Goal: Task Accomplishment & Management: Complete application form

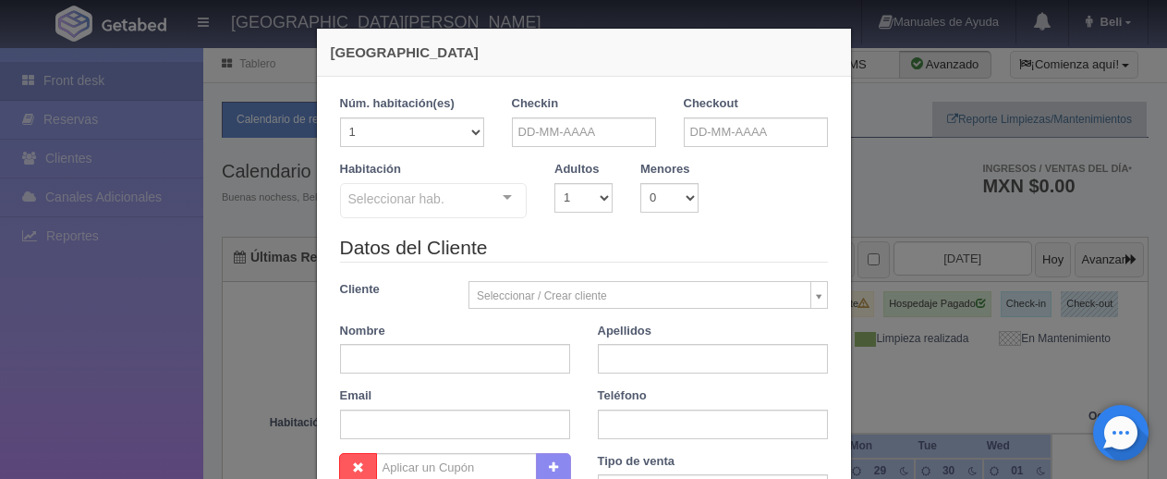
checkbox input "false"
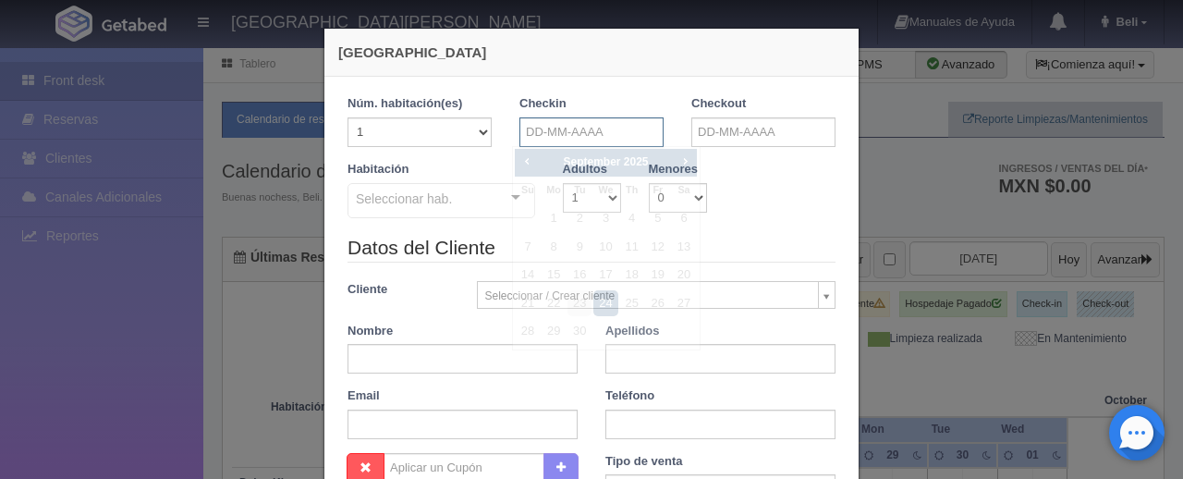
click at [566, 124] on input "text" at bounding box center [591, 132] width 144 height 30
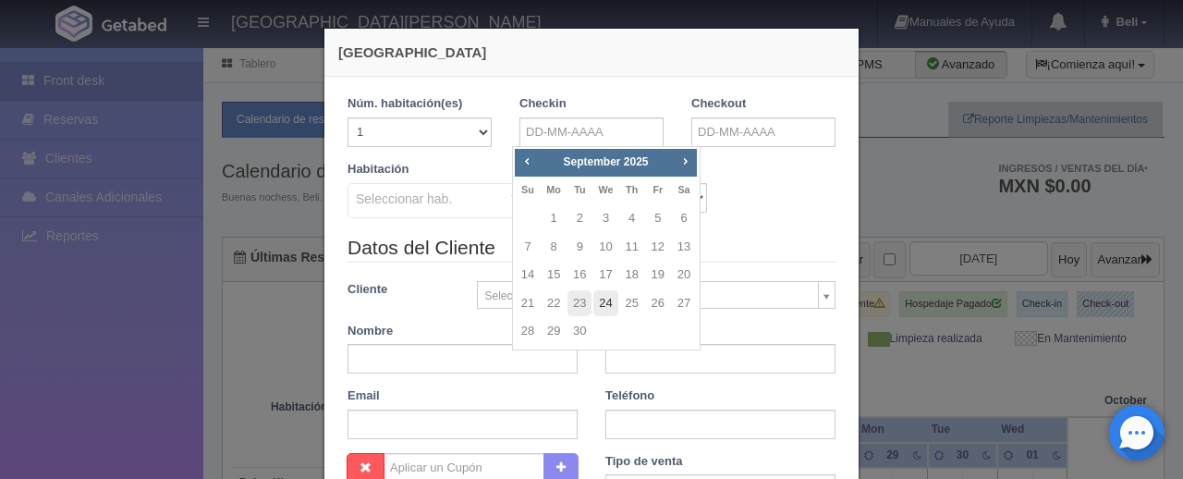
click at [606, 305] on link "24" at bounding box center [605, 303] width 24 height 27
type input "[DATE]"
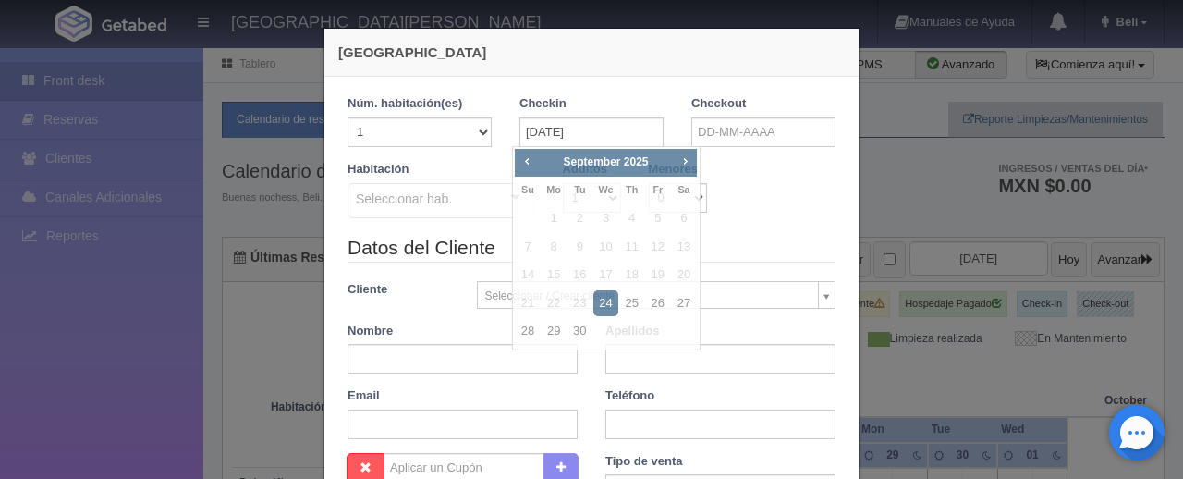
checkbox input "false"
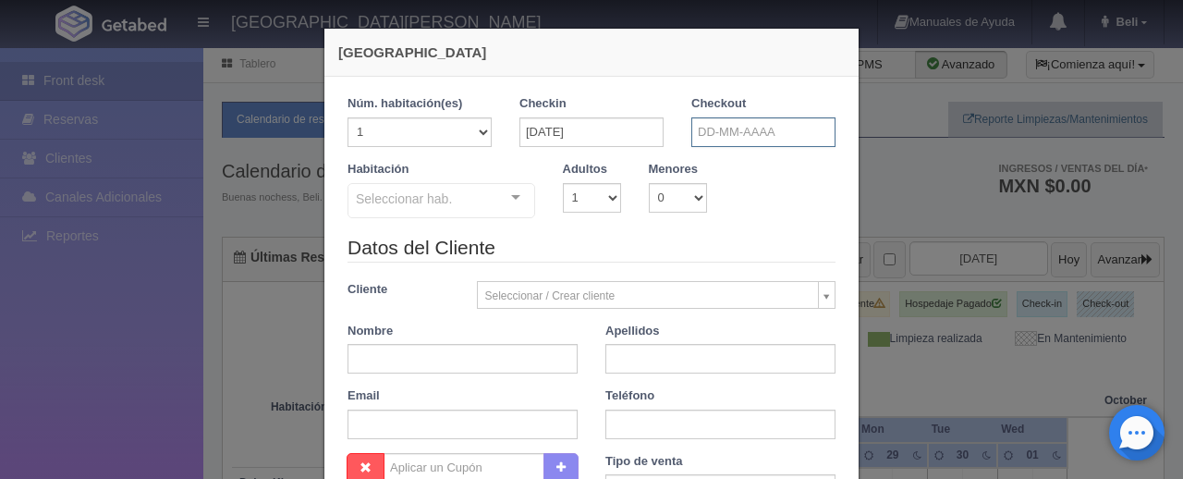
click at [734, 131] on input "text" at bounding box center [763, 132] width 144 height 30
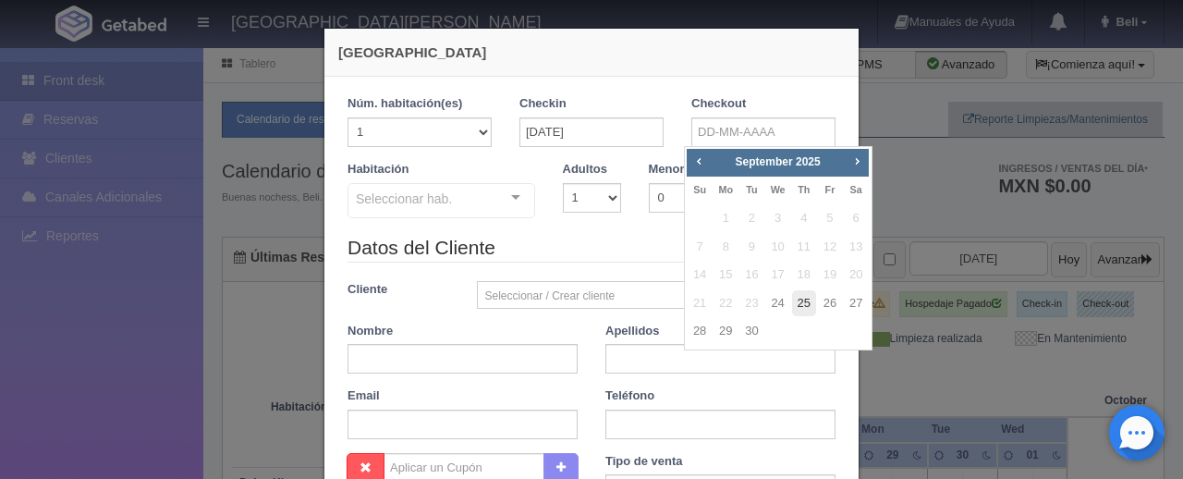
click at [803, 305] on link "25" at bounding box center [804, 303] width 24 height 27
type input "25-09-2025"
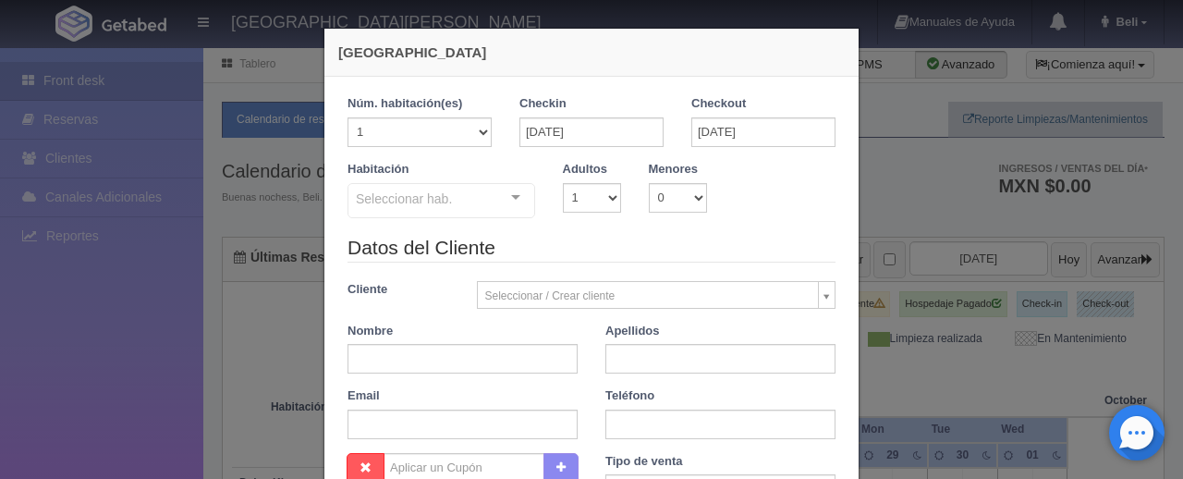
checkbox input "false"
click at [435, 358] on input "text" at bounding box center [463, 359] width 230 height 30
paste input "Oscar Chimal"
type input "Oscar Chimal"
click at [644, 352] on input "text" at bounding box center [720, 359] width 230 height 30
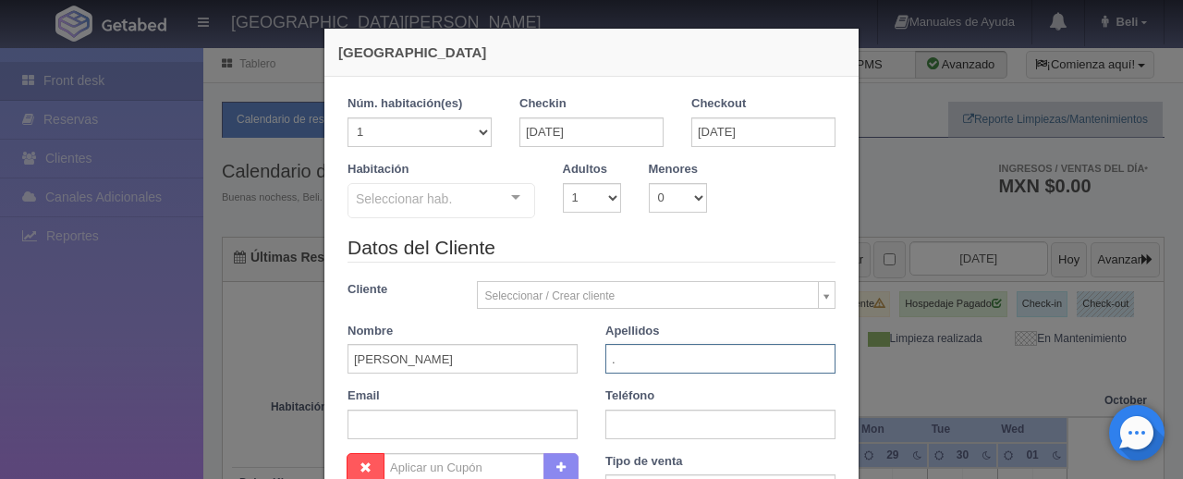
type input "."
click at [490, 187] on div "Seleccionar hab. SUITE SUITE - Sin asignar SUITE 301 Habitación Personas con Mo…" at bounding box center [442, 201] width 188 height 37
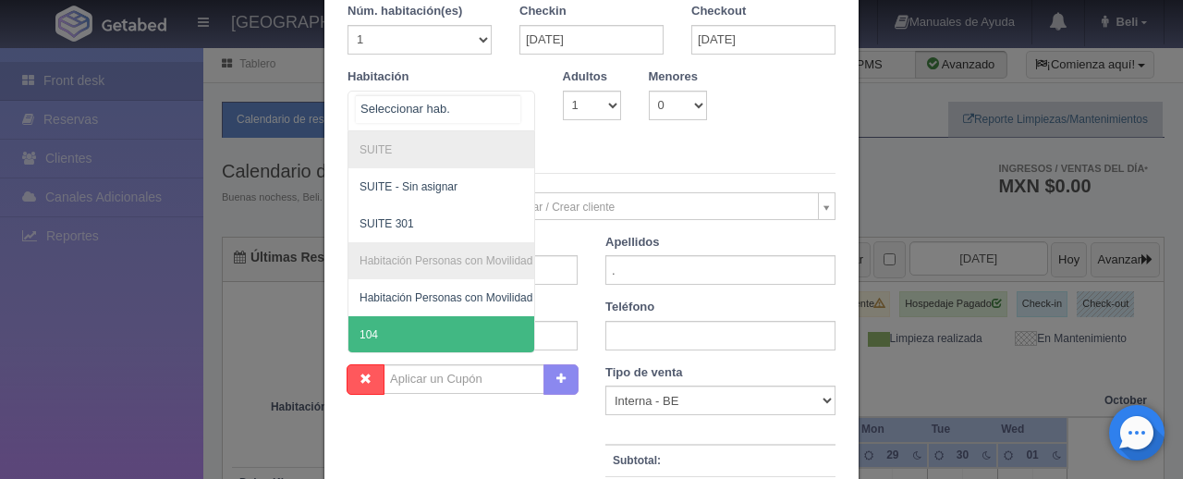
click at [442, 323] on span "104" at bounding box center [503, 334] width 311 height 37
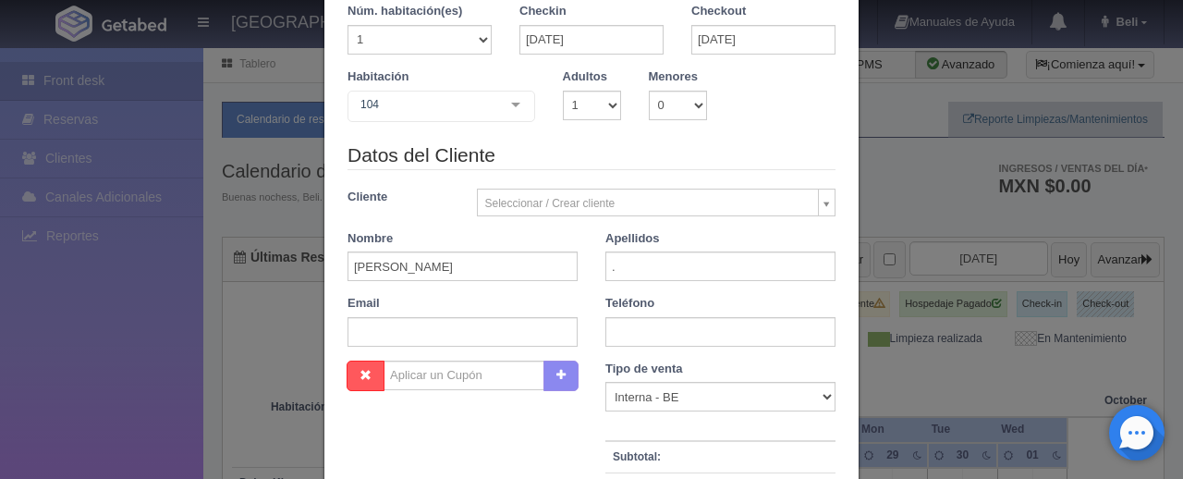
checkbox input "false"
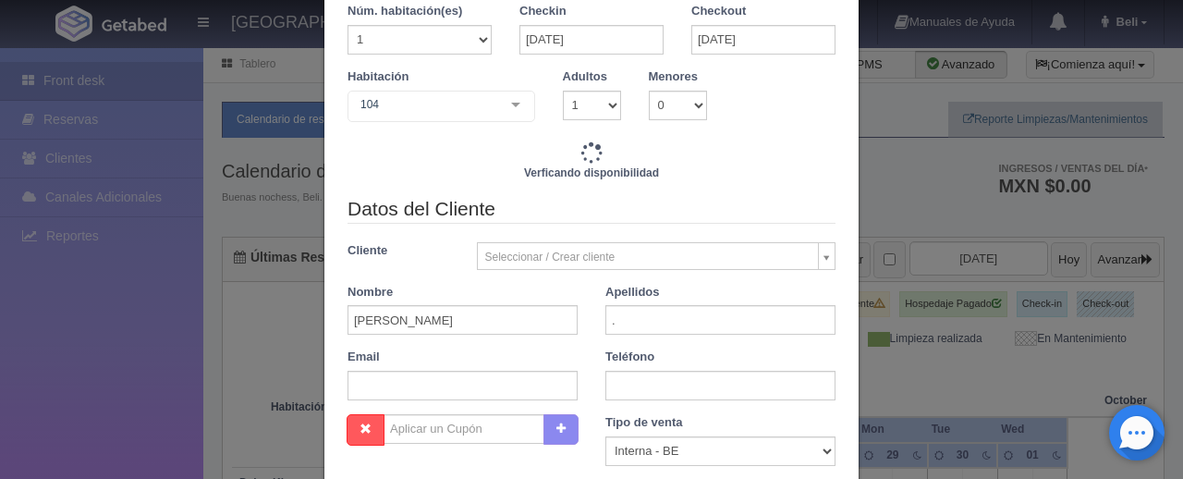
type input "1299.00"
checkbox input "false"
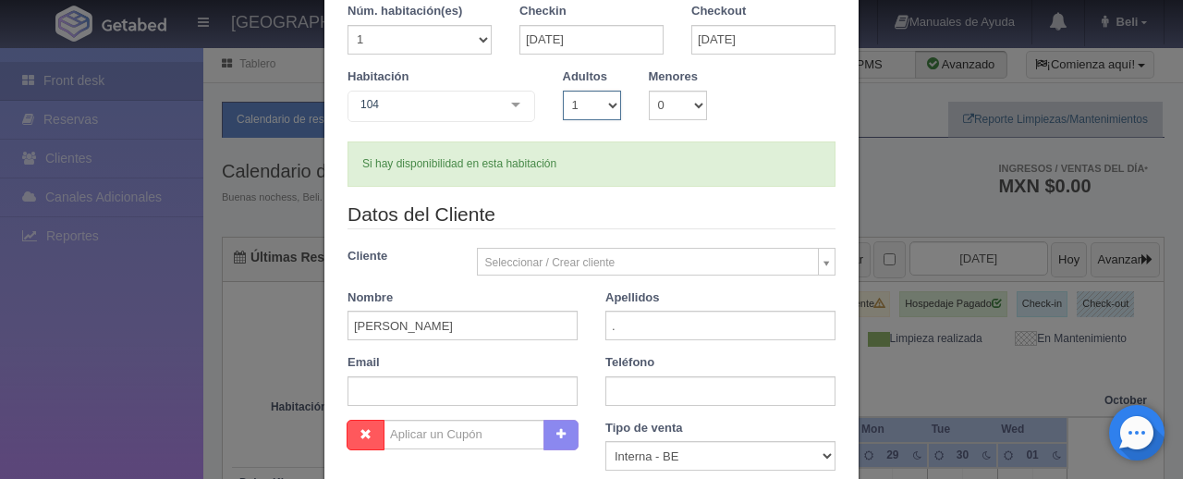
click at [591, 104] on select "1 2 3 4 5 6 7 8 9 10" at bounding box center [592, 106] width 58 height 30
select select "2"
click at [563, 91] on select "1 2 3 4 5 6 7 8 9 10" at bounding box center [592, 106] width 58 height 30
checkbox input "false"
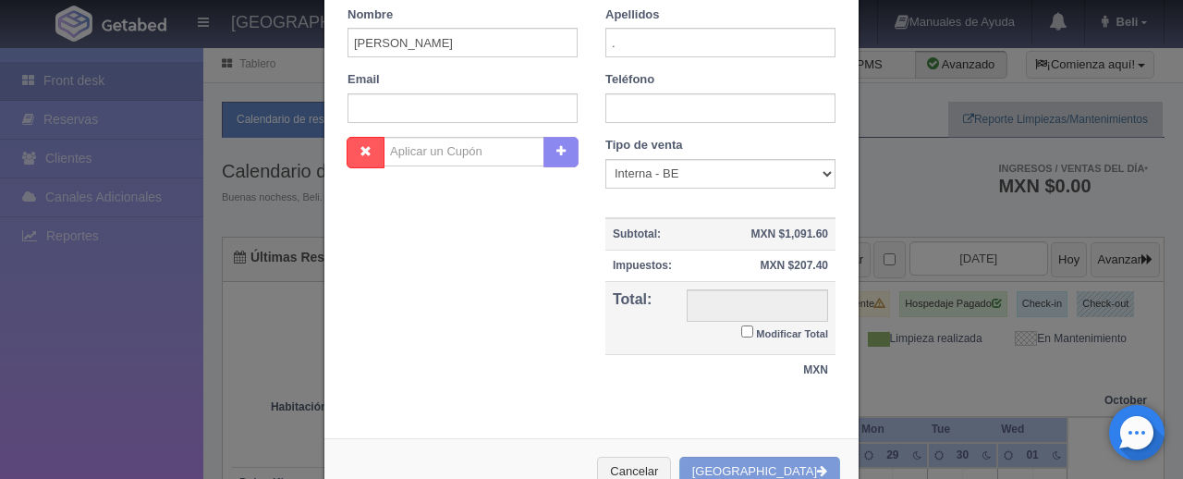
type input "1549.00"
checkbox input "false"
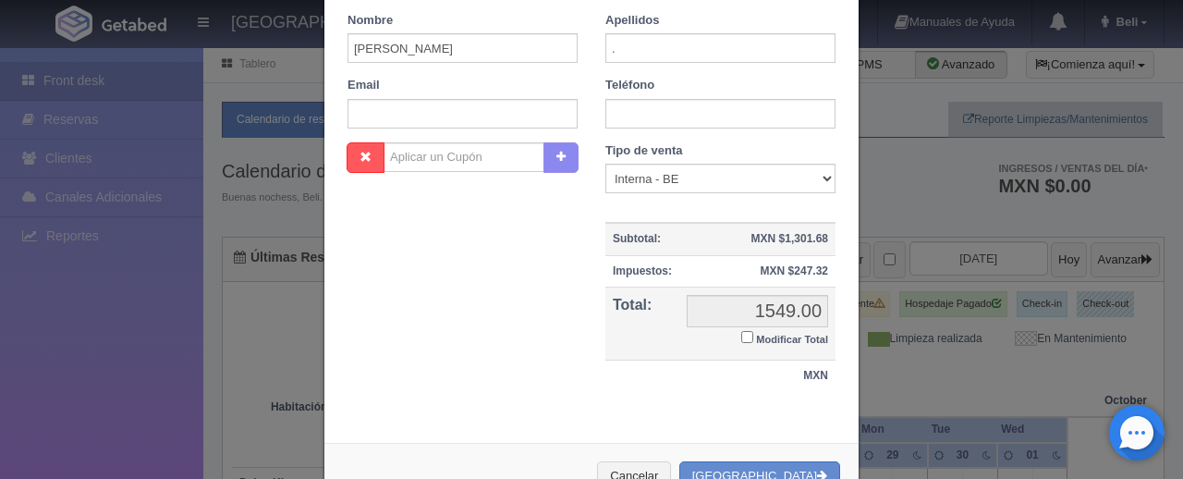
scroll to position [376, 0]
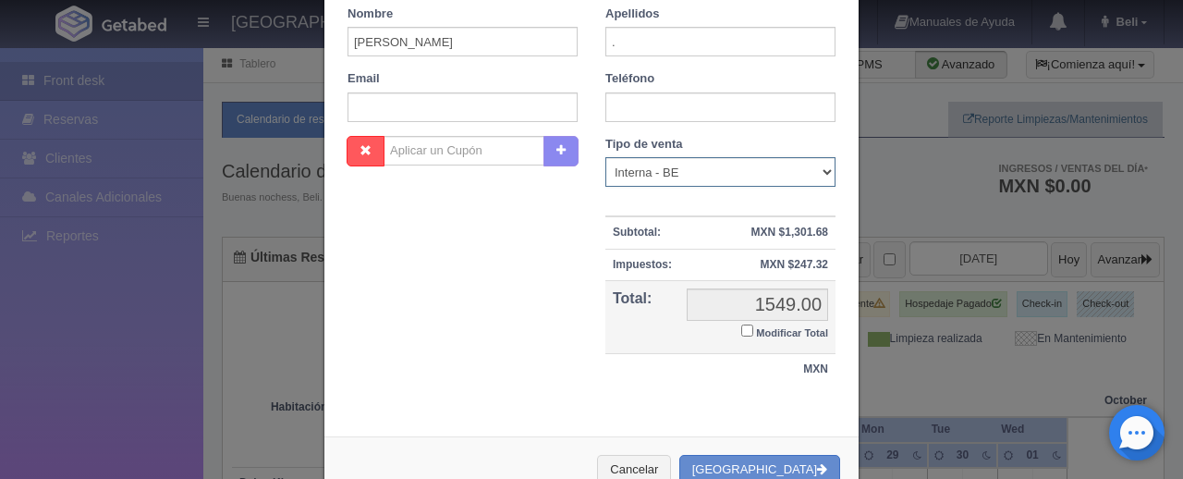
click at [747, 169] on select "Correo Electronico Interna - BE Llamada OTA Externa Otro WALK IN" at bounding box center [720, 172] width 230 height 30
click at [605, 157] on select "Correo Electronico Interna - BE Llamada OTA Externa Otro WALK IN" at bounding box center [720, 172] width 230 height 30
click at [700, 230] on td "MXN $1,301.68" at bounding box center [757, 232] width 156 height 32
click at [665, 170] on select "Correo Electronico Interna - BE Llamada OTA Externa Otro WALK IN" at bounding box center [720, 172] width 230 height 30
select select "extota"
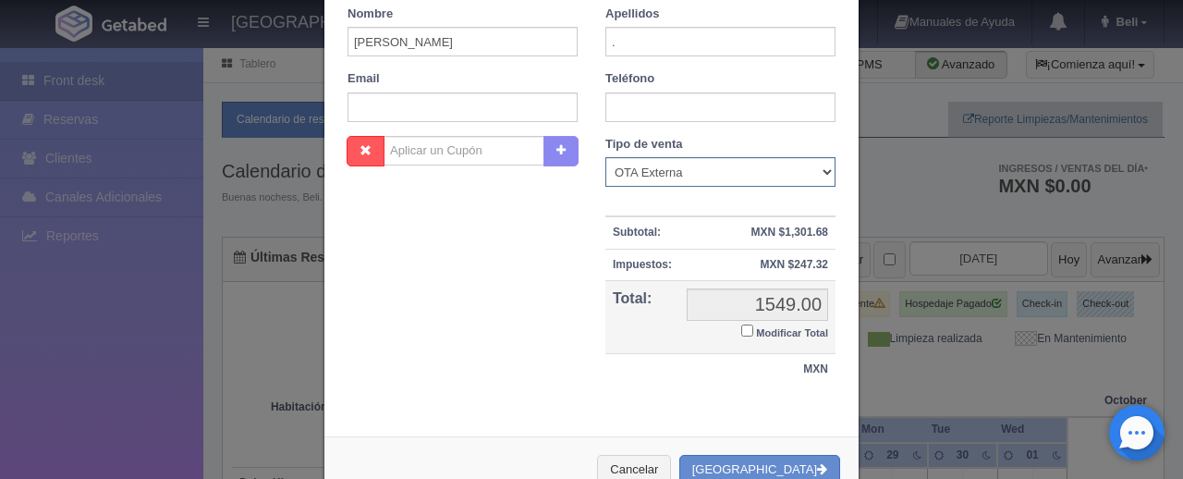
click at [605, 157] on select "Correo Electronico Interna - BE Llamada OTA Externa Otro WALK IN" at bounding box center [720, 172] width 230 height 30
click at [762, 335] on small "Modificar Total" at bounding box center [792, 332] width 72 height 11
click at [753, 335] on input "Modificar Total" at bounding box center [747, 330] width 12 height 12
checkbox input "true"
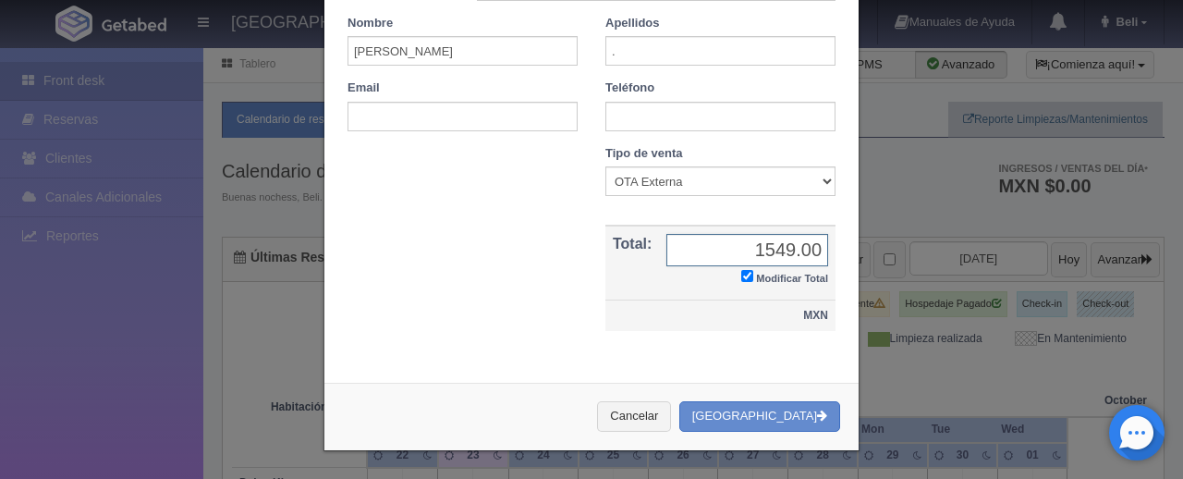
scroll to position [363, 0]
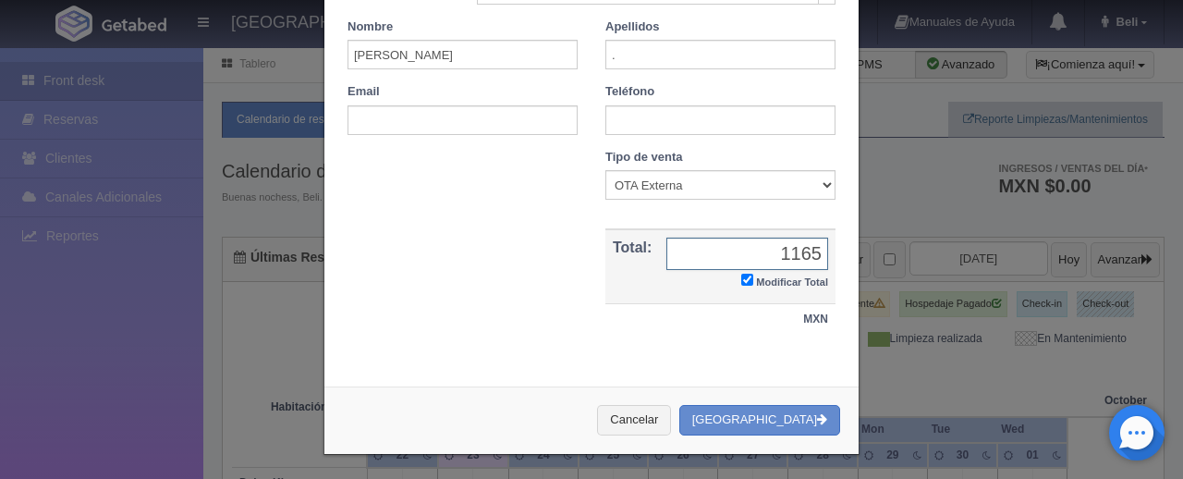
type input "1165.43"
click at [765, 411] on button "[GEOGRAPHIC_DATA]" at bounding box center [759, 420] width 161 height 30
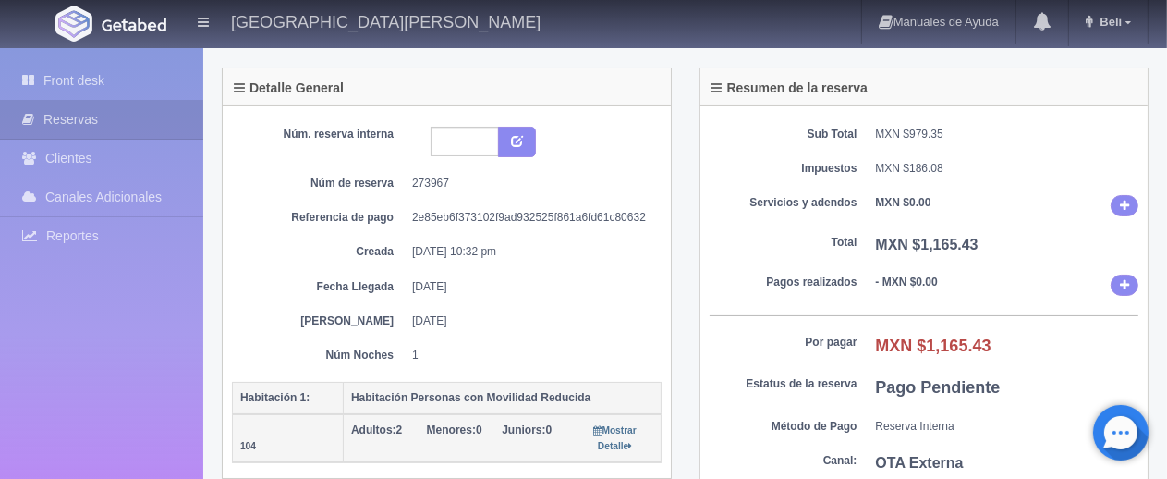
scroll to position [277, 0]
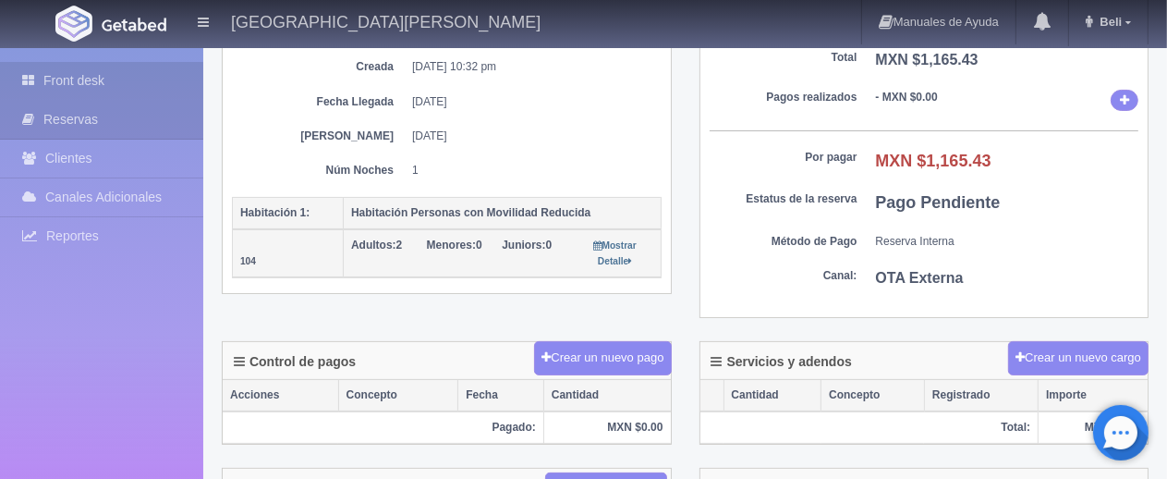
click at [122, 85] on link "Front desk" at bounding box center [101, 81] width 203 height 38
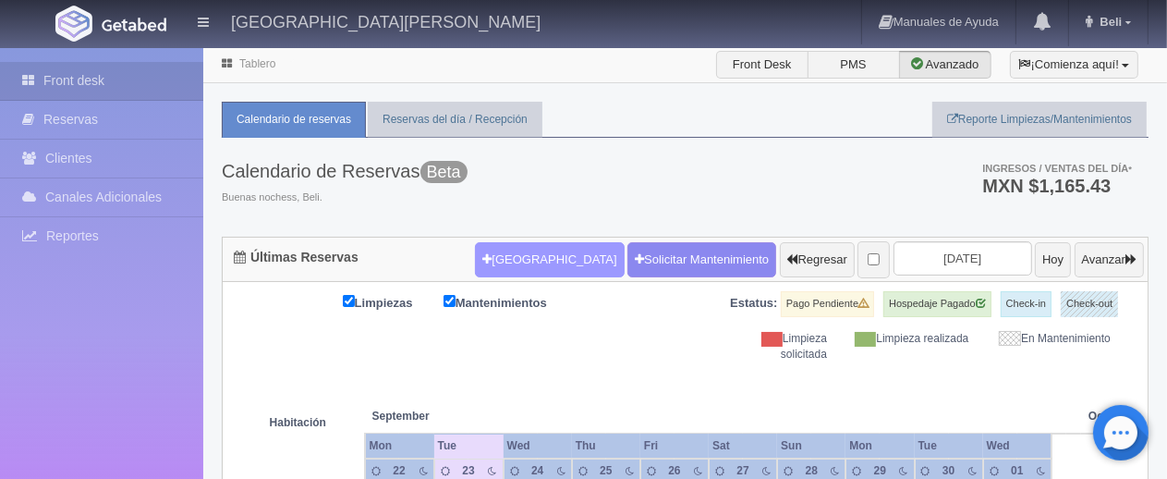
click at [533, 258] on button "[GEOGRAPHIC_DATA]" at bounding box center [549, 259] width 149 height 35
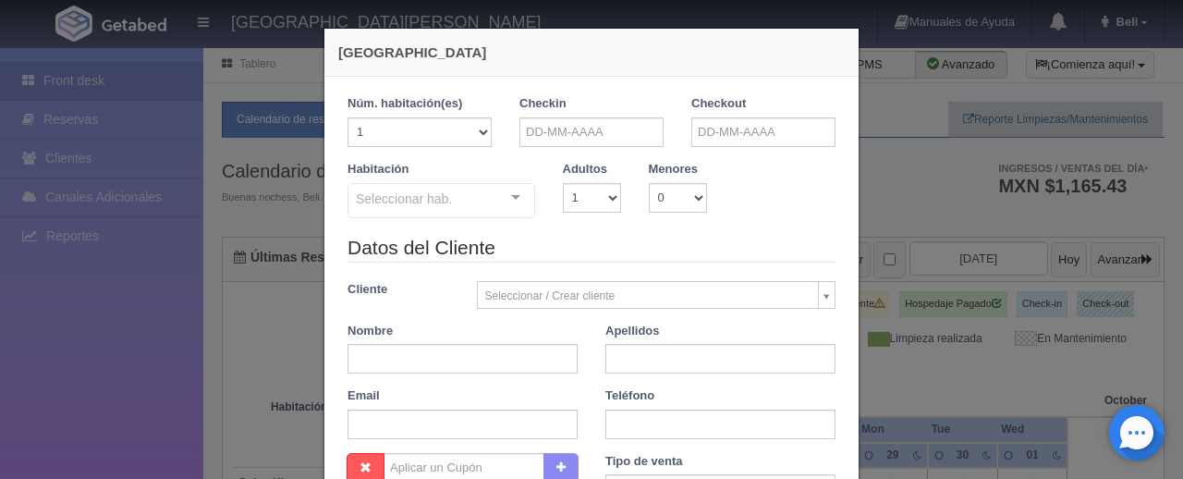
checkbox input "false"
click at [613, 113] on div "Checkin" at bounding box center [591, 121] width 144 height 52
click at [613, 130] on input "text" at bounding box center [591, 132] width 144 height 30
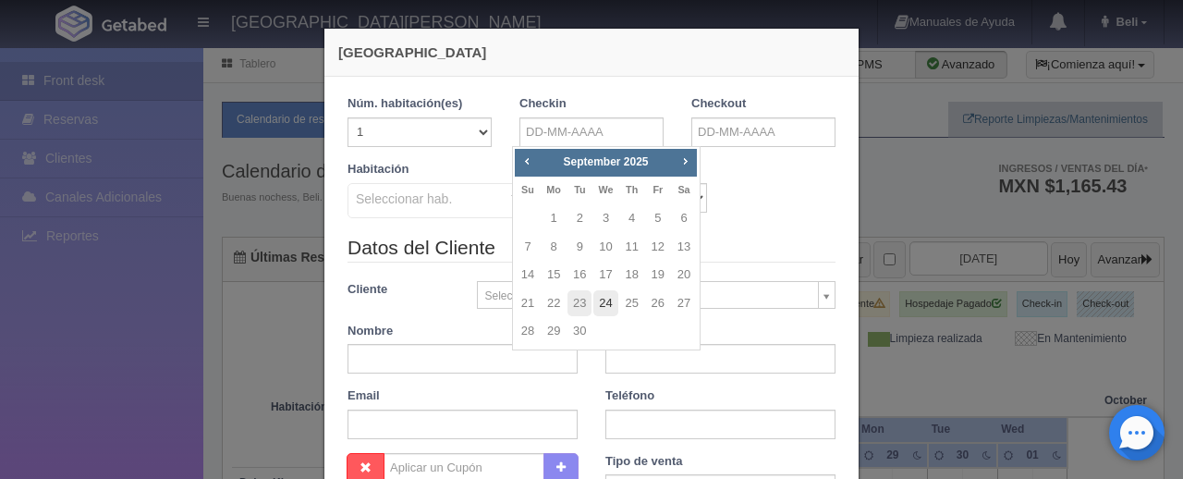
click at [604, 301] on link "24" at bounding box center [605, 303] width 24 height 27
type input "24-09-2025"
checkbox input "false"
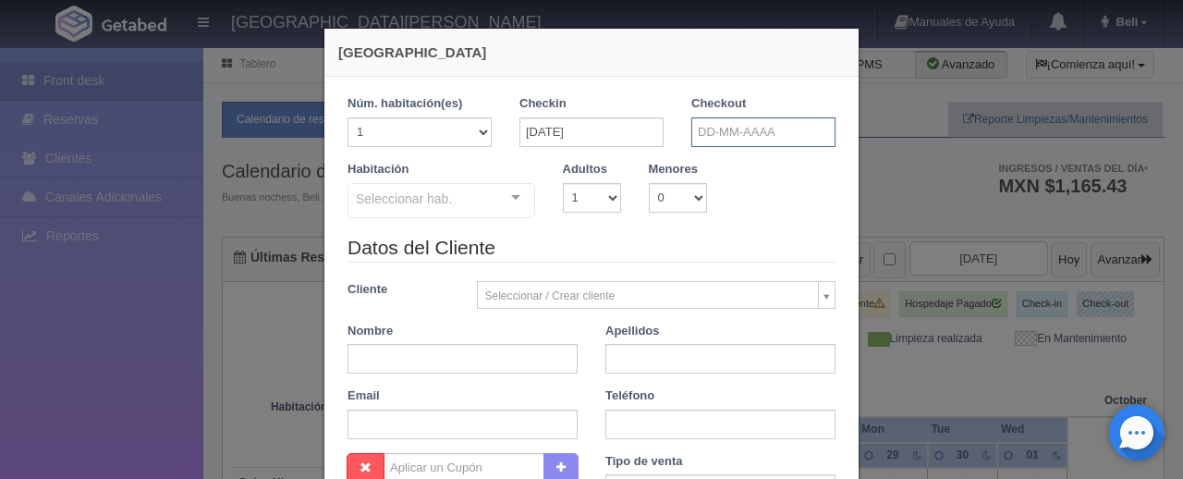
click at [710, 117] on input "text" at bounding box center [763, 132] width 144 height 30
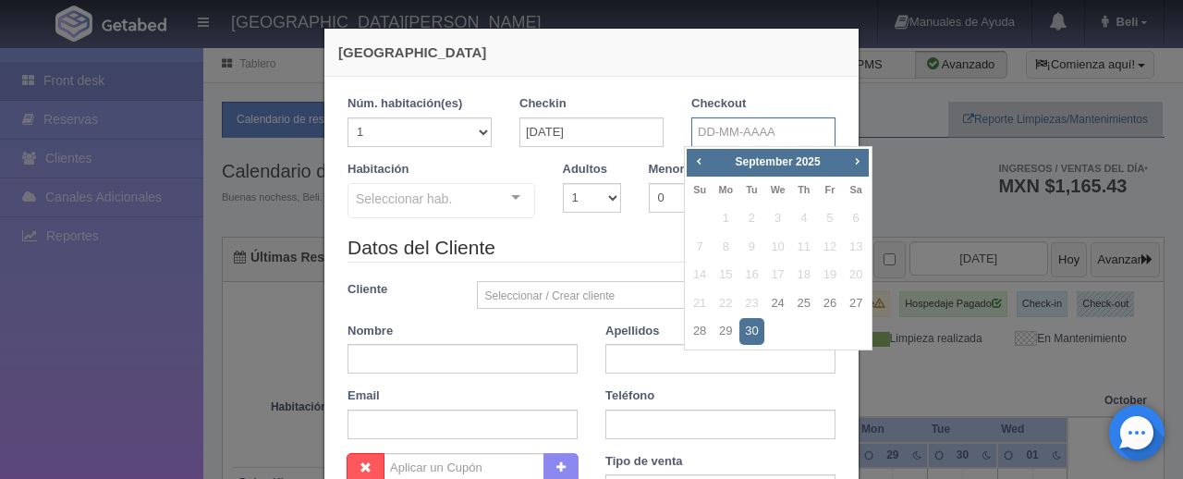
click at [713, 138] on input "text" at bounding box center [763, 132] width 144 height 30
click at [775, 295] on link "24" at bounding box center [778, 303] width 24 height 27
type input "[DATE]"
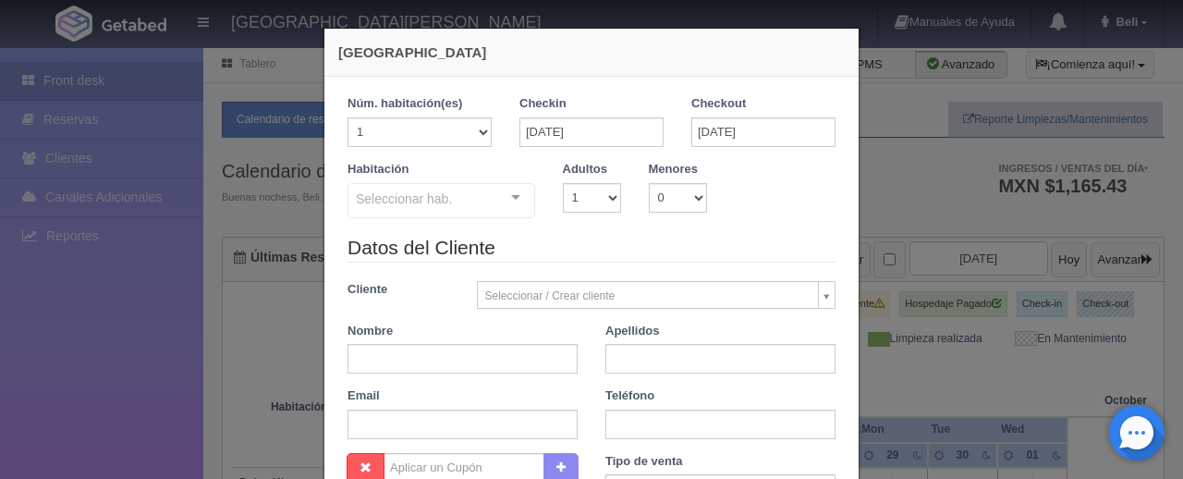
checkbox input "false"
click at [514, 357] on input "text" at bounding box center [463, 359] width 230 height 30
paste input "Oscar Chimal"
type input "[PERSON_NAME] ."
click at [695, 356] on input "text" at bounding box center [720, 359] width 230 height 30
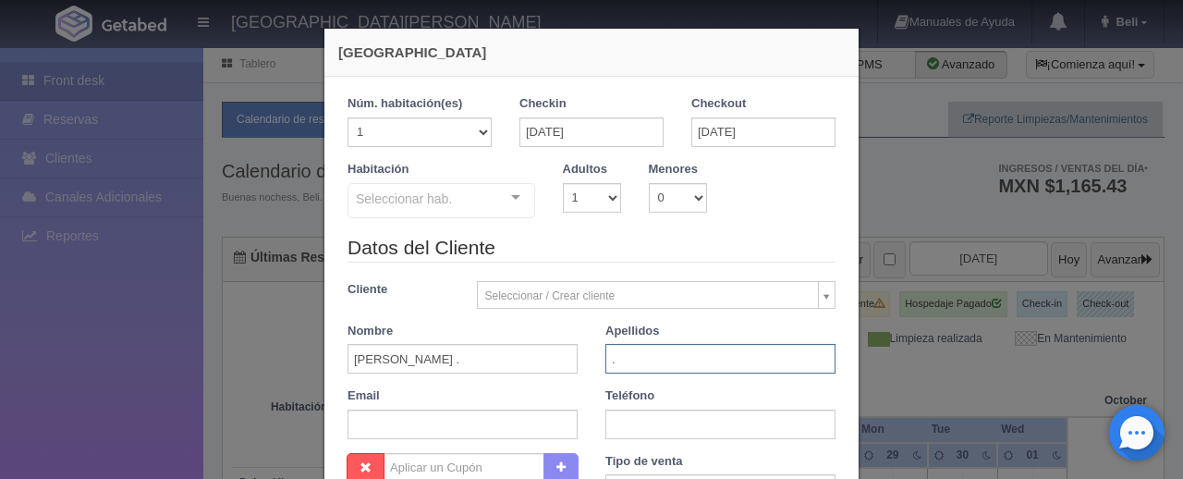
type input "."
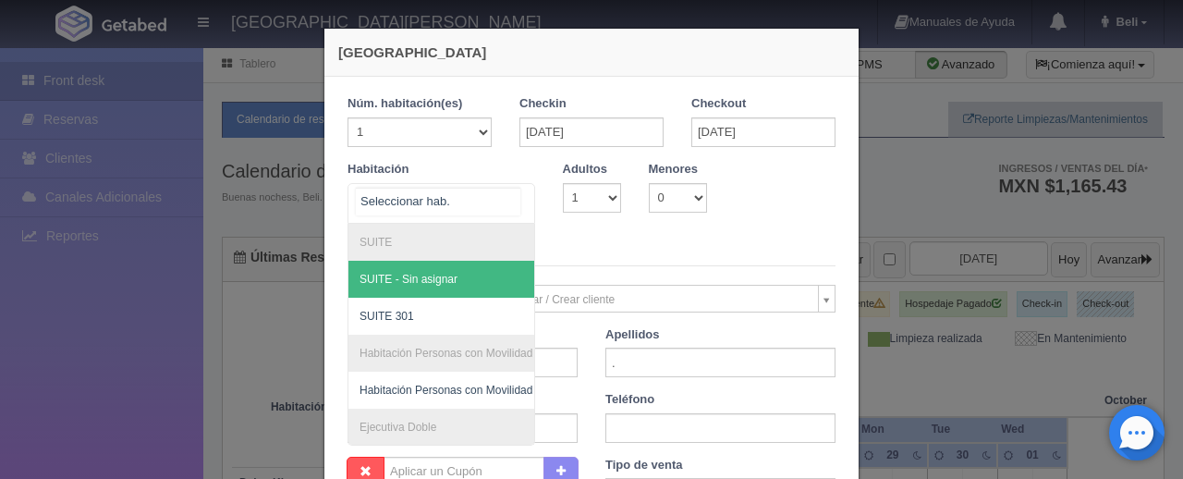
click at [485, 193] on div at bounding box center [442, 203] width 188 height 41
click at [448, 206] on div at bounding box center [442, 203] width 188 height 41
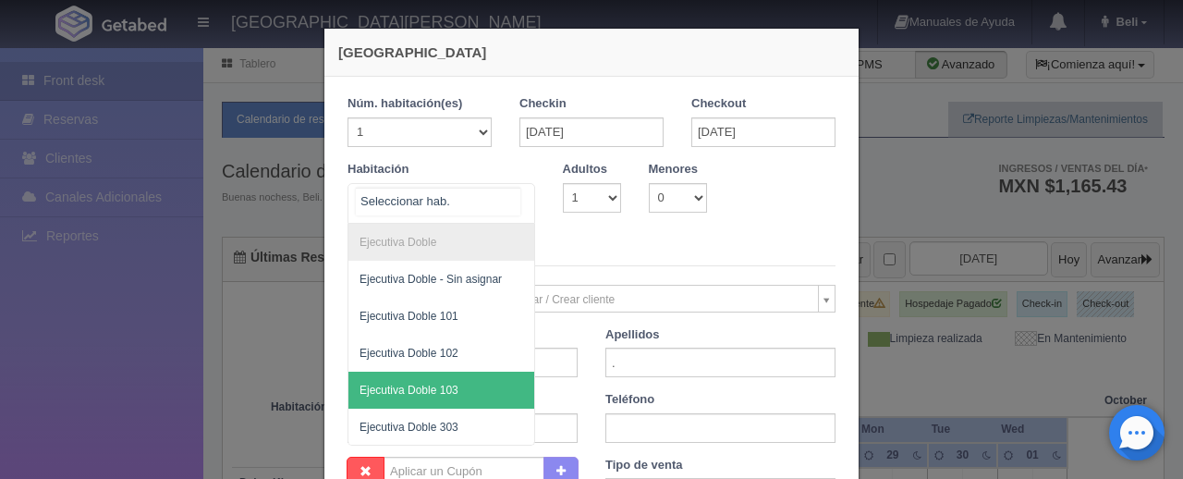
scroll to position [277, 0]
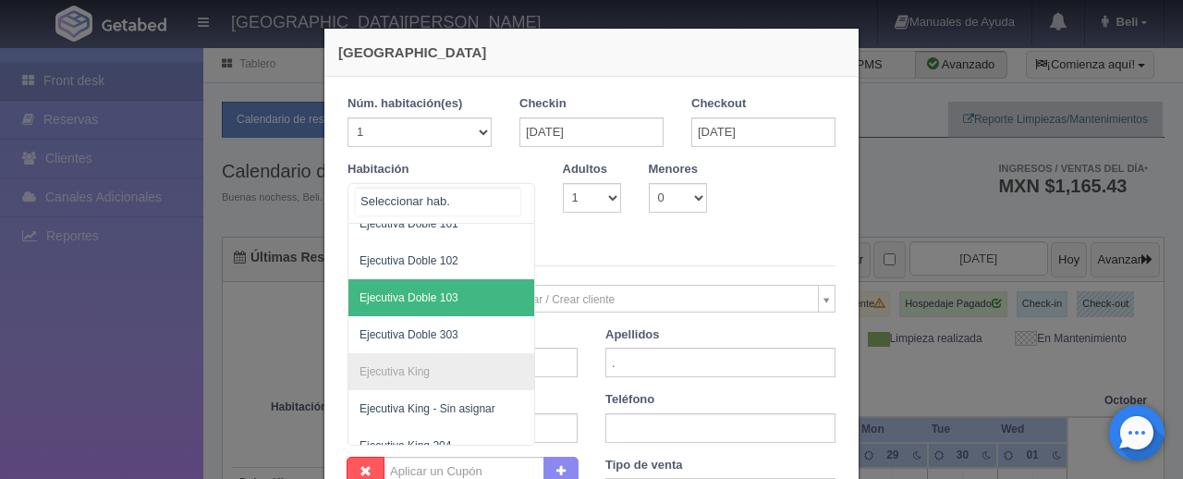
click at [445, 285] on span "Ejecutiva Doble 103" at bounding box center [503, 297] width 311 height 37
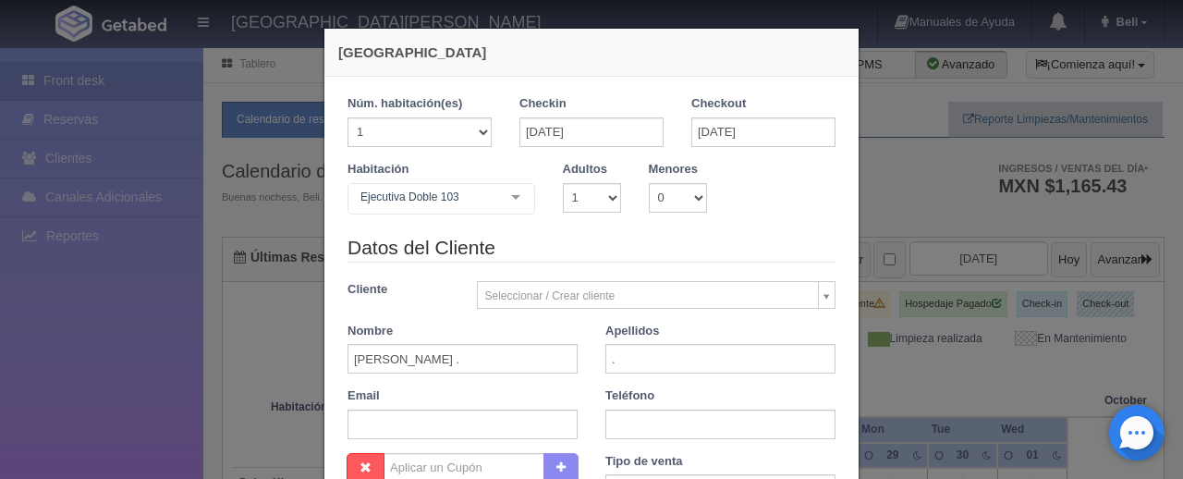
checkbox input "false"
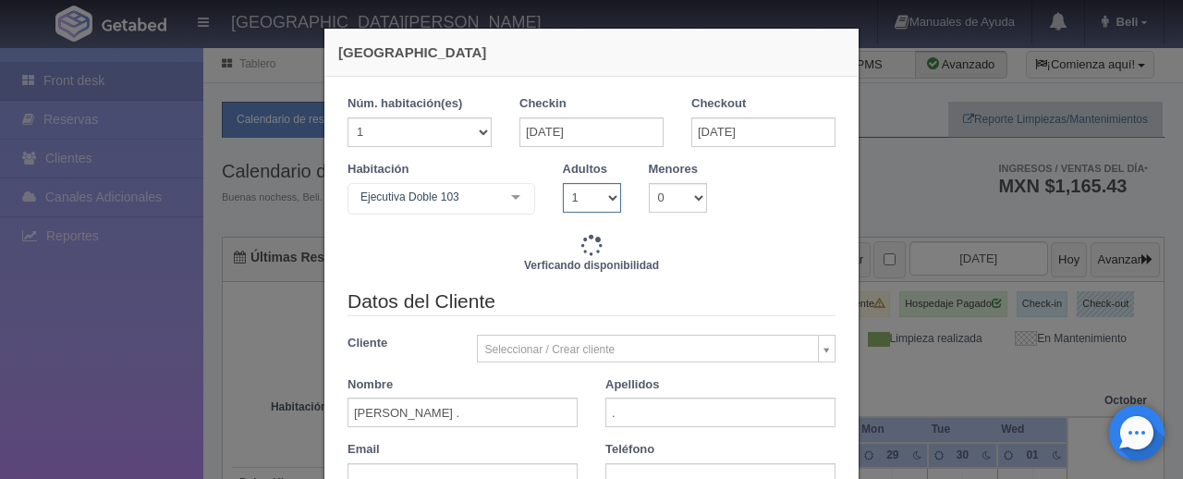
click at [563, 189] on select "1 2 3 4 5 6 7 8 9 10" at bounding box center [592, 198] width 58 height 30
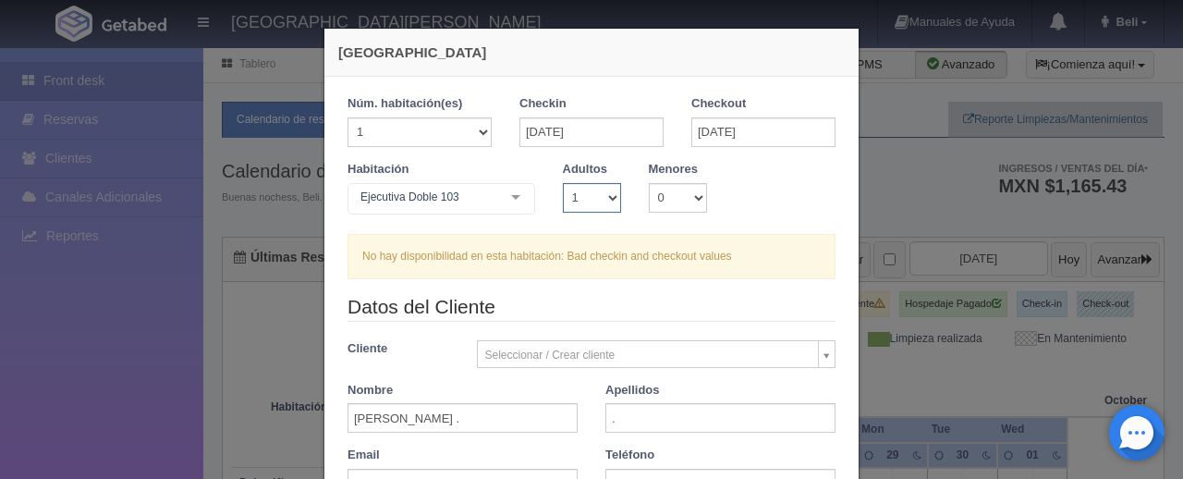
click at [563, 183] on select "1 2 3 4 5 6 7 8 9 10" at bounding box center [592, 198] width 58 height 30
click at [655, 197] on select "0 1 2 3 4 5 6 7 8 9 10" at bounding box center [678, 198] width 58 height 30
select select "1"
click at [649, 183] on select "0 1 2 3 4 5 6 7 8 9 10" at bounding box center [678, 198] width 58 height 30
click at [508, 195] on div at bounding box center [515, 198] width 37 height 28
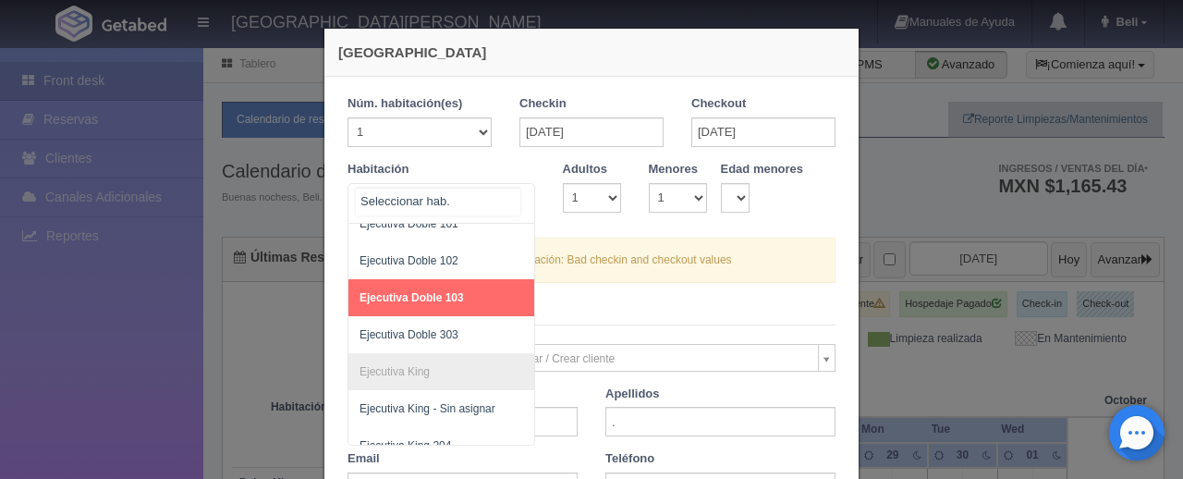
click at [489, 297] on span "Ejecutiva Doble 103" at bounding box center [503, 297] width 311 height 37
click at [508, 196] on div at bounding box center [515, 198] width 37 height 28
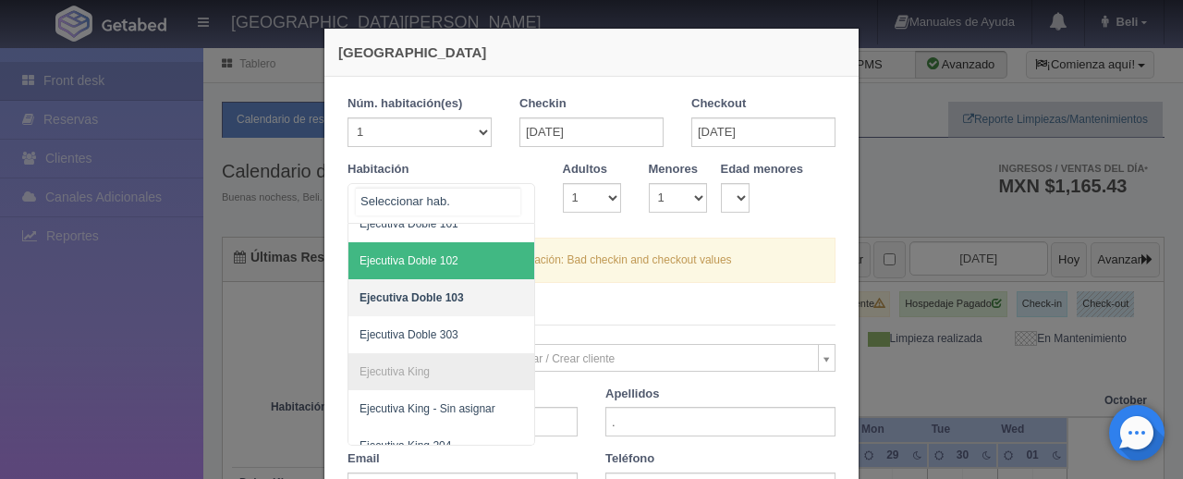
click at [470, 274] on span "Ejecutiva Doble 102" at bounding box center [503, 260] width 311 height 37
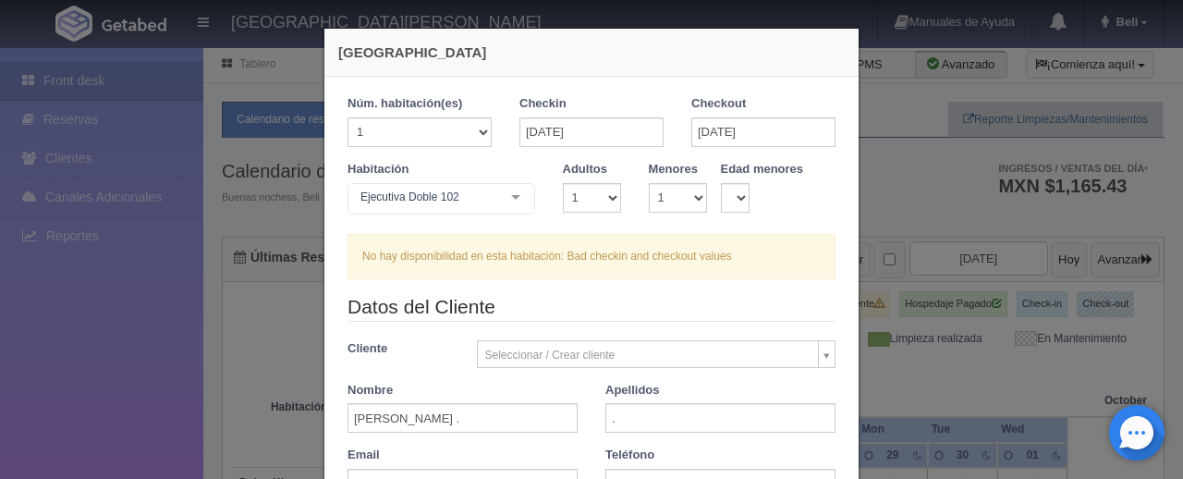
checkbox input "false"
click at [533, 140] on input "24-09-2025" at bounding box center [591, 132] width 144 height 30
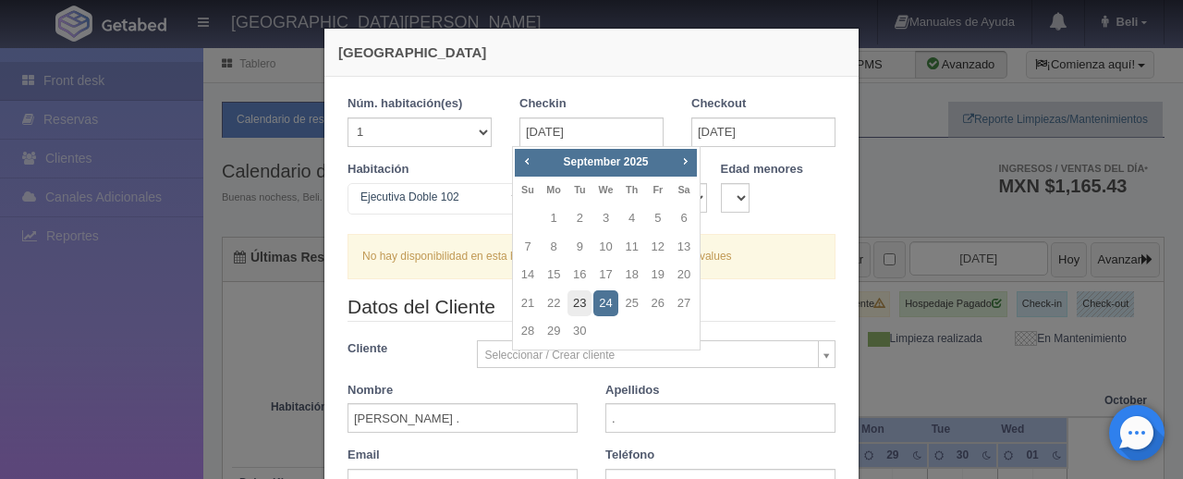
click at [585, 306] on link "23" at bounding box center [579, 303] width 24 height 27
type input "23-09-2025"
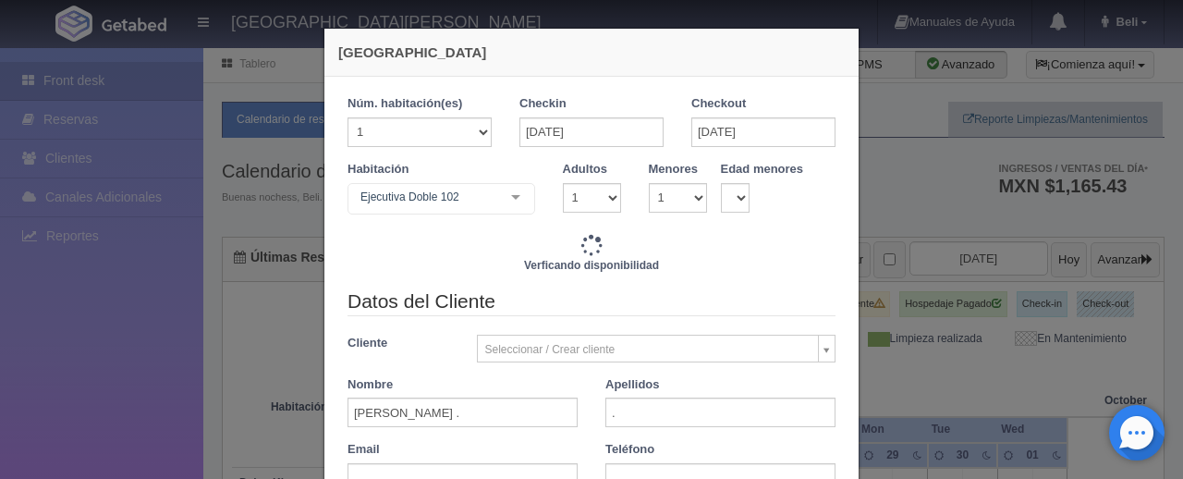
checkbox input "false"
type input "1299.00"
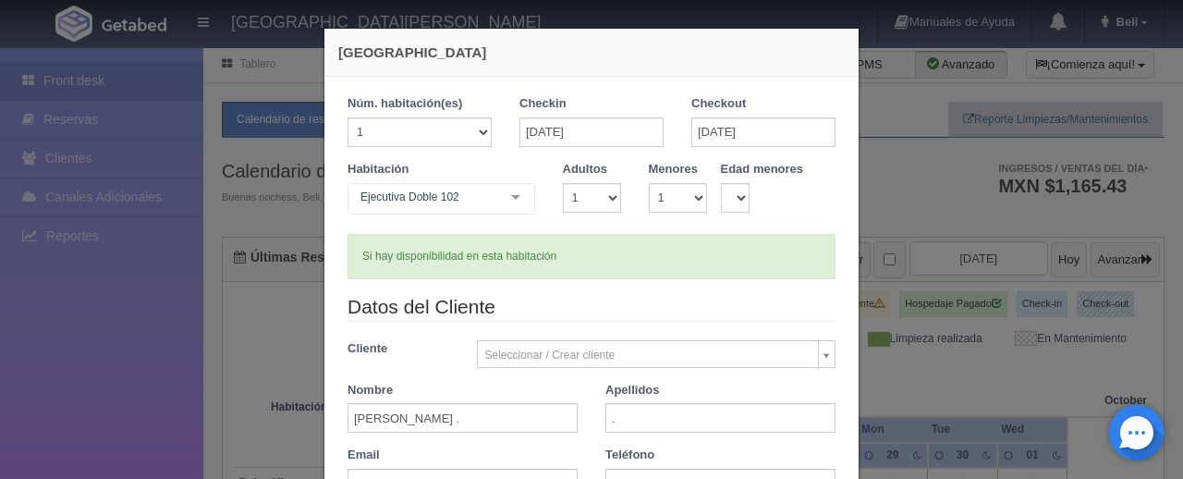
checkbox input "false"
click at [597, 127] on input "23-09-2025" at bounding box center [591, 132] width 144 height 30
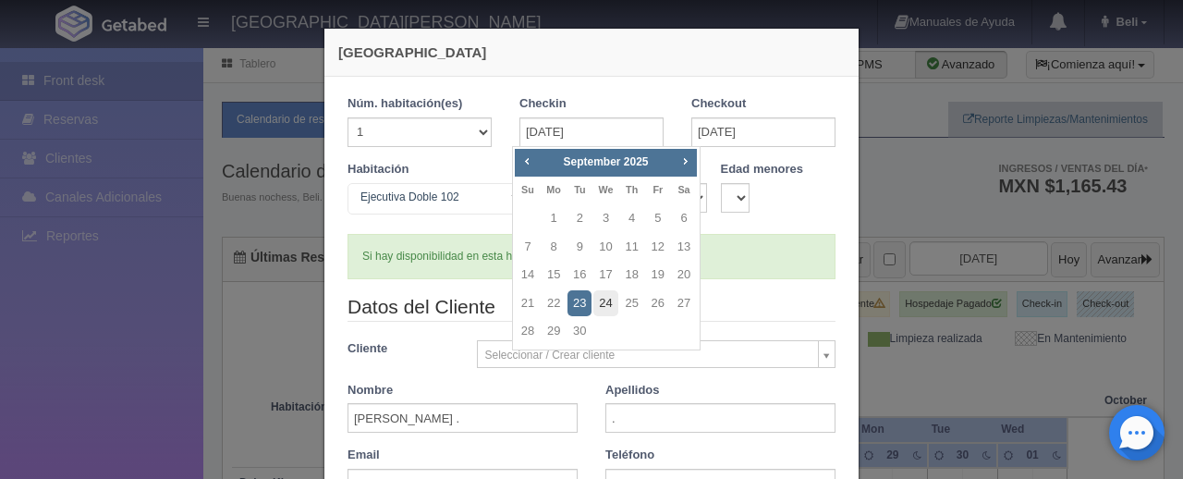
click at [605, 314] on link "24" at bounding box center [605, 303] width 24 height 27
type input "24-09-2025"
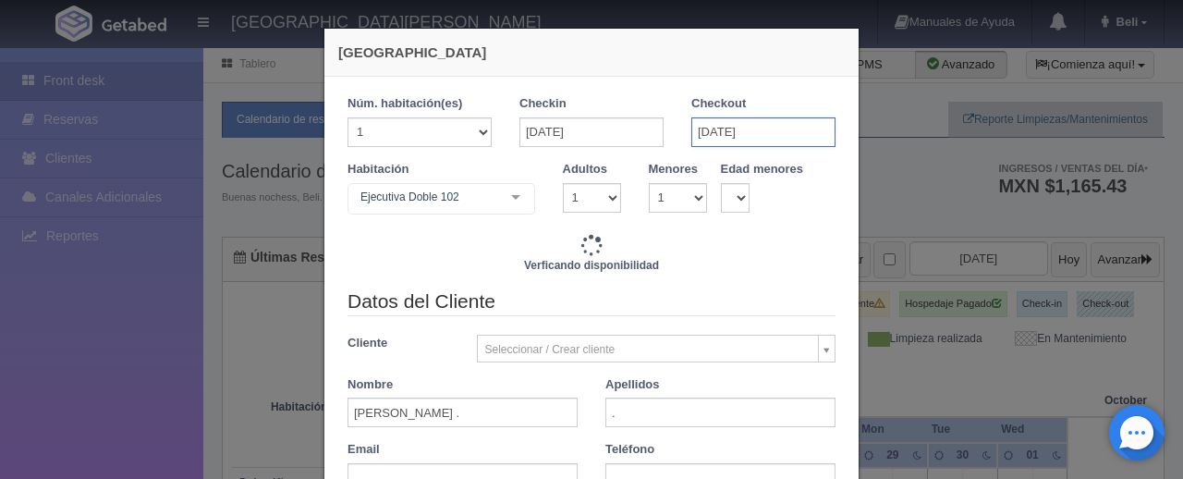
checkbox input "false"
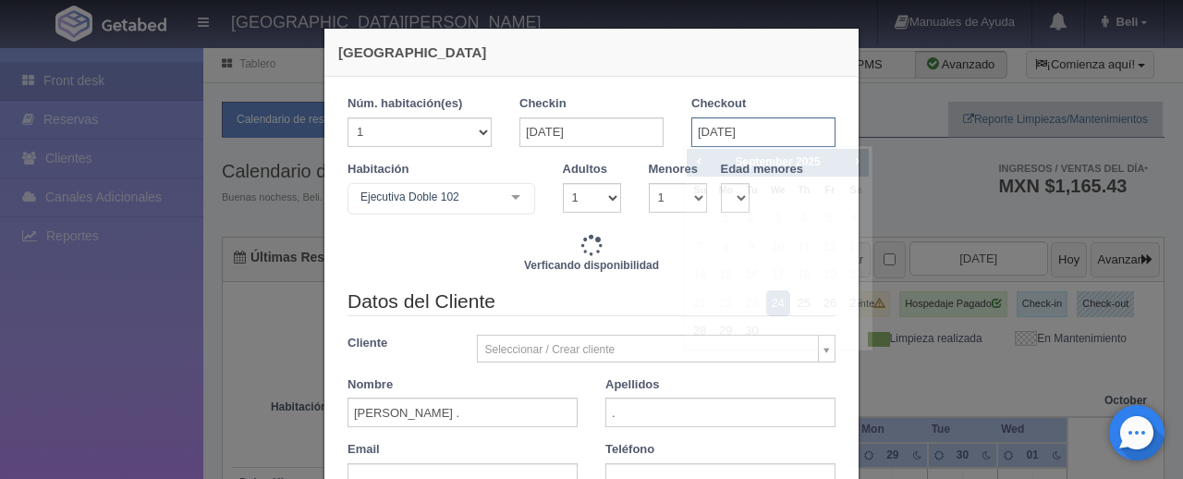
click at [701, 125] on input "24-09-2025" at bounding box center [763, 132] width 144 height 30
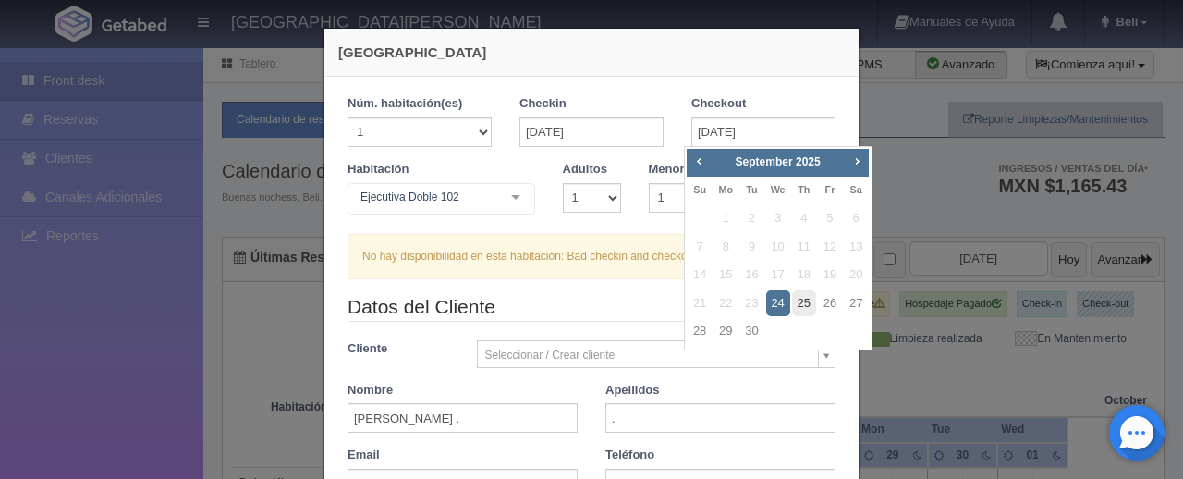
click at [806, 308] on link "25" at bounding box center [804, 303] width 24 height 27
type input "25-09-2025"
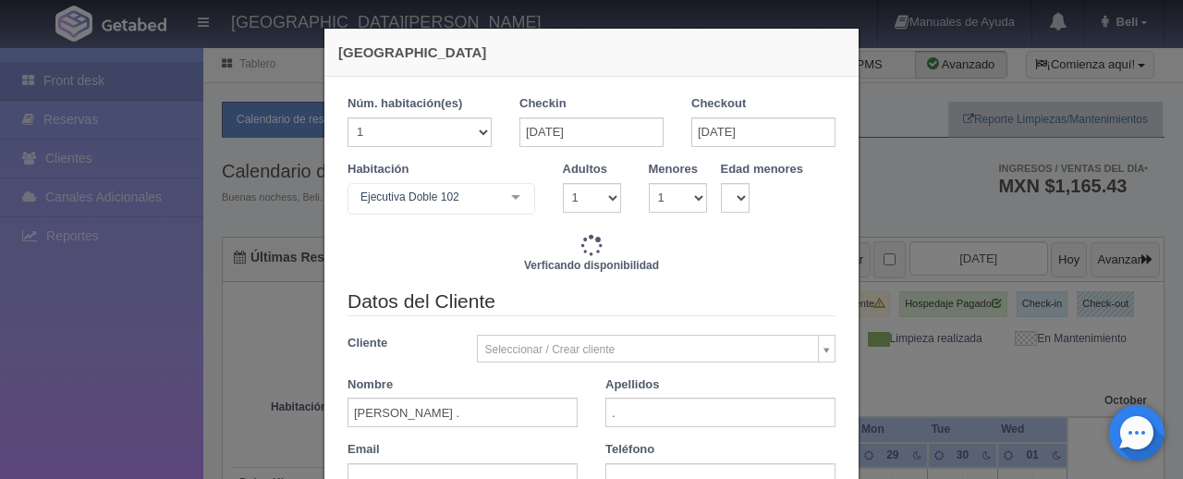
checkbox input "false"
click at [479, 204] on div "Ejecutiva Doble 102" at bounding box center [442, 198] width 188 height 31
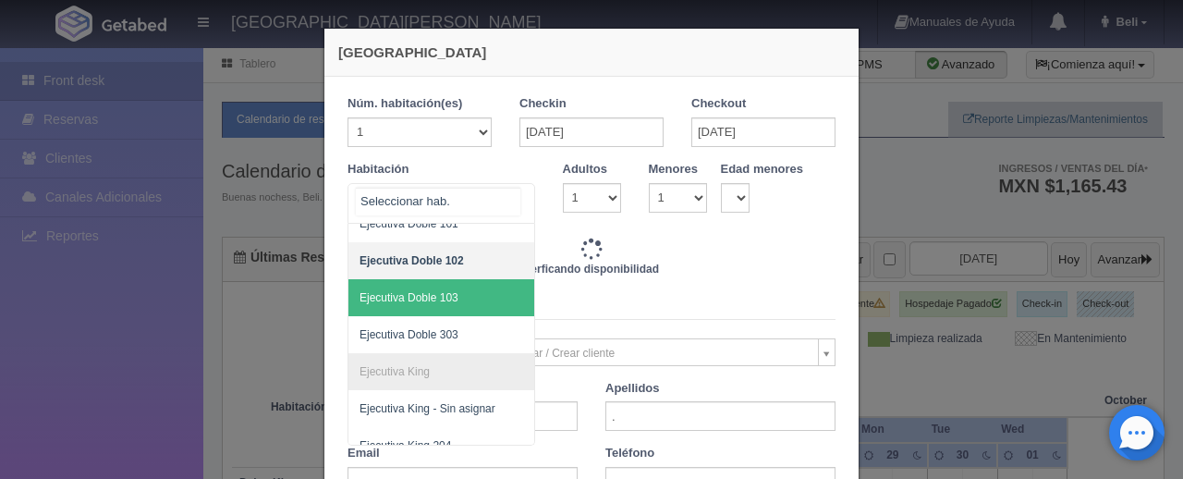
type input "1299.00"
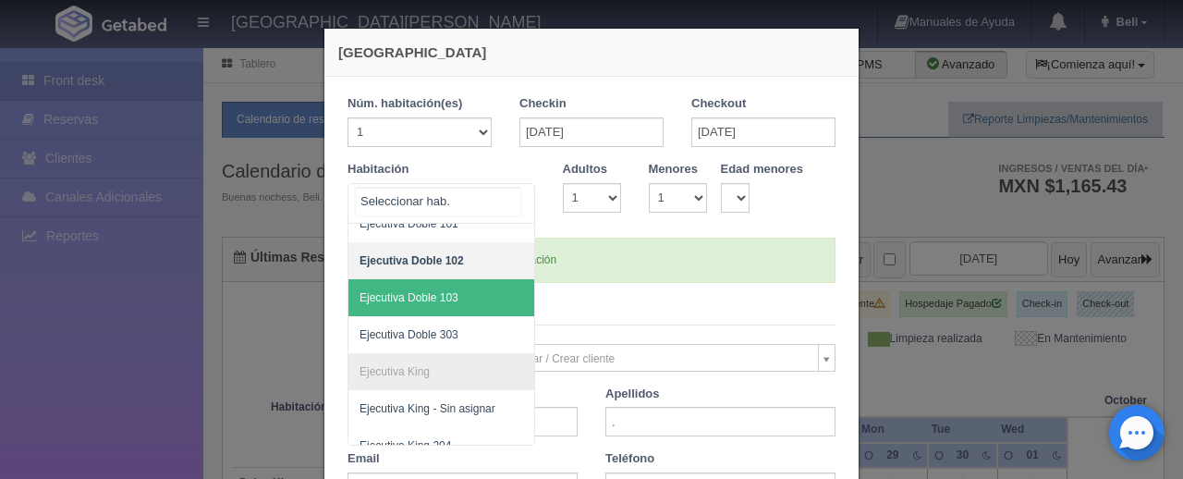
click at [488, 304] on span "Ejecutiva Doble 103" at bounding box center [503, 297] width 311 height 37
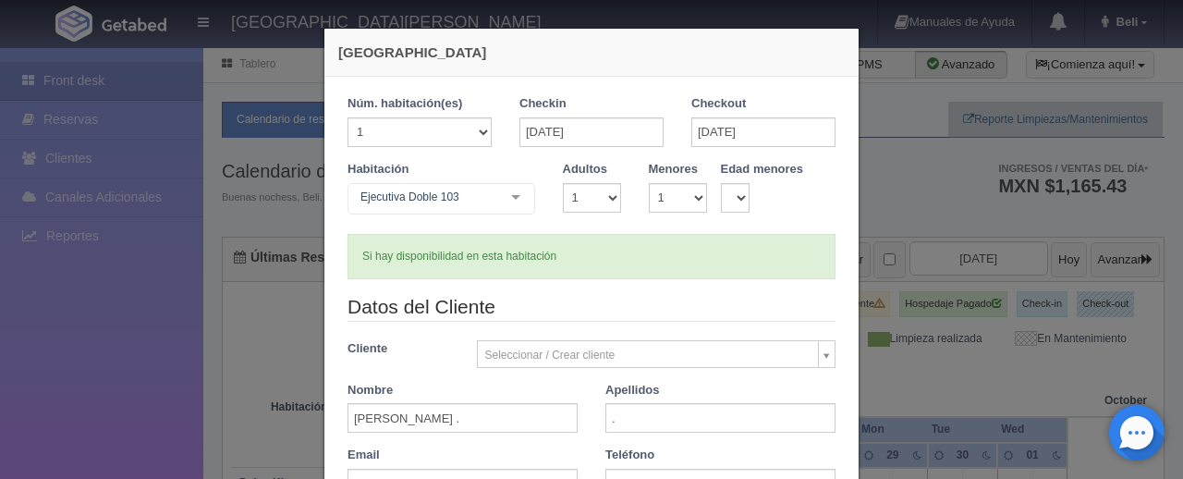
checkbox input "false"
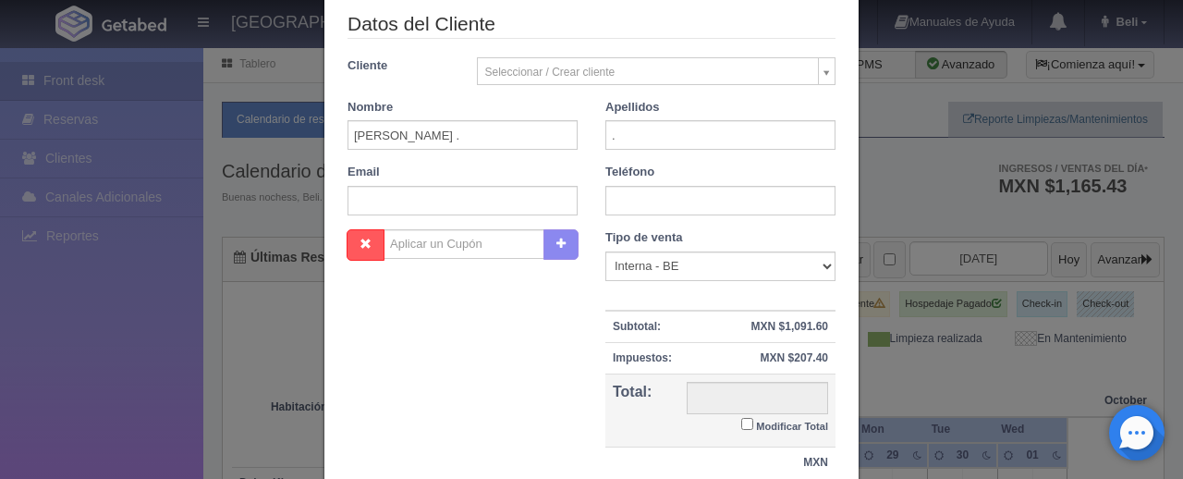
type input "1299.00"
checkbox input "false"
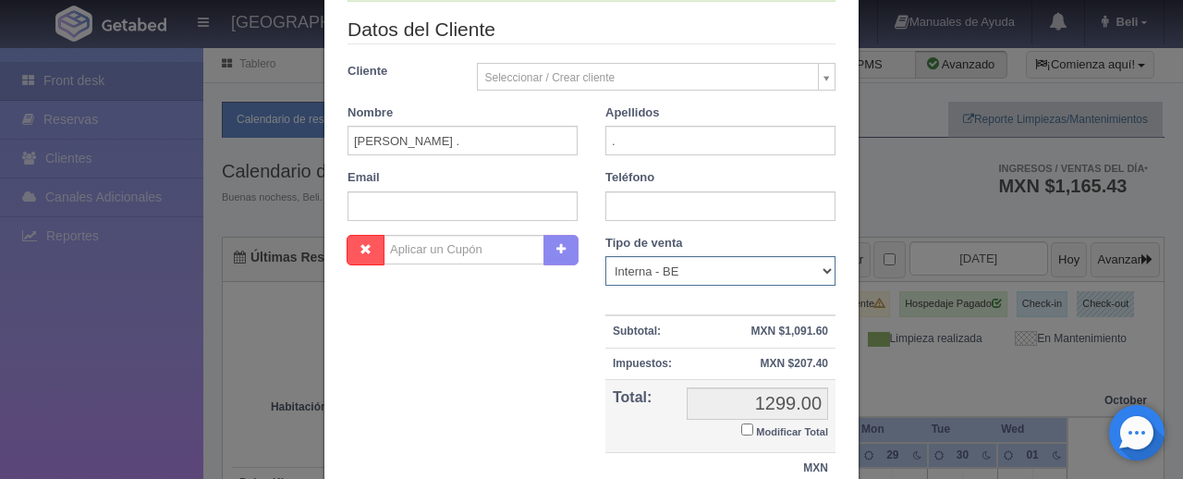
click at [684, 267] on select "Correo Electronico Interna - BE Llamada OTA Externa Otro WALK IN" at bounding box center [720, 271] width 230 height 30
select select "extota"
click at [605, 256] on select "Correo Electronico Interna - BE Llamada OTA Externa Otro WALK IN" at bounding box center [720, 271] width 230 height 30
click at [756, 429] on small "Modificar Total" at bounding box center [792, 431] width 72 height 11
click at [752, 429] on input "Modificar Total" at bounding box center [747, 429] width 12 height 12
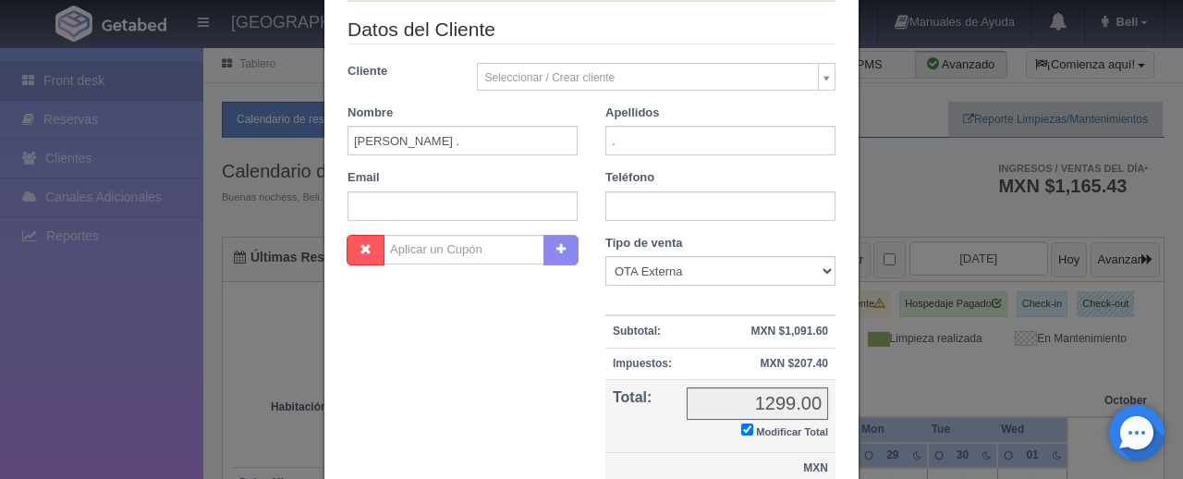
checkbox input "true"
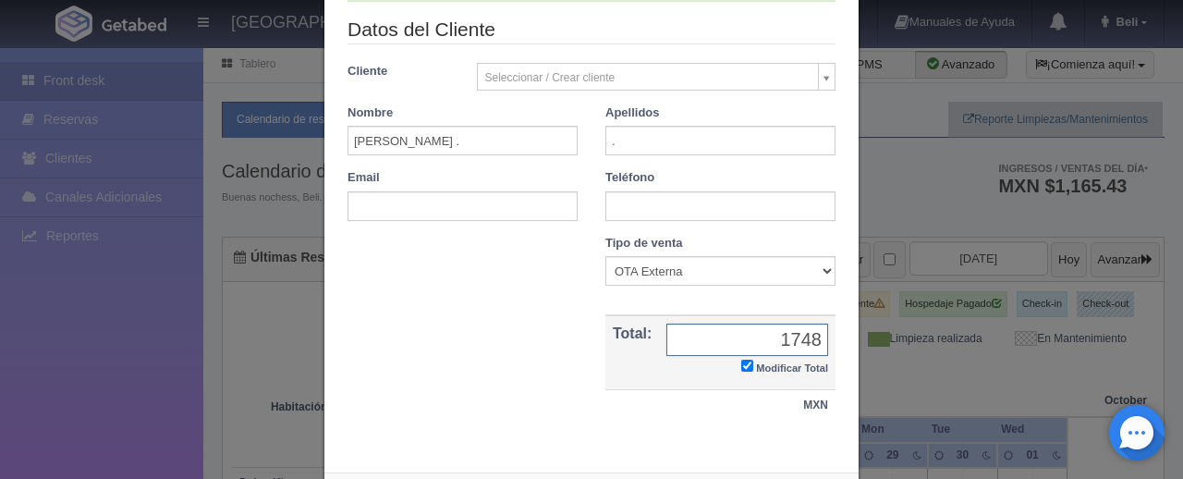
type input "1748.63"
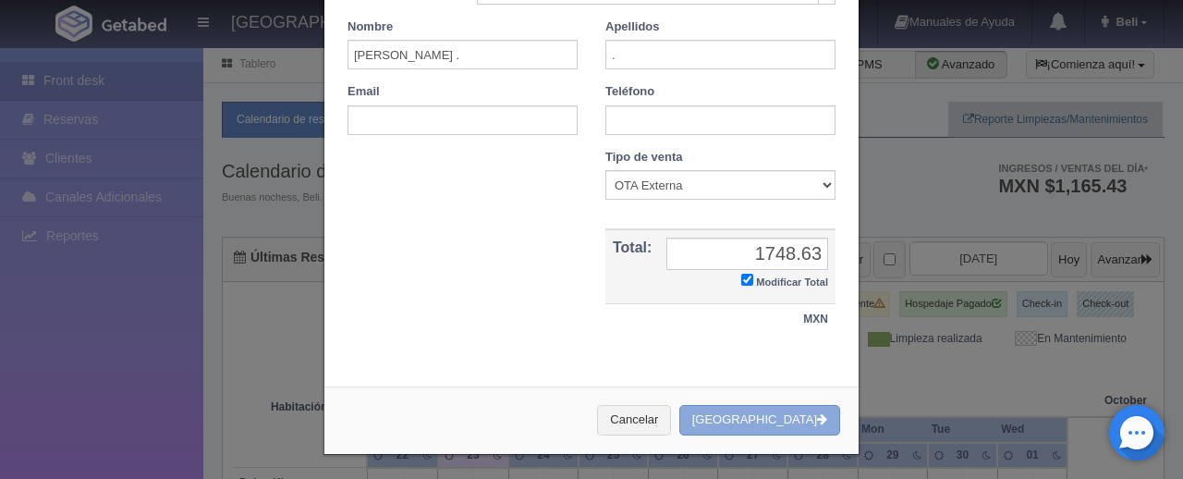
click at [781, 426] on button "[GEOGRAPHIC_DATA]" at bounding box center [759, 420] width 161 height 30
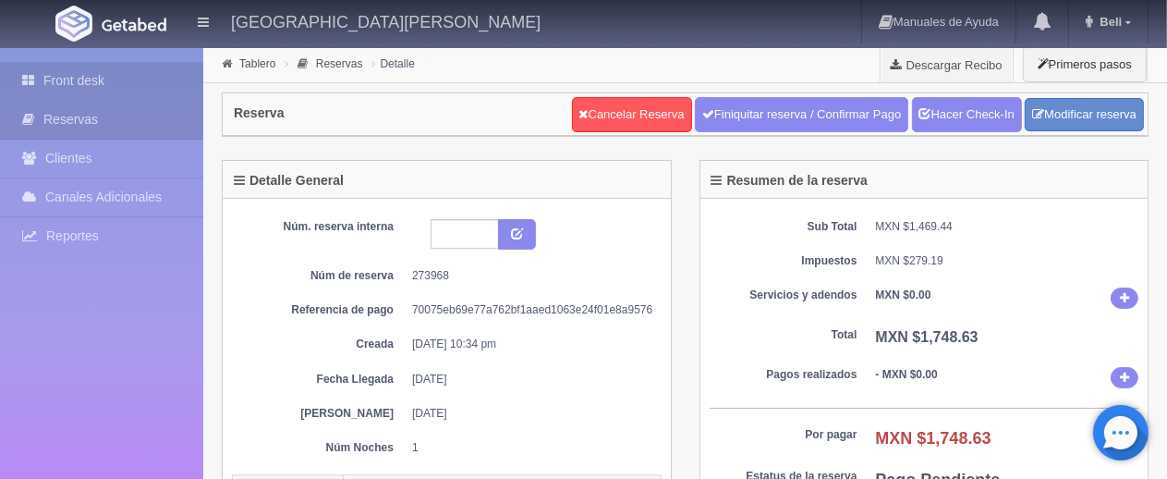
click at [79, 70] on link "Front desk" at bounding box center [101, 81] width 203 height 38
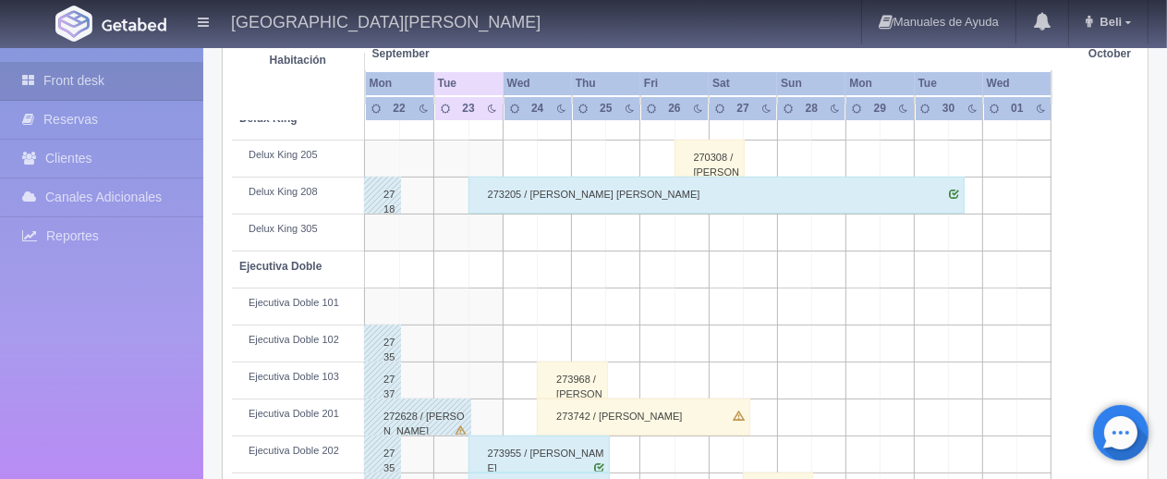
scroll to position [195, 0]
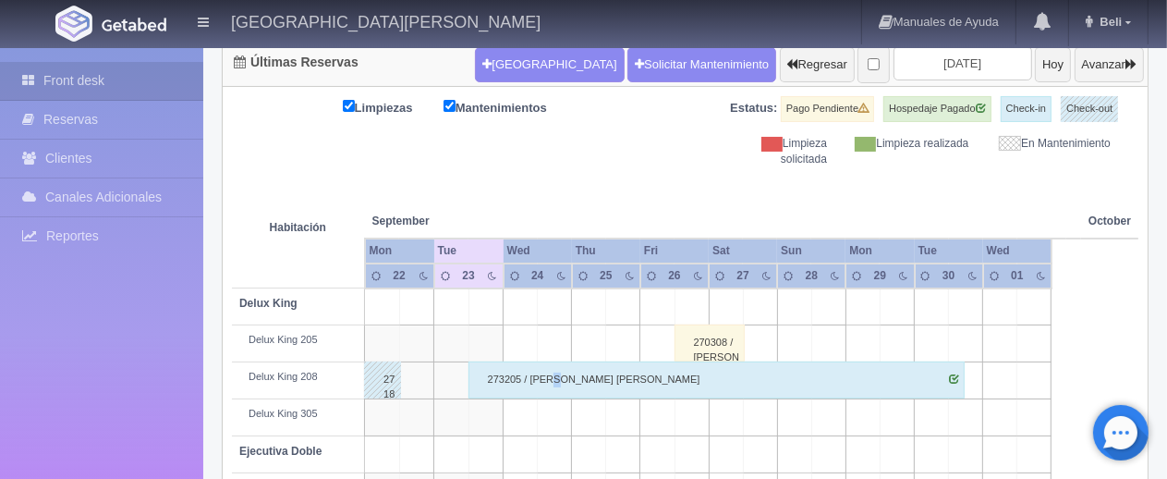
click at [553, 379] on div "273205 / [PERSON_NAME]" at bounding box center [717, 379] width 497 height 37
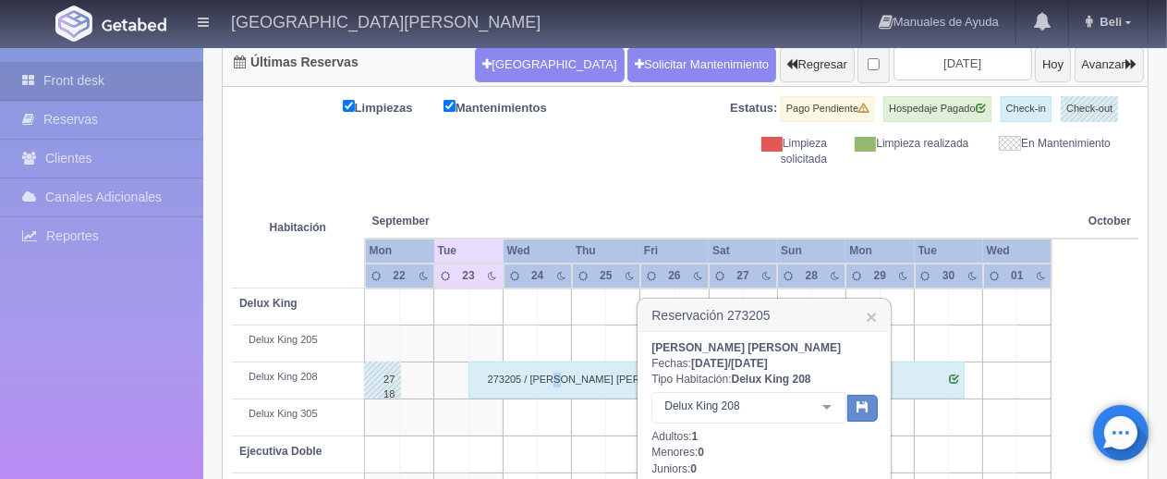
scroll to position [472, 0]
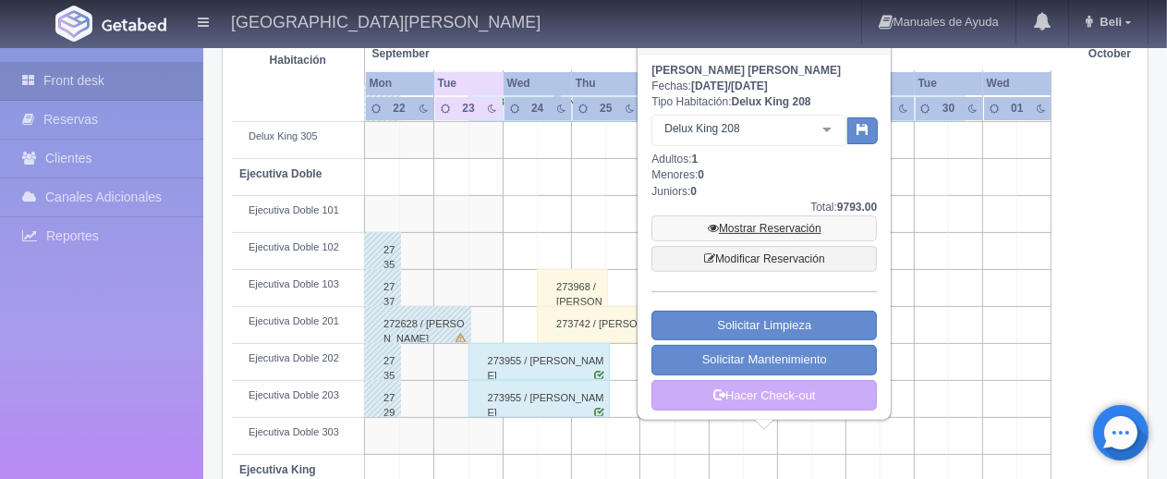
click at [733, 208] on div "Hector Ramírez Gonzales Fechas: 2025-09-23 / 2025-09-30 Tipo Habitación: Delux …" at bounding box center [765, 237] width 226 height 348
click at [732, 230] on link "Mostrar Reservación" at bounding box center [765, 228] width 226 height 26
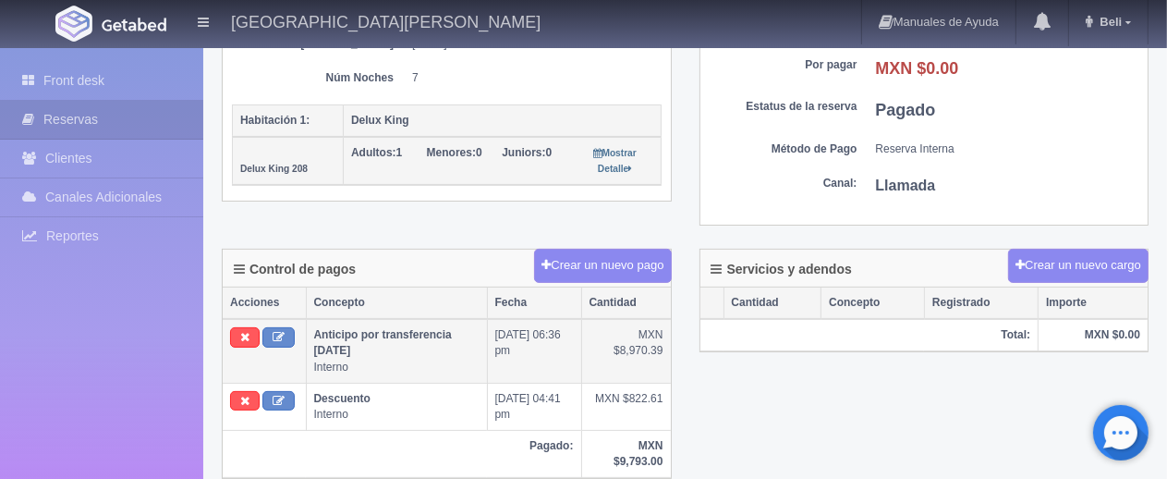
scroll to position [462, 0]
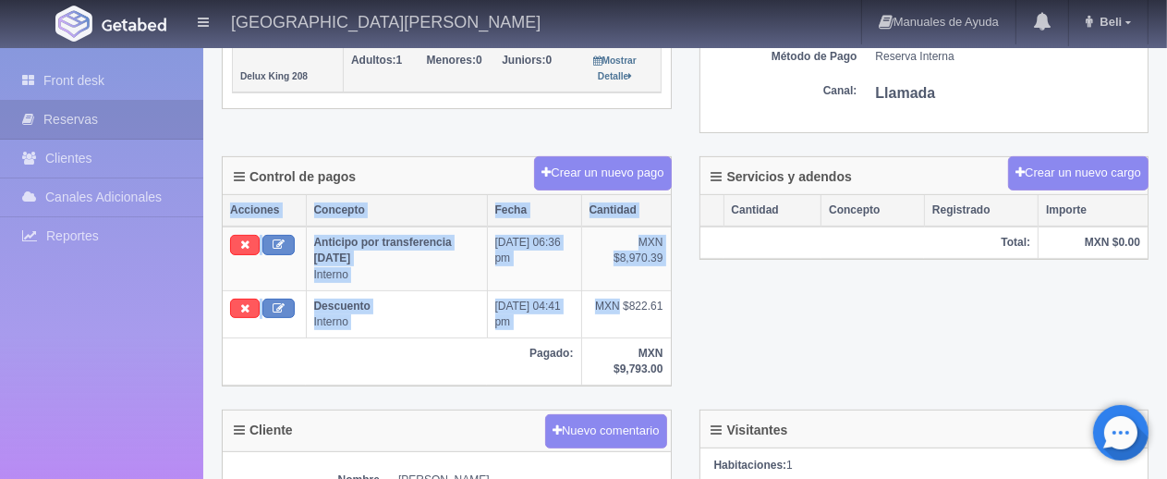
drag, startPoint x: 617, startPoint y: 294, endPoint x: 675, endPoint y: 303, distance: 58.0
click at [675, 303] on div "Control de pagos Crear un nuevo pago Acciones Concepto Fecha Cantidad Anticipo …" at bounding box center [447, 282] width 478 height 253
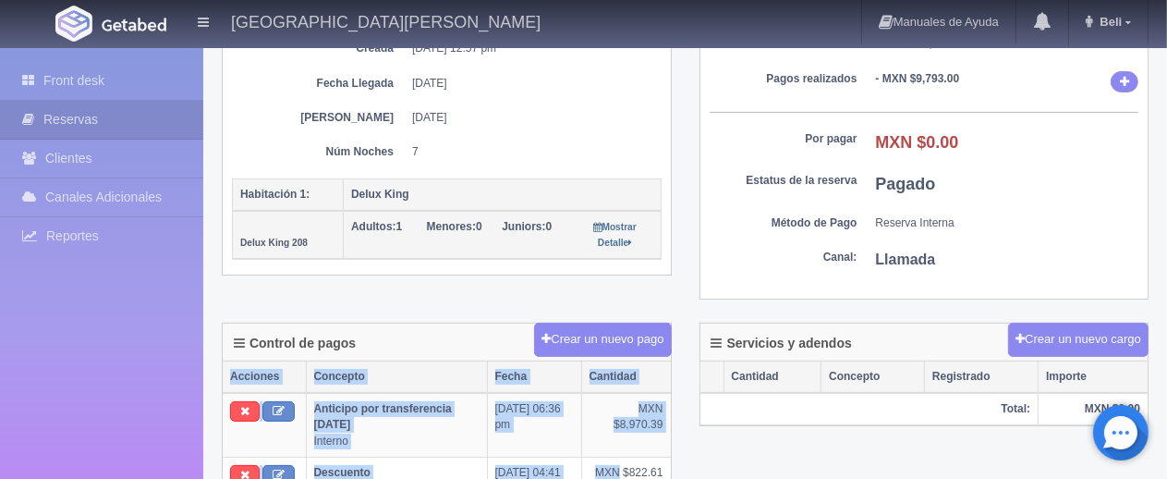
scroll to position [0, 0]
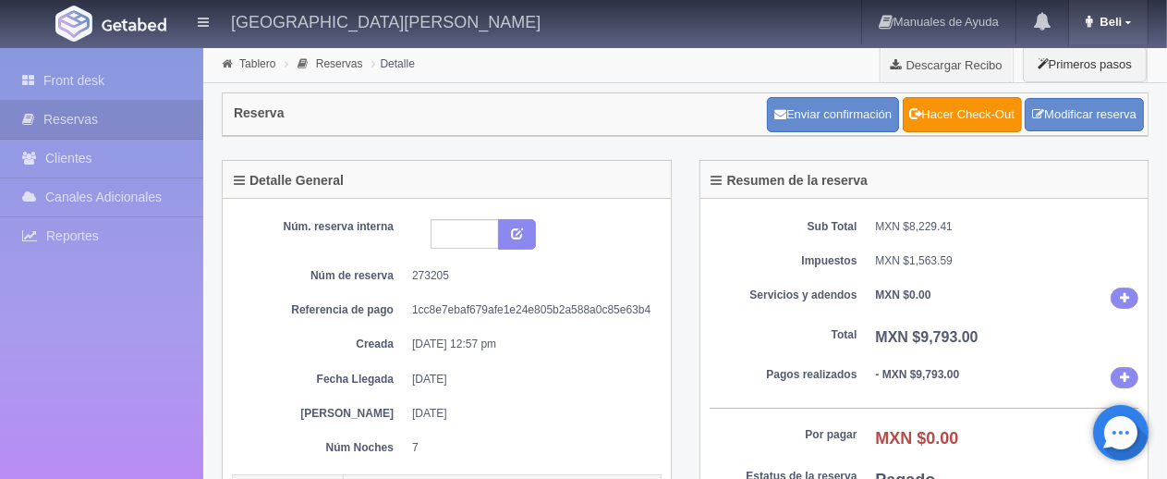
click at [1126, 30] on link "Beli" at bounding box center [1108, 22] width 79 height 44
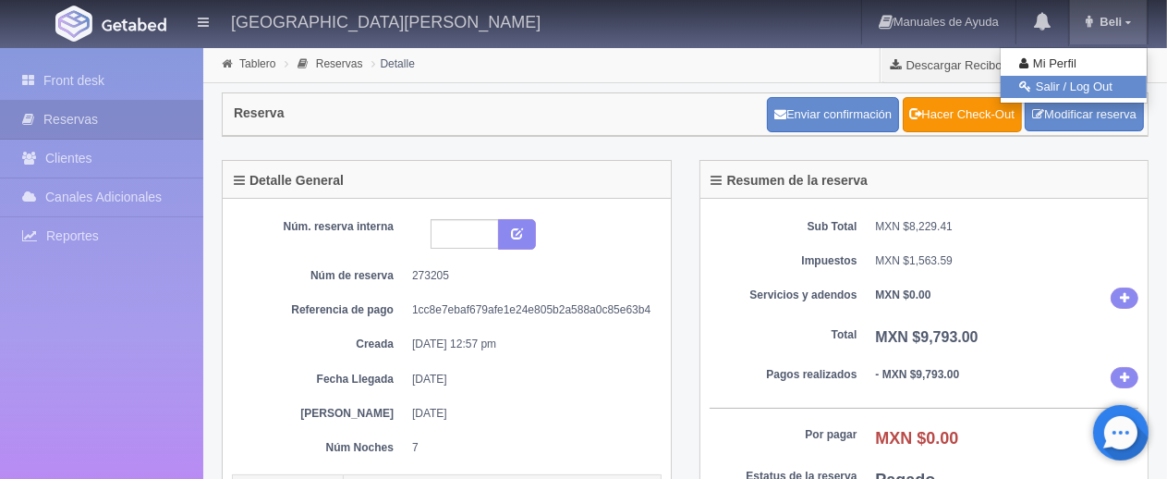
click at [1090, 88] on link "Salir / Log Out" at bounding box center [1074, 87] width 146 height 23
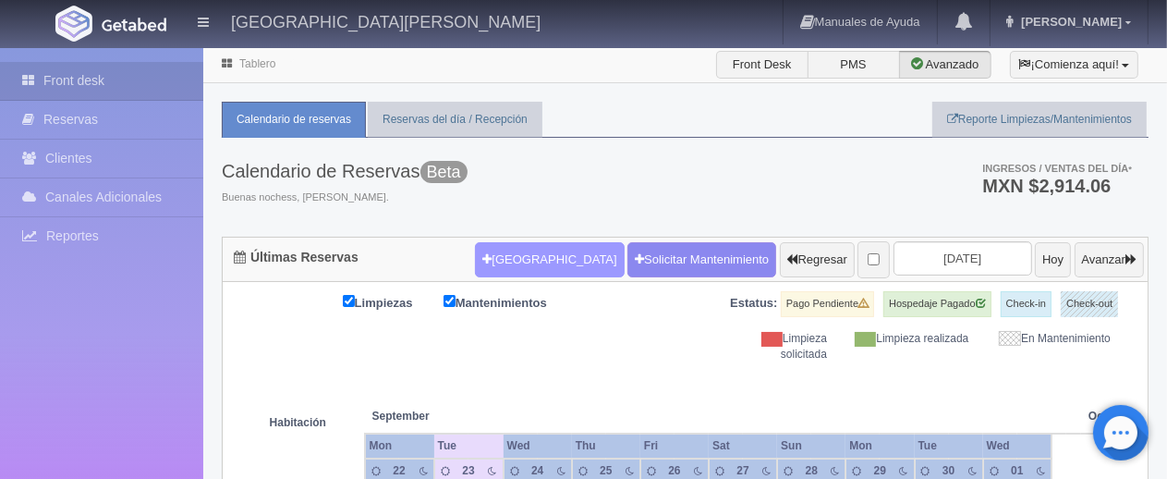
click at [520, 248] on button "[GEOGRAPHIC_DATA]" at bounding box center [549, 259] width 149 height 35
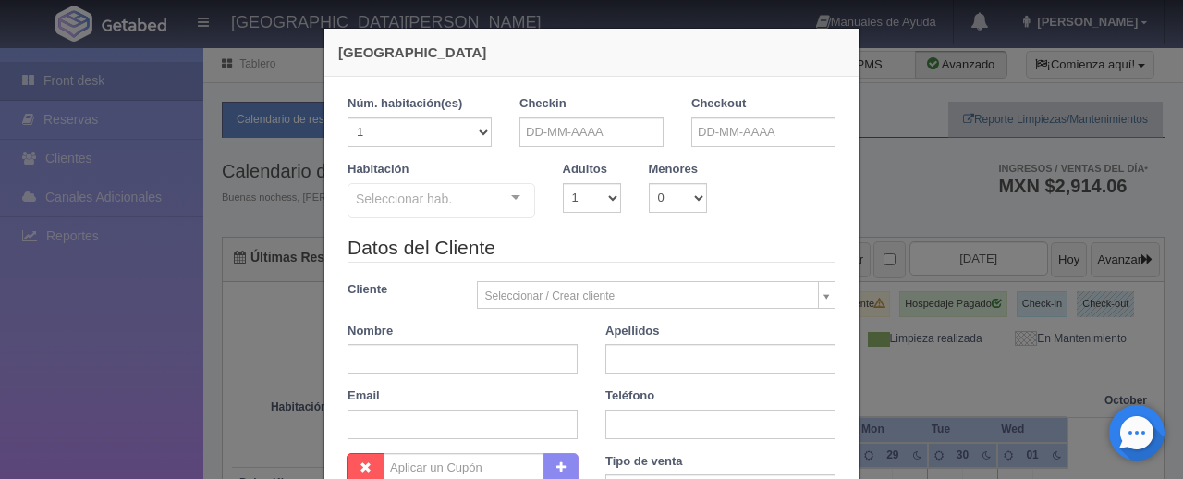
checkbox input "false"
click at [583, 138] on input "text" at bounding box center [591, 132] width 144 height 30
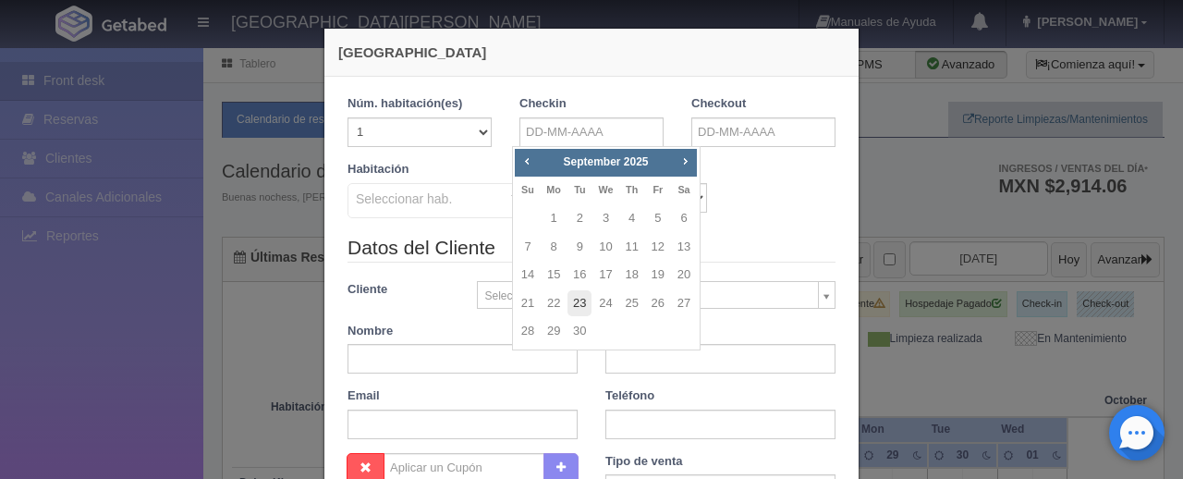
click at [576, 303] on link "23" at bounding box center [579, 303] width 24 height 27
type input "23-09-2025"
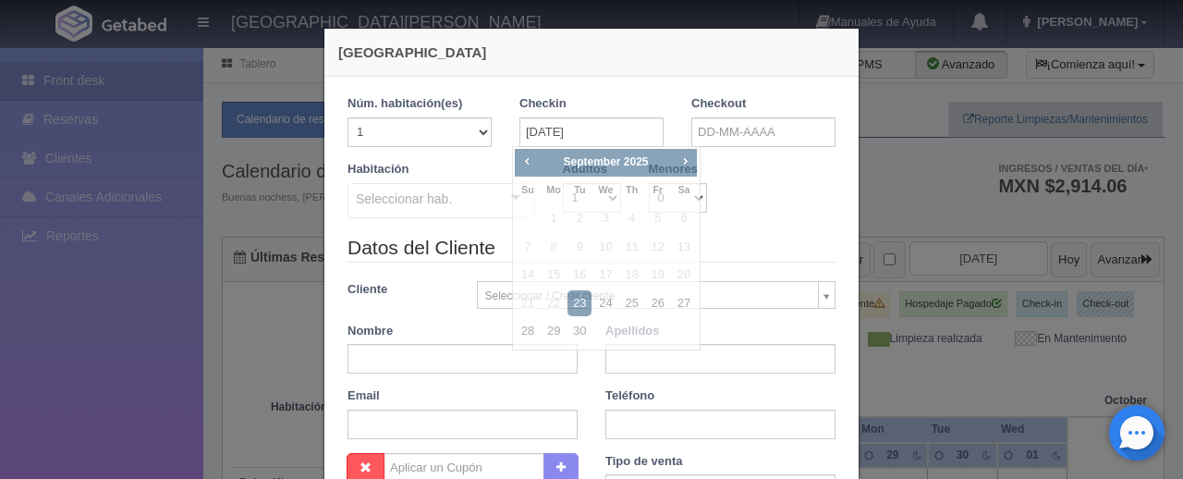
checkbox input "false"
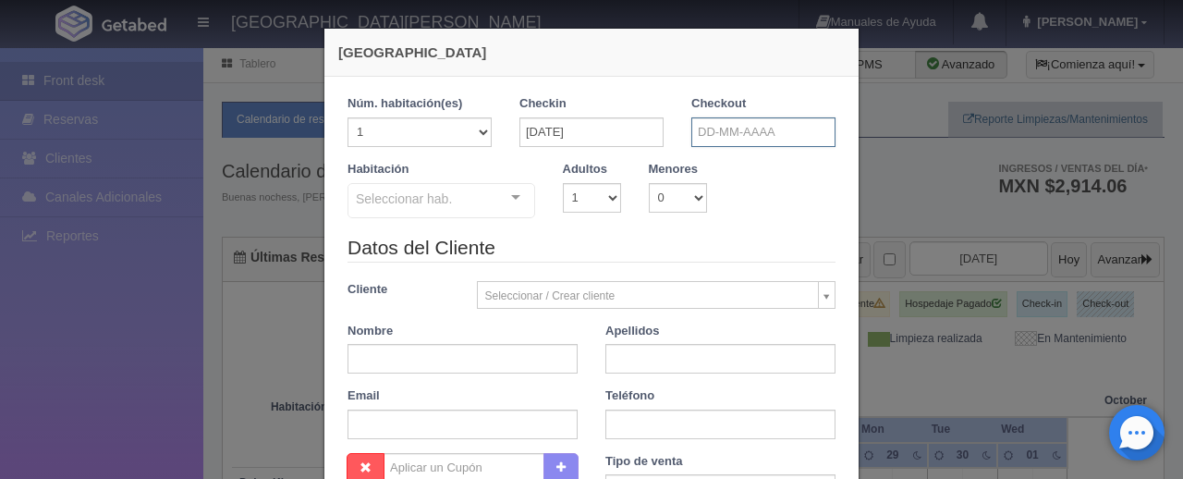
click at [754, 136] on input "text" at bounding box center [763, 132] width 144 height 30
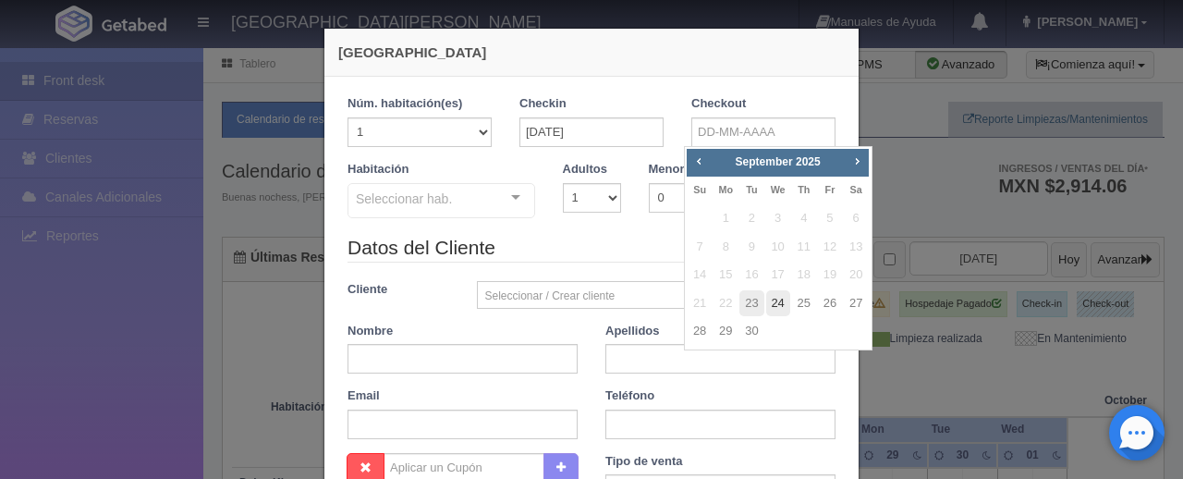
click at [784, 296] on link "24" at bounding box center [778, 303] width 24 height 27
type input "24-09-2025"
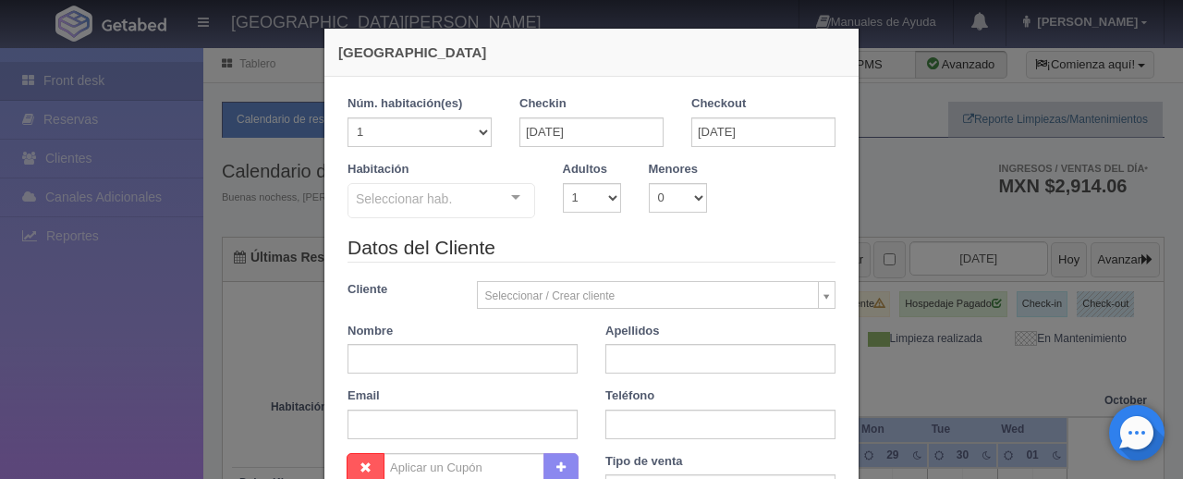
checkbox input "false"
click at [604, 201] on select "1 2 3 4 5 6 7 8 9 10" at bounding box center [592, 198] width 58 height 30
select select "3"
click at [563, 183] on select "1 2 3 4 5 6 7 8 9 10" at bounding box center [592, 198] width 58 height 30
click at [609, 241] on legend "Datos del Cliente" at bounding box center [592, 248] width 488 height 29
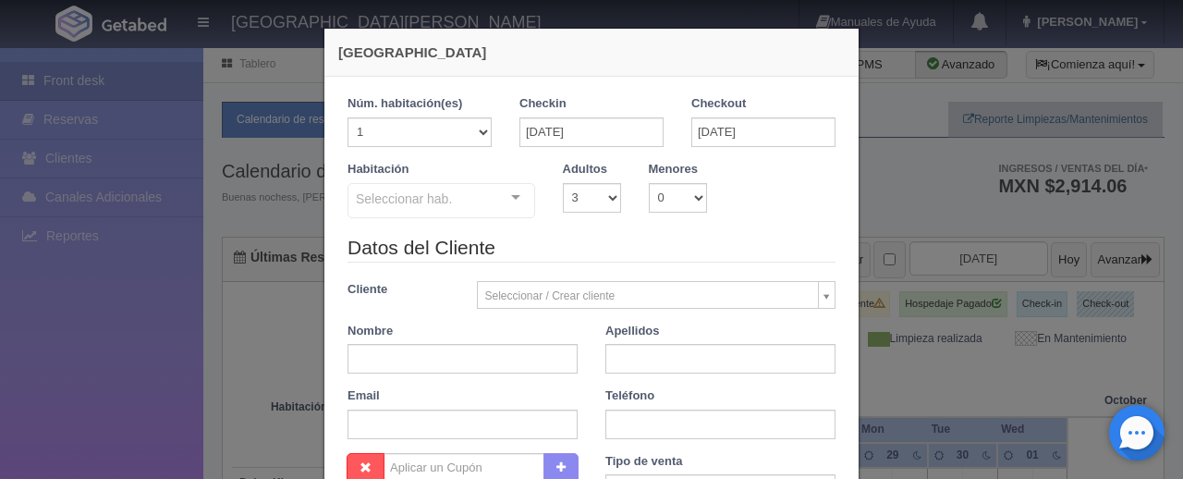
click at [515, 206] on div at bounding box center [515, 198] width 37 height 28
click at [568, 226] on div "Habitación Seleccionar hab. SUITE SUITE - Sin asignar SUITE 301 Habitación Pers…" at bounding box center [592, 197] width 516 height 73
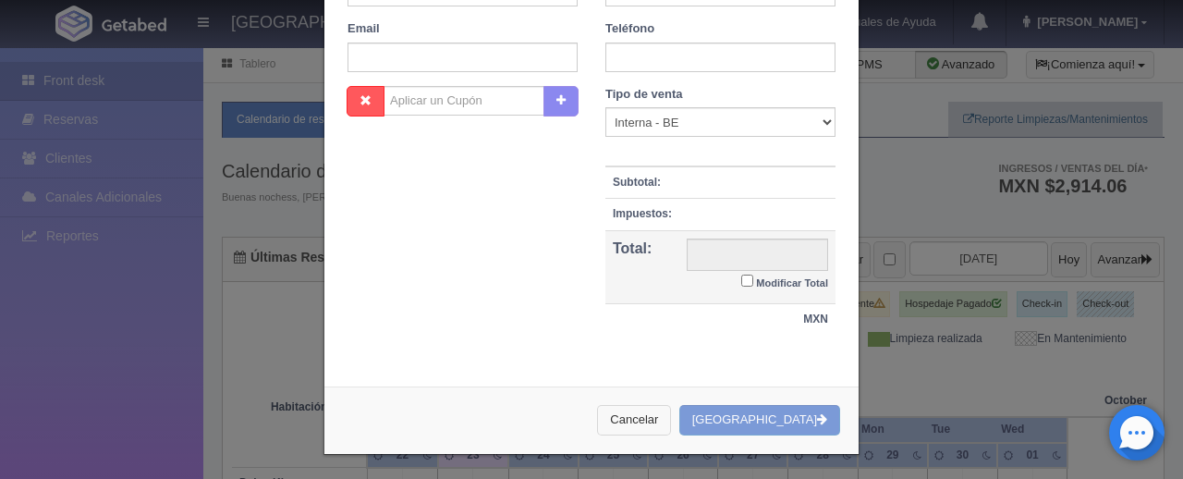
click at [671, 418] on button "Cancelar" at bounding box center [634, 420] width 74 height 30
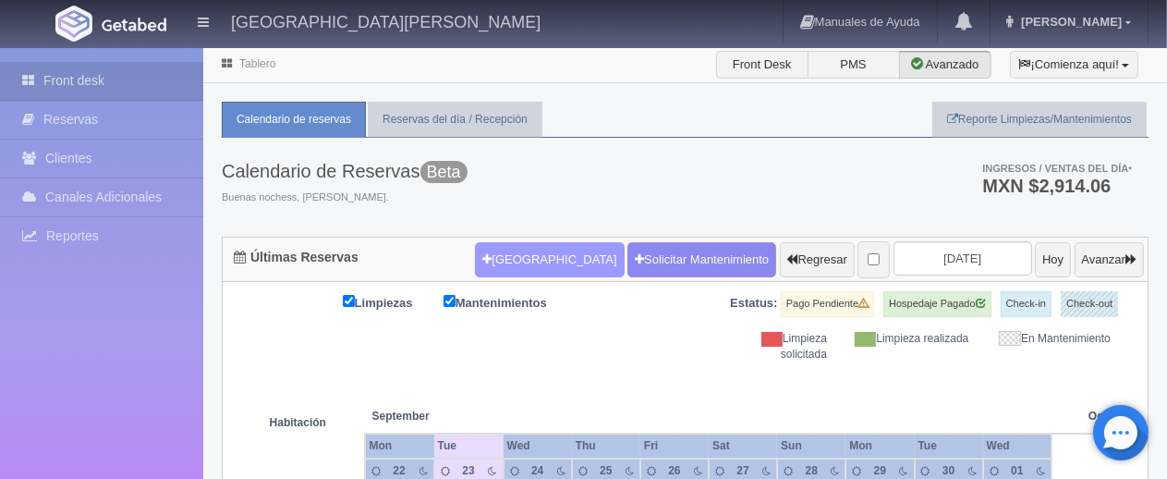
click at [520, 270] on button "Nueva Reserva" at bounding box center [549, 259] width 149 height 35
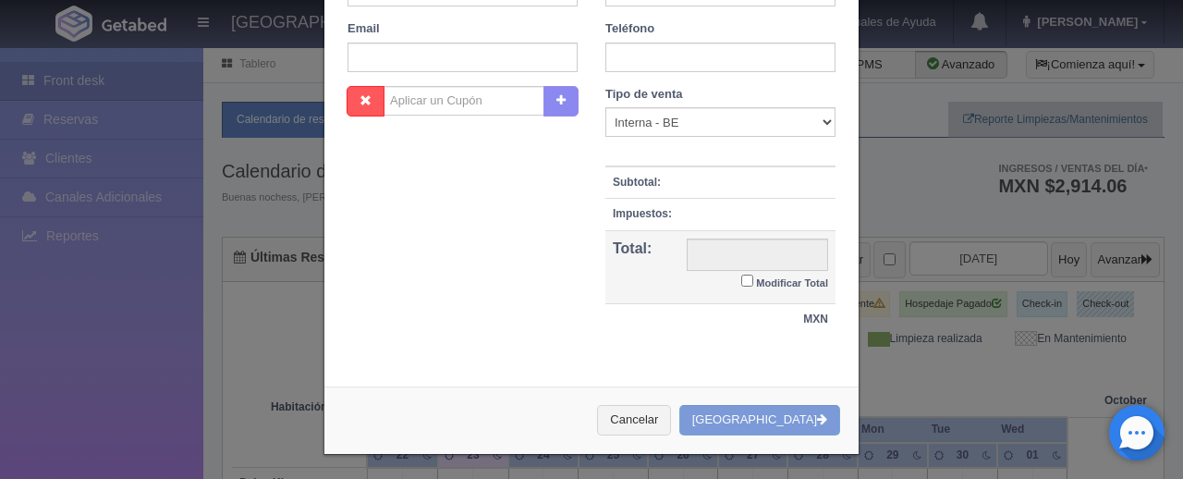
checkbox input "false"
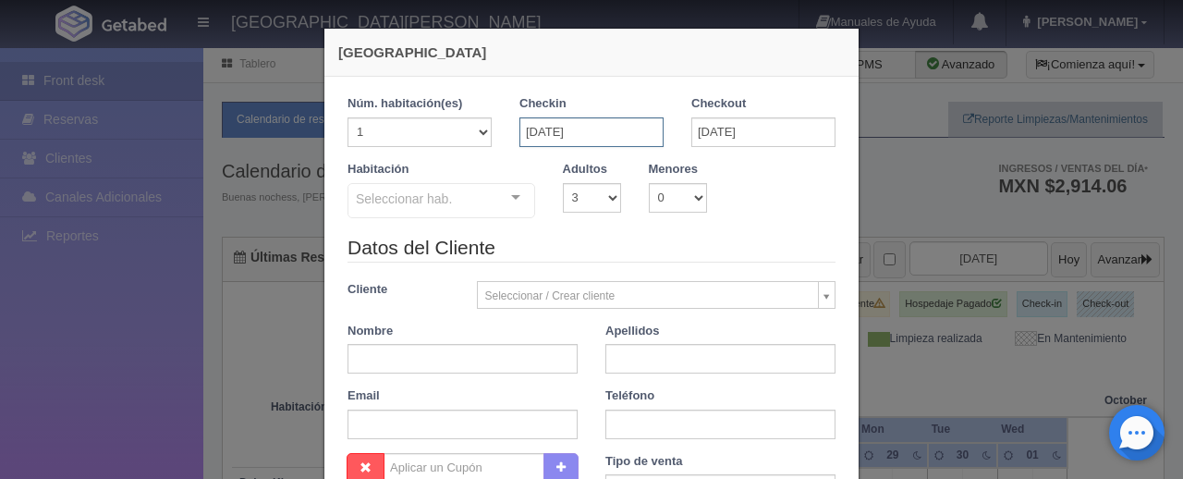
click at [614, 128] on input "[DATE]" at bounding box center [591, 132] width 144 height 30
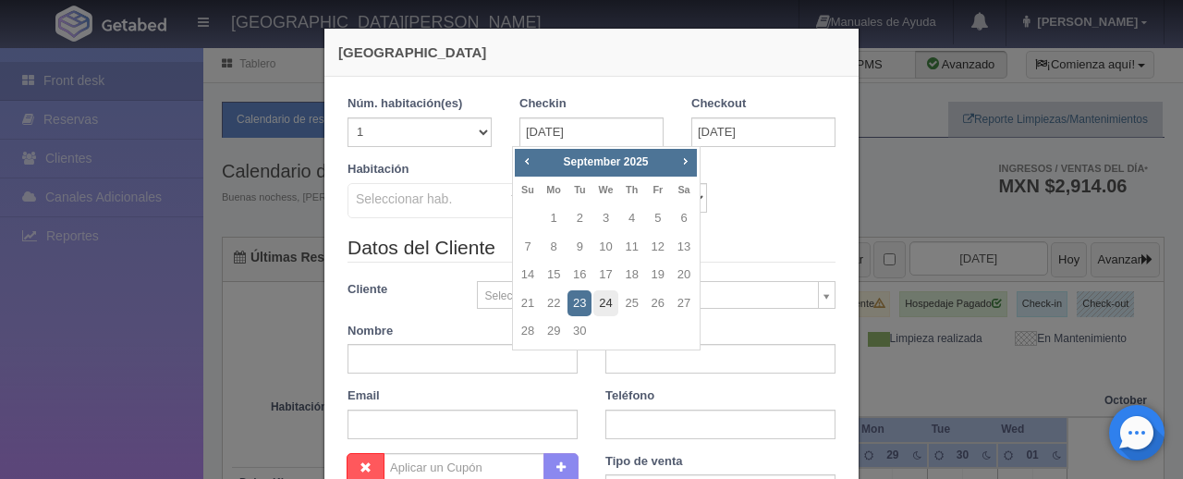
click at [609, 300] on link "24" at bounding box center [605, 303] width 24 height 27
type input "[DATE]"
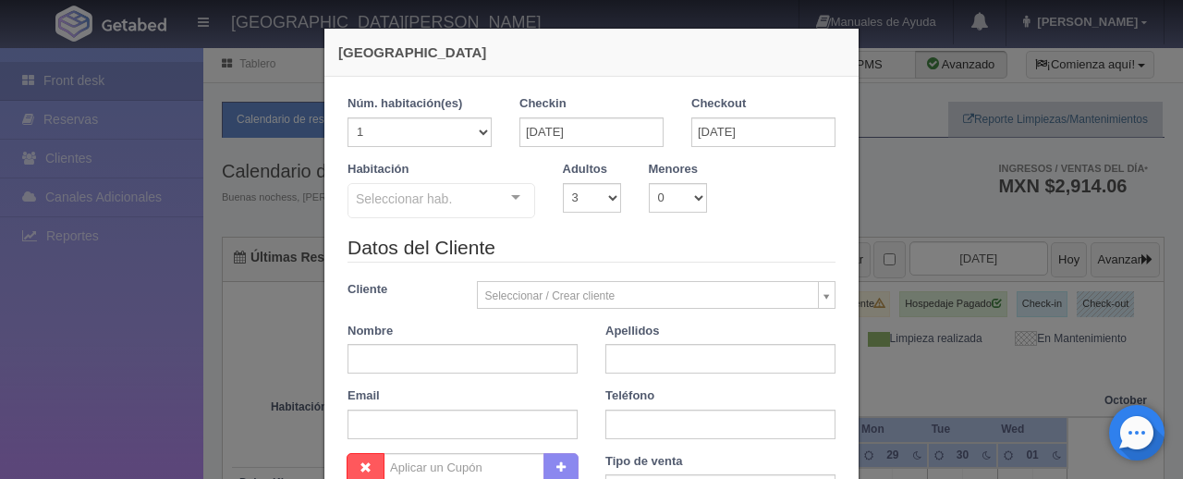
checkbox input "false"
click at [749, 135] on input "[DATE]" at bounding box center [763, 132] width 144 height 30
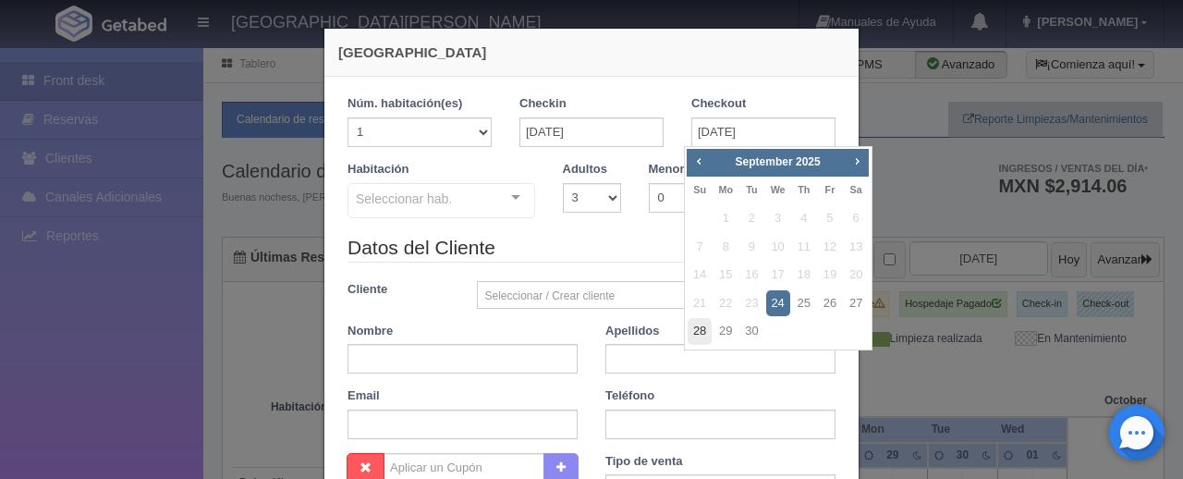
click at [706, 331] on link "28" at bounding box center [700, 331] width 24 height 27
type input "28-09-2025"
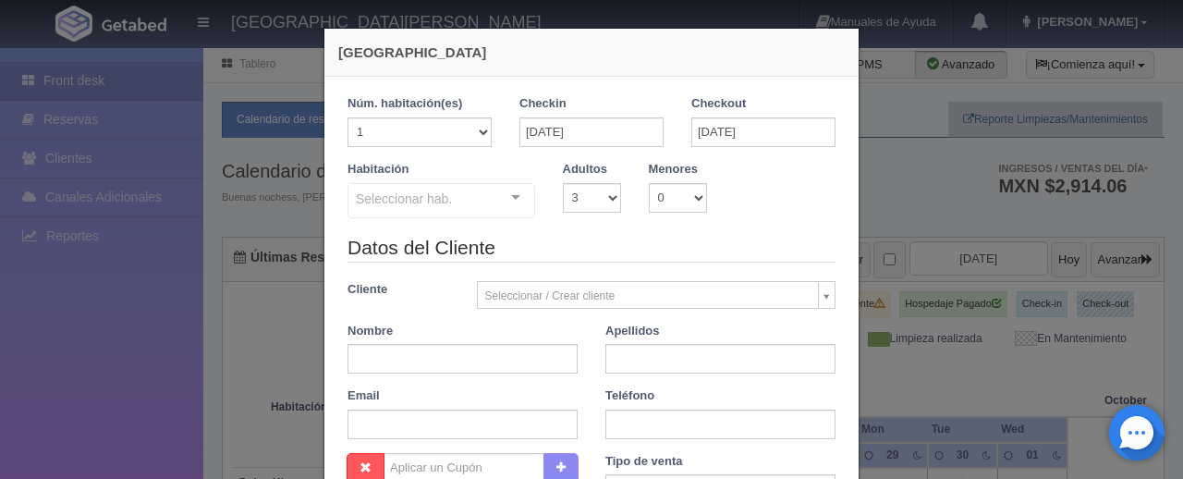
checkbox input "false"
click at [610, 195] on select "1 2 3 4 5 6 7 8 9 10" at bounding box center [592, 198] width 58 height 30
select select "2"
click at [563, 183] on select "1 2 3 4 5 6 7 8 9 10" at bounding box center [592, 198] width 58 height 30
click at [506, 192] on div at bounding box center [515, 198] width 37 height 28
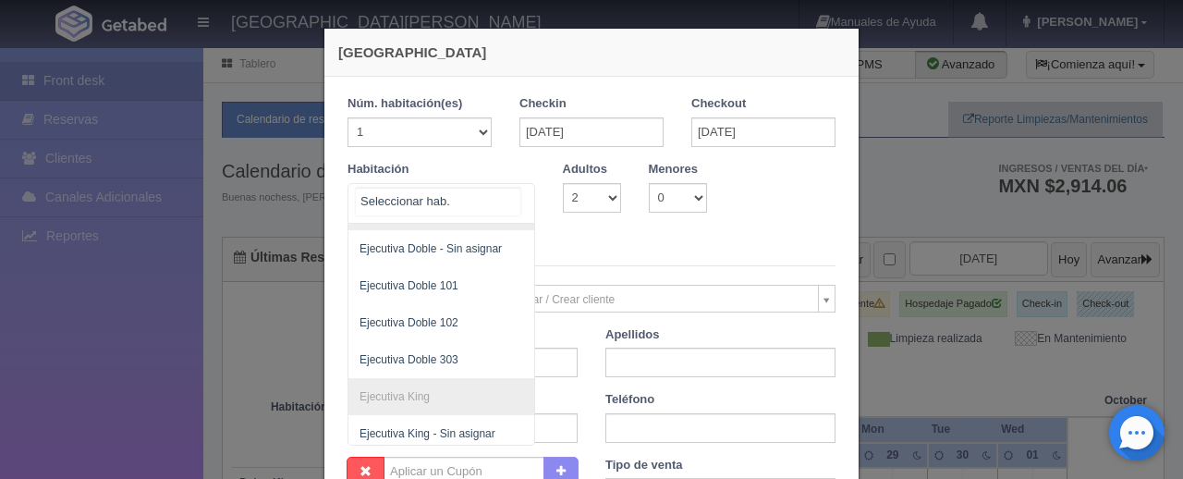
scroll to position [258, 0]
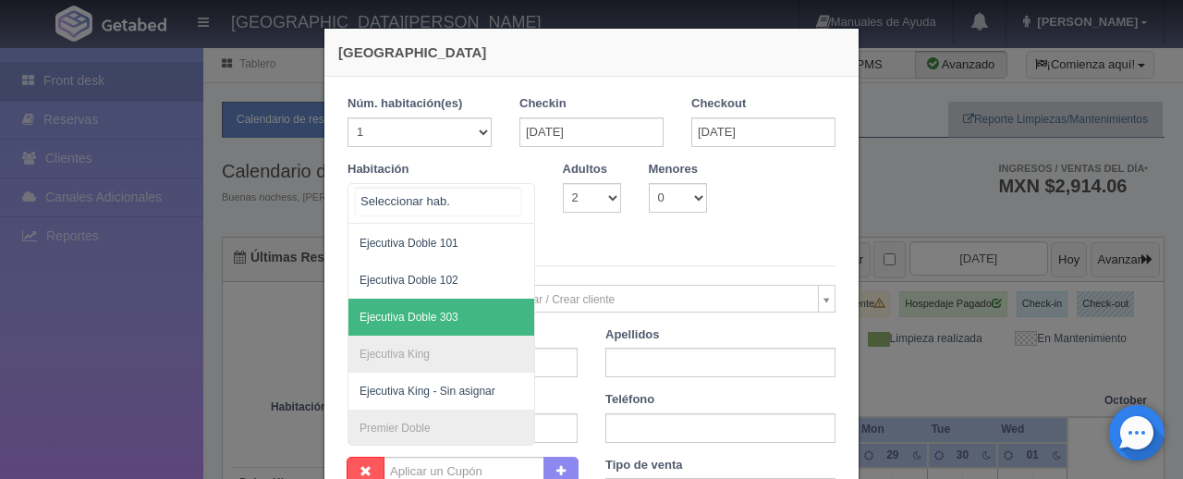
click at [451, 311] on span "Ejecutiva Doble 303" at bounding box center [503, 317] width 311 height 37
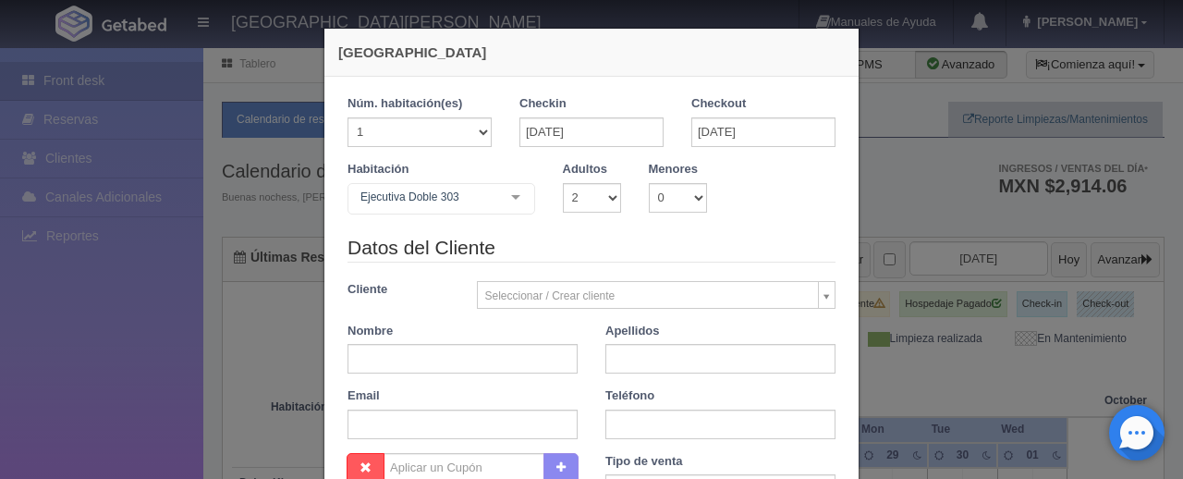
checkbox input "false"
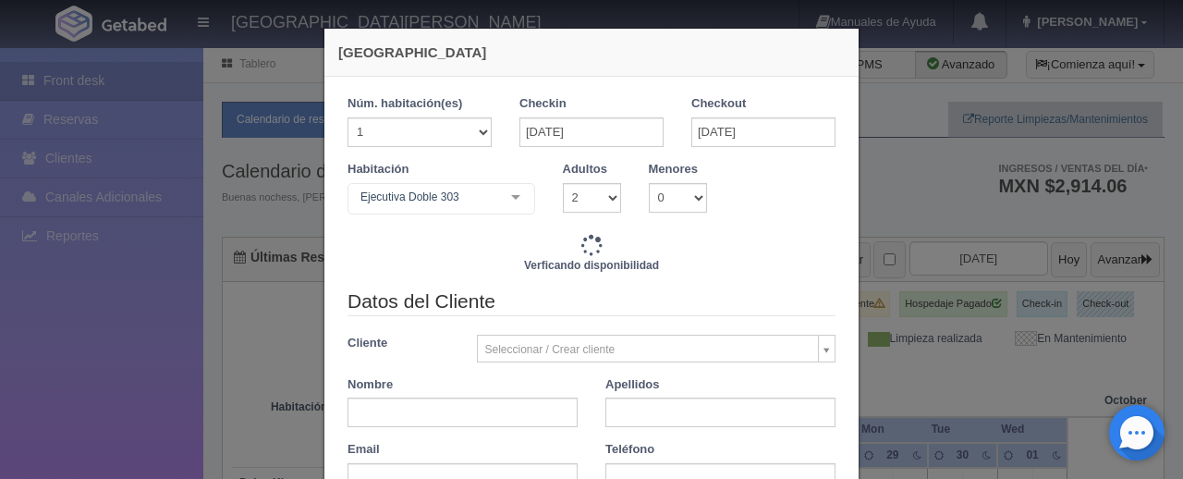
scroll to position [185, 0]
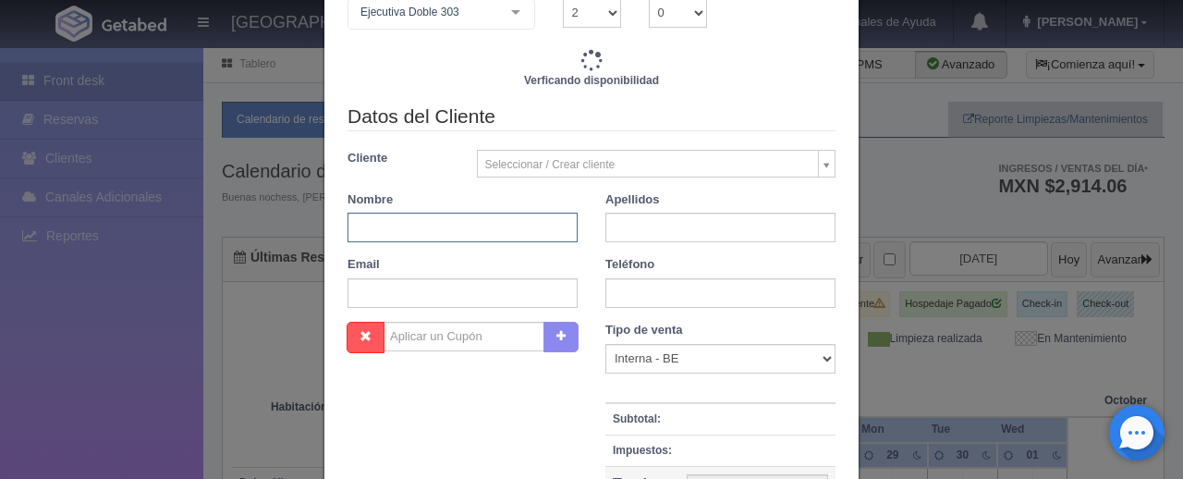
click at [466, 234] on input "text" at bounding box center [463, 228] width 230 height 30
type input "6196.00"
checkbox input "false"
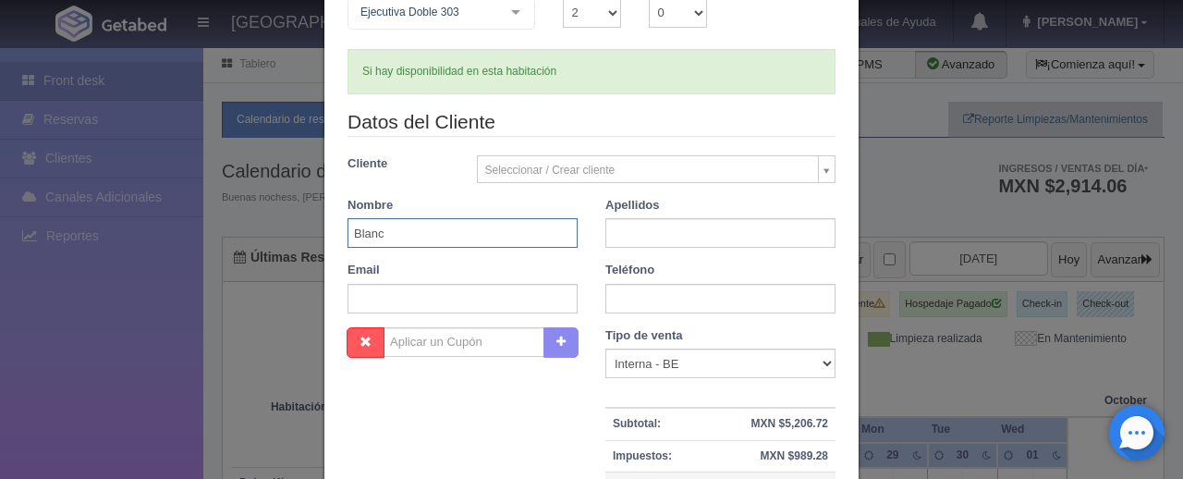
click at [466, 233] on input "Blanc" at bounding box center [463, 233] width 230 height 30
type input "Blanca"
type input "García"
click at [628, 298] on input "text" at bounding box center [720, 299] width 230 height 30
paste input "1 (0) 8318406866"
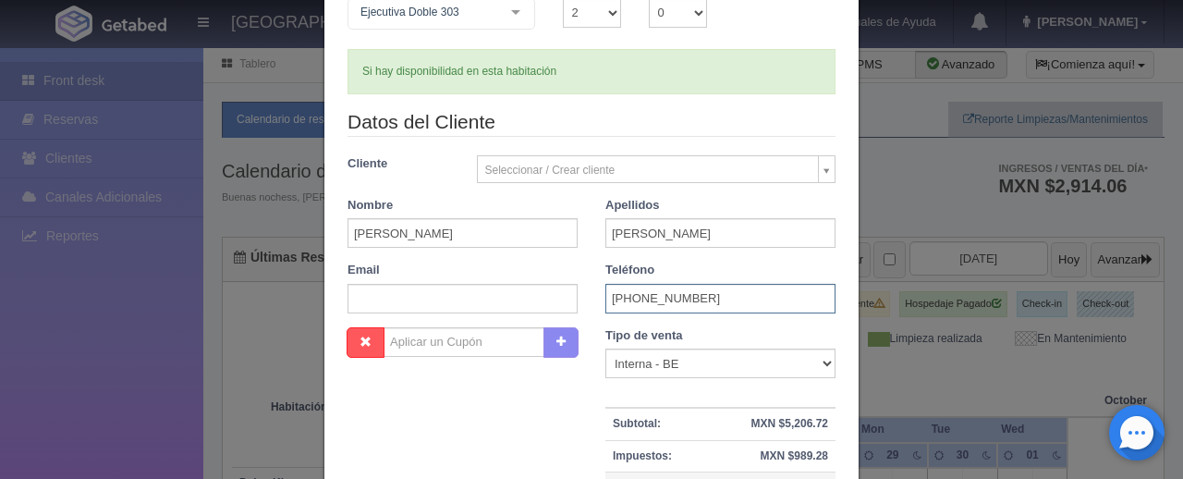
type input "1 (0) 8318406866"
click at [745, 367] on select "Correo Electronico Interna - BE Llamada OTA Externa Otro WALK IN" at bounding box center [720, 363] width 230 height 30
select select "extota"
click at [605, 348] on select "Correo Electronico Interna - BE Llamada OTA Externa Otro WALK IN" at bounding box center [720, 363] width 230 height 30
click at [592, 411] on div "Tipo de venta Correo Electronico Interna - BE Llamada OTA Externa Otro WALK IN …" at bounding box center [721, 454] width 258 height 255
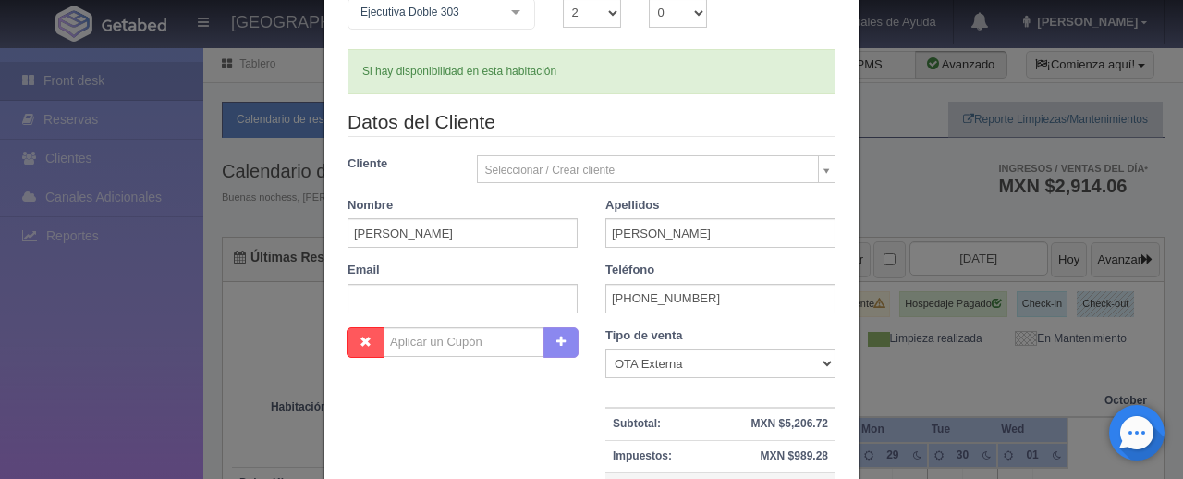
scroll to position [370, 0]
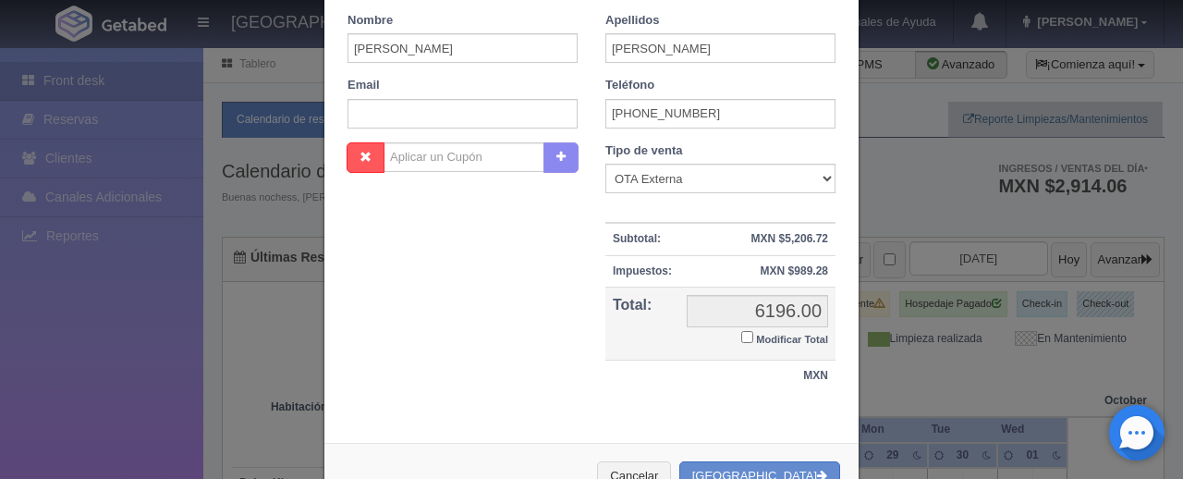
click at [743, 331] on input "Modificar Total" at bounding box center [747, 337] width 12 height 12
checkbox input "true"
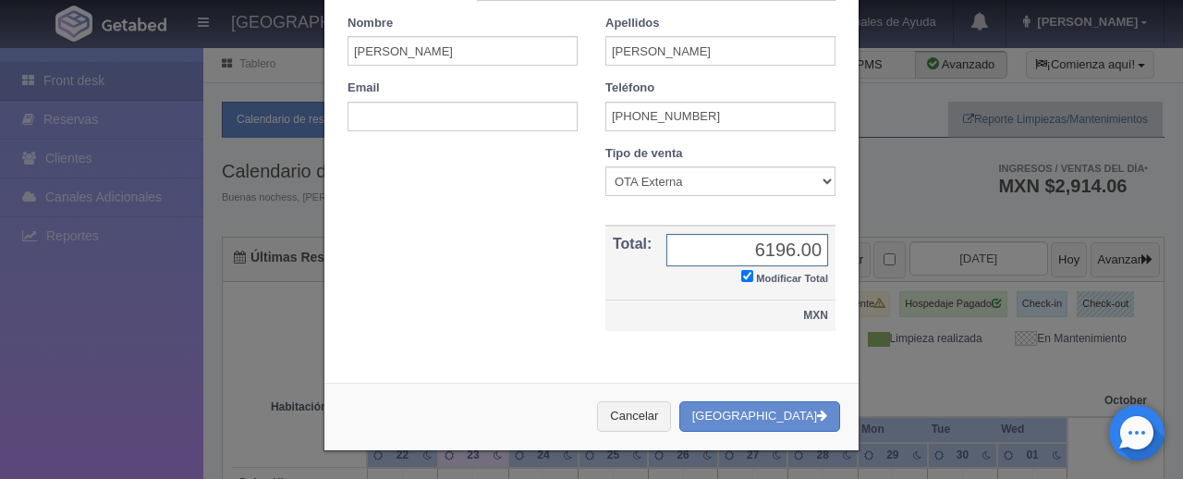
scroll to position [363, 0]
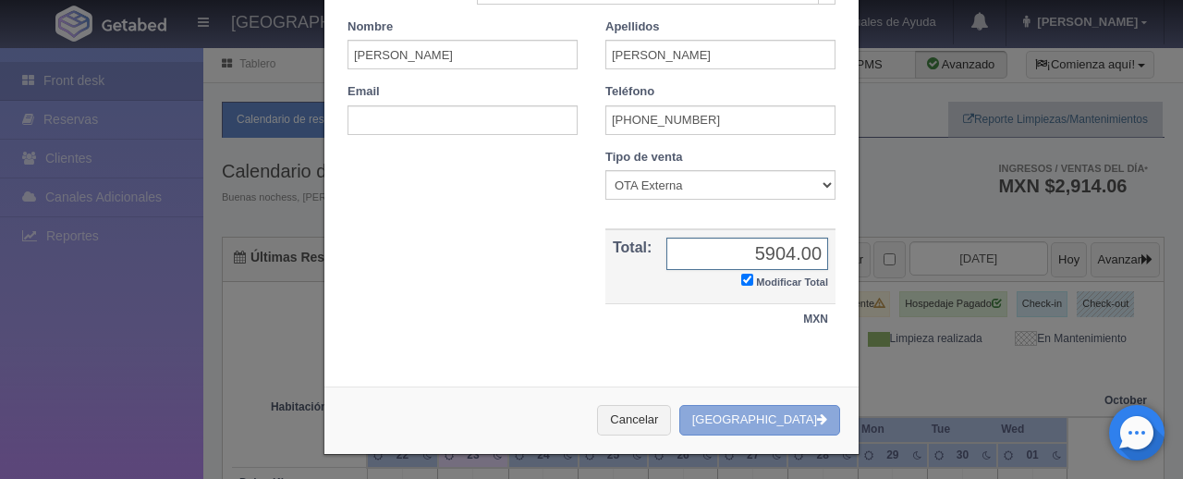
type input "5904.00"
click at [772, 414] on button "Crear Reserva" at bounding box center [759, 420] width 161 height 30
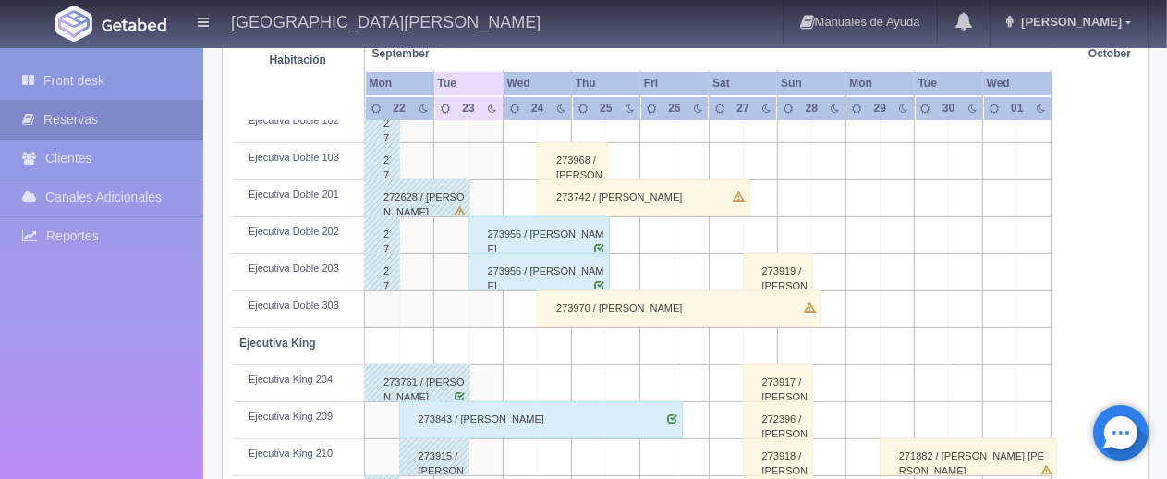
scroll to position [506, 0]
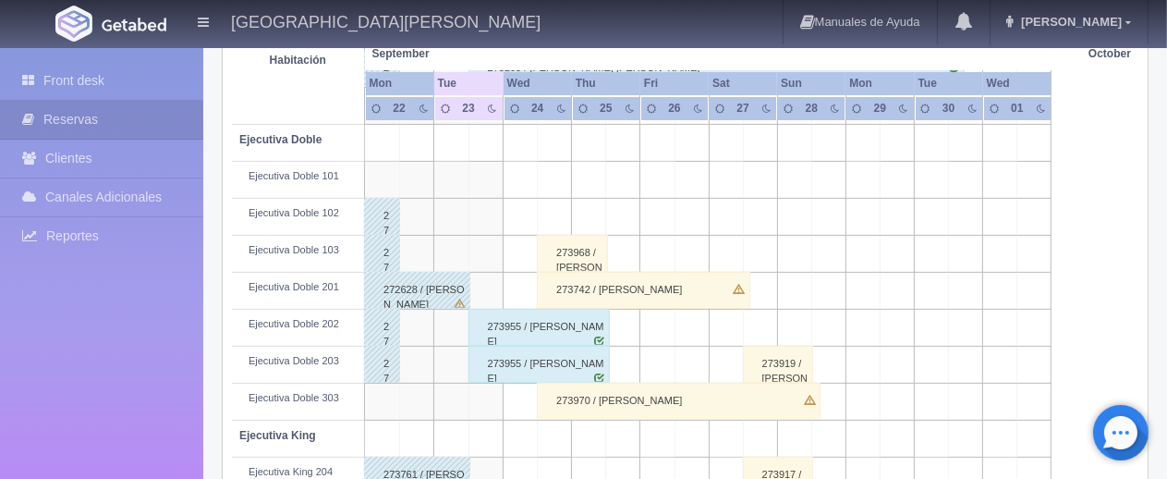
click at [725, 388] on div "273970 / Blanca García" at bounding box center [679, 401] width 284 height 37
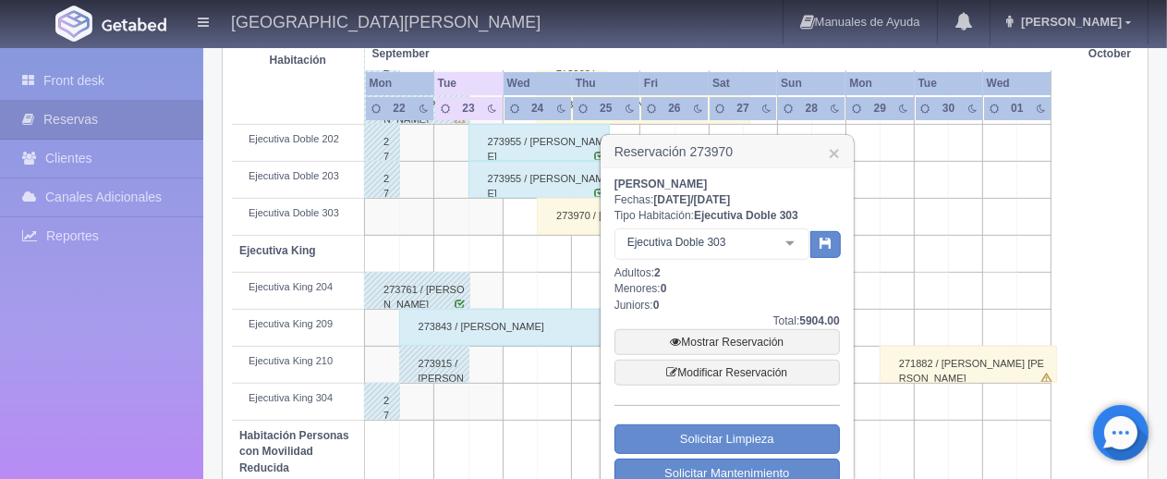
scroll to position [599, 0]
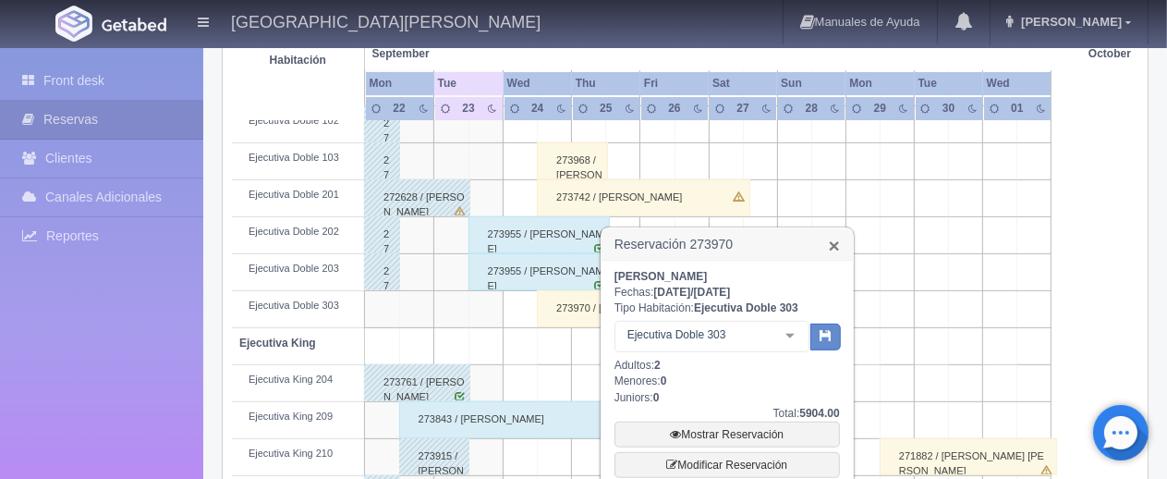
click at [836, 245] on link "×" at bounding box center [834, 245] width 11 height 19
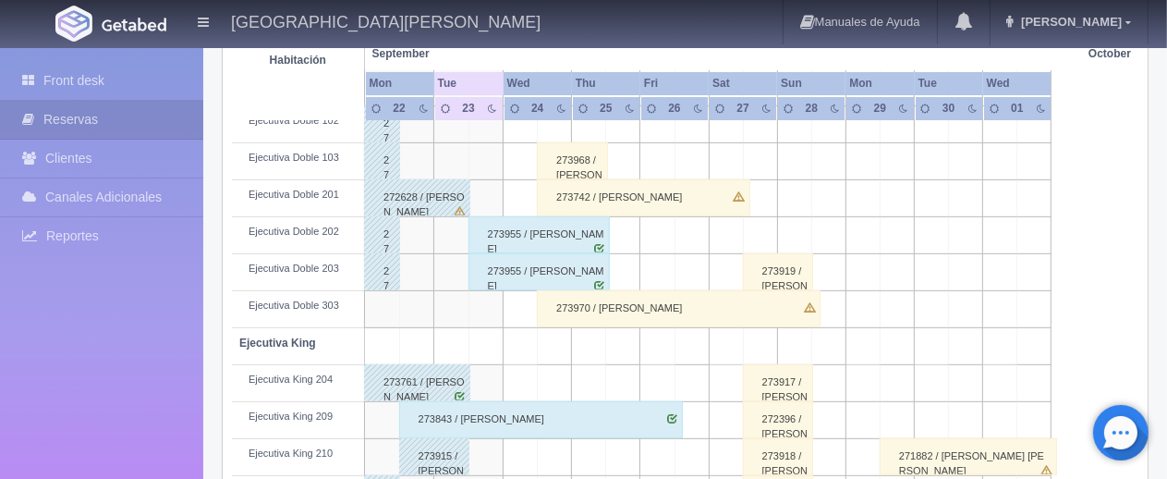
scroll to position [506, 0]
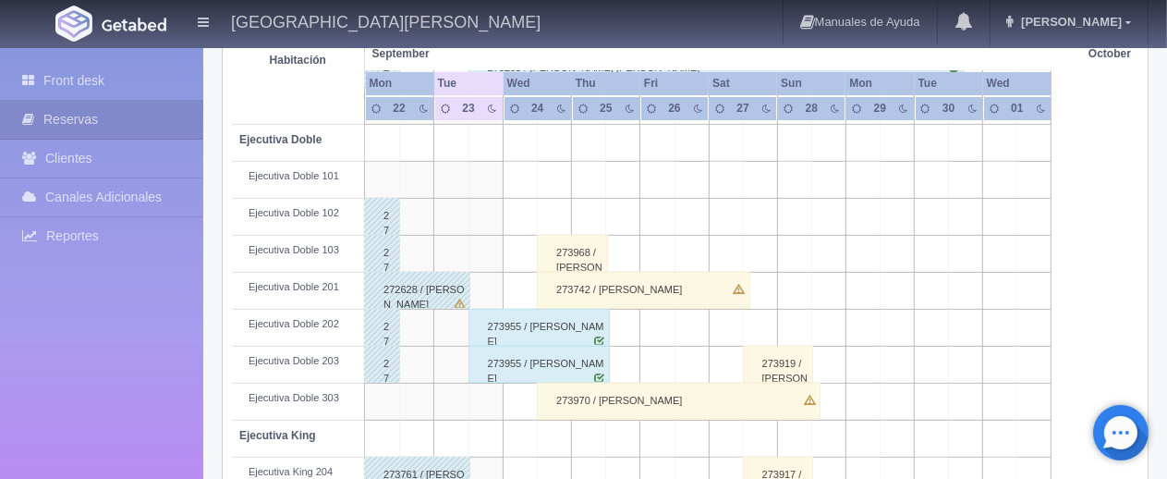
click at [633, 293] on div "273742 / [PERSON_NAME]" at bounding box center [643, 290] width 213 height 37
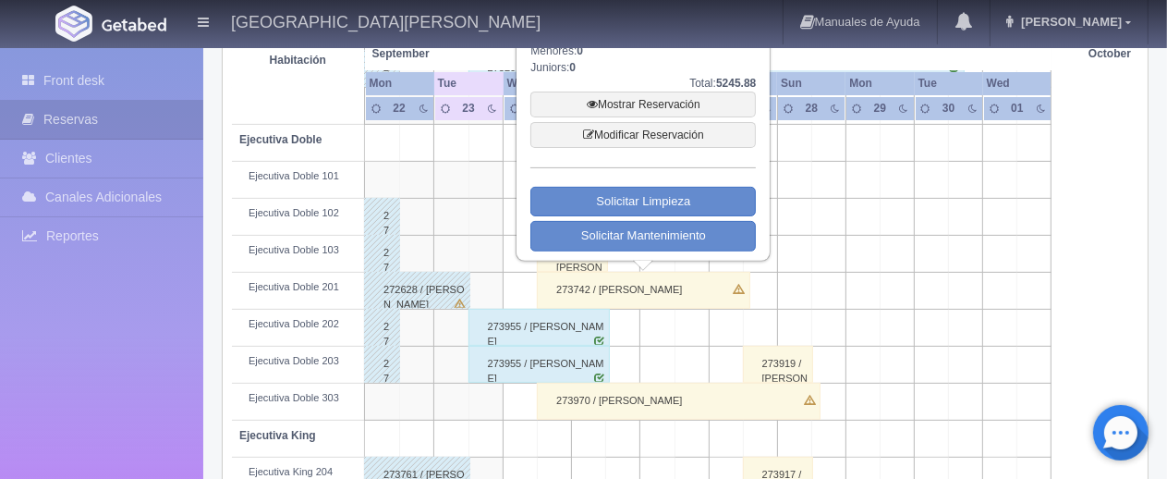
click at [633, 293] on div "273742 / [PERSON_NAME]" at bounding box center [643, 290] width 213 height 37
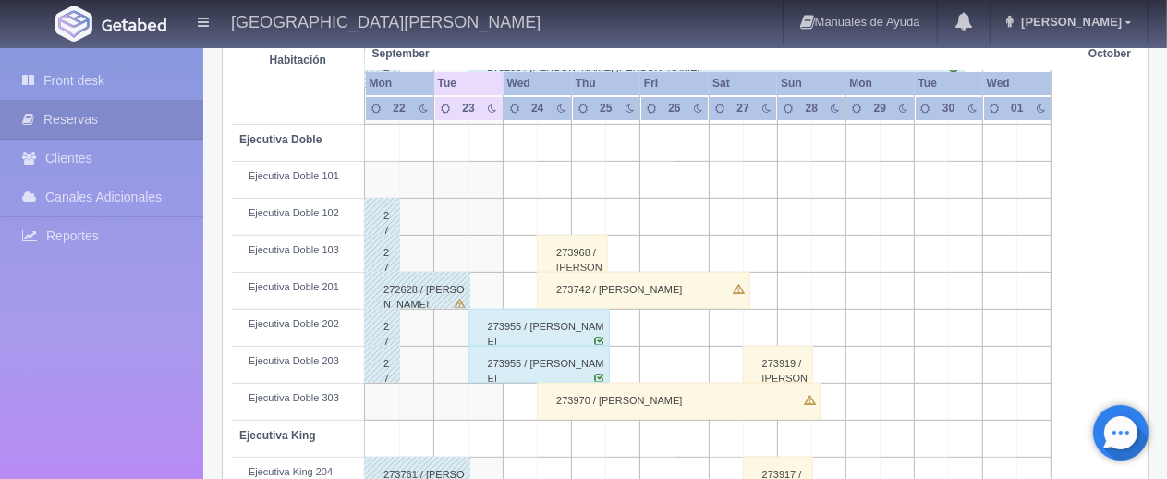
click at [623, 291] on div "273742 / [PERSON_NAME]" at bounding box center [643, 290] width 213 height 37
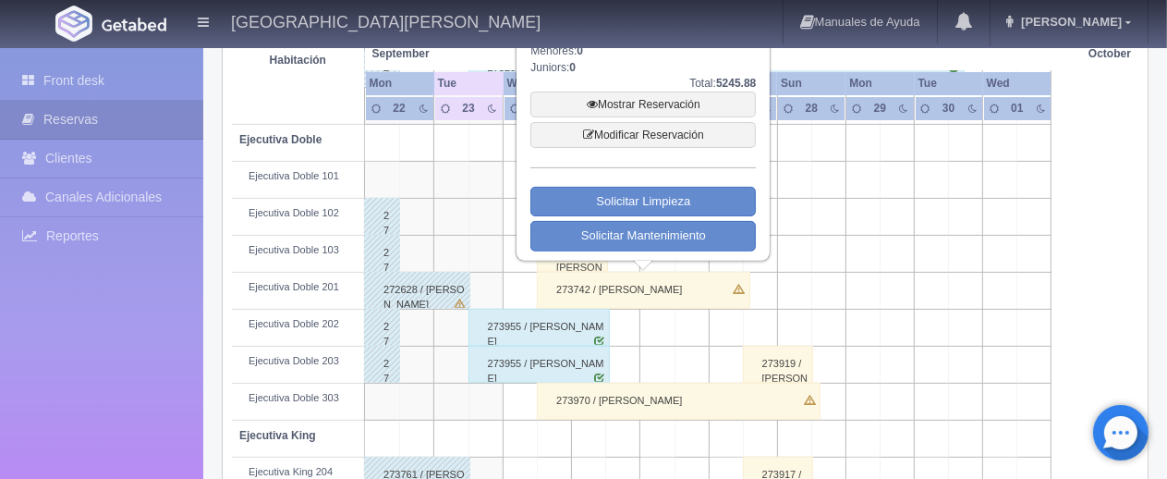
scroll to position [414, 0]
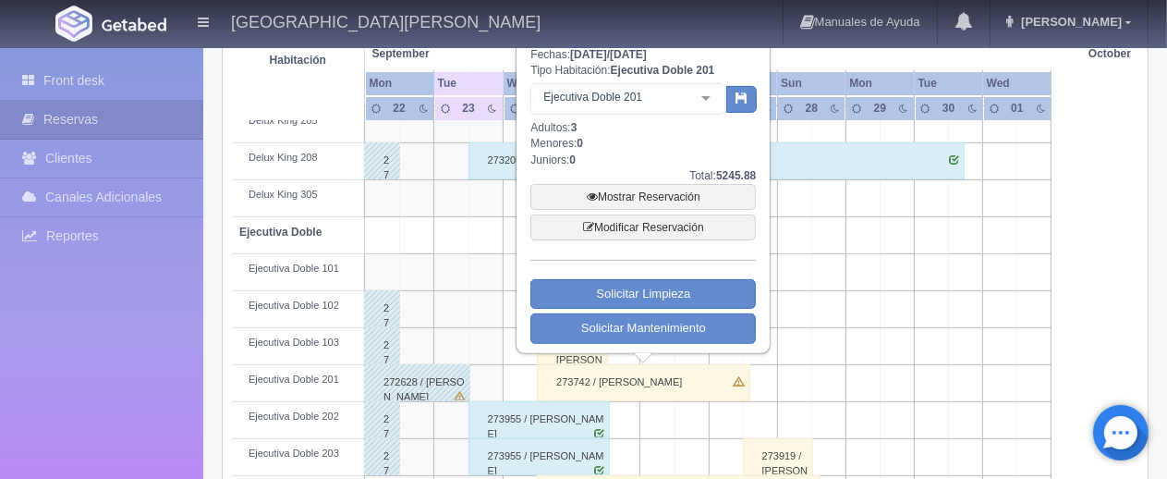
click at [698, 101] on div at bounding box center [706, 98] width 37 height 28
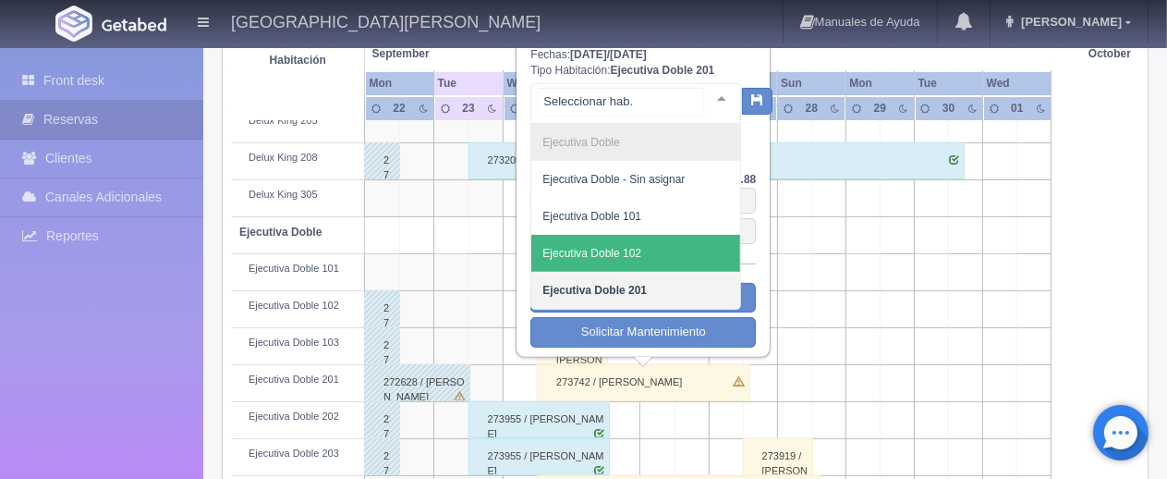
scroll to position [322, 0]
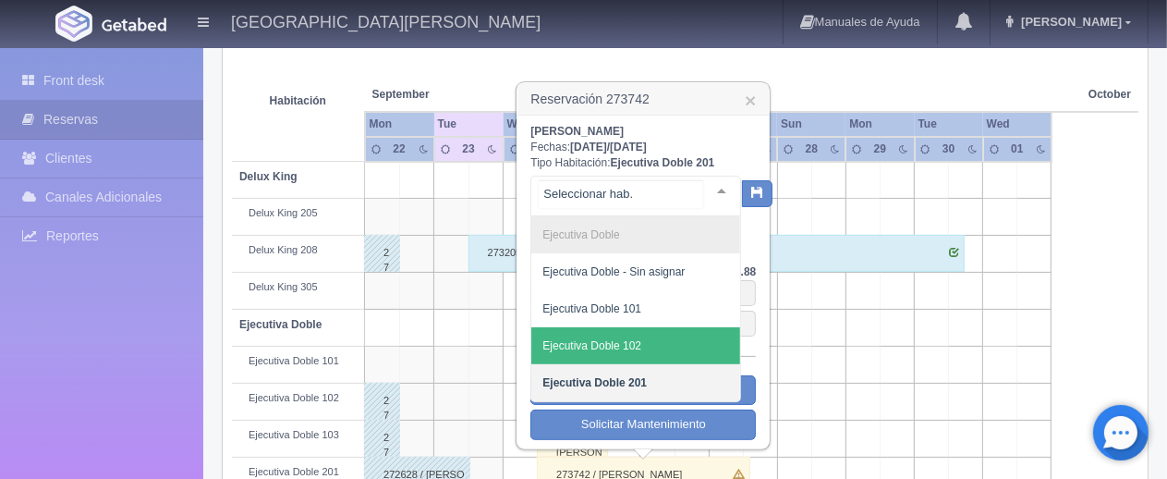
click at [649, 348] on span "Ejecutiva Doble 102" at bounding box center [635, 345] width 209 height 37
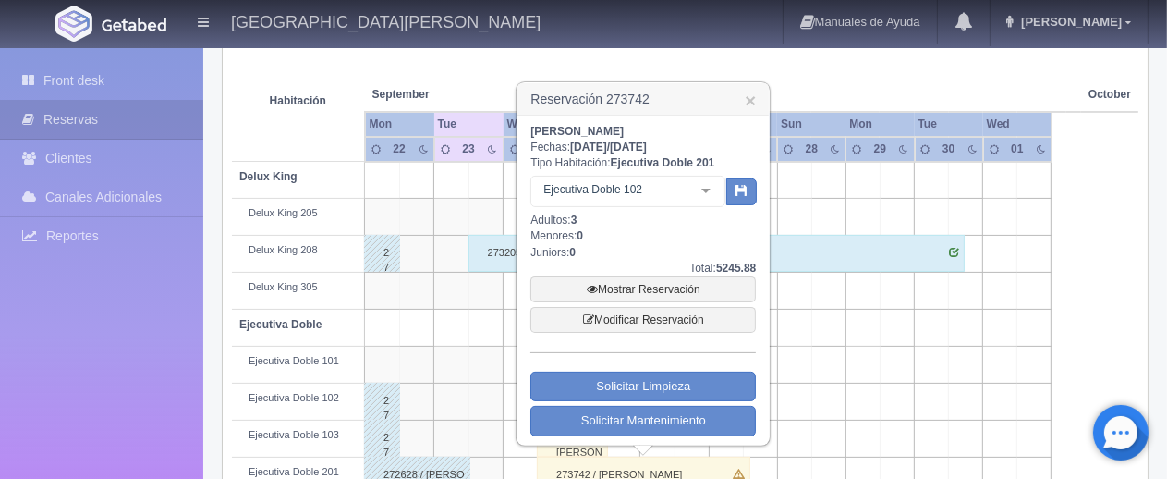
scroll to position [414, 0]
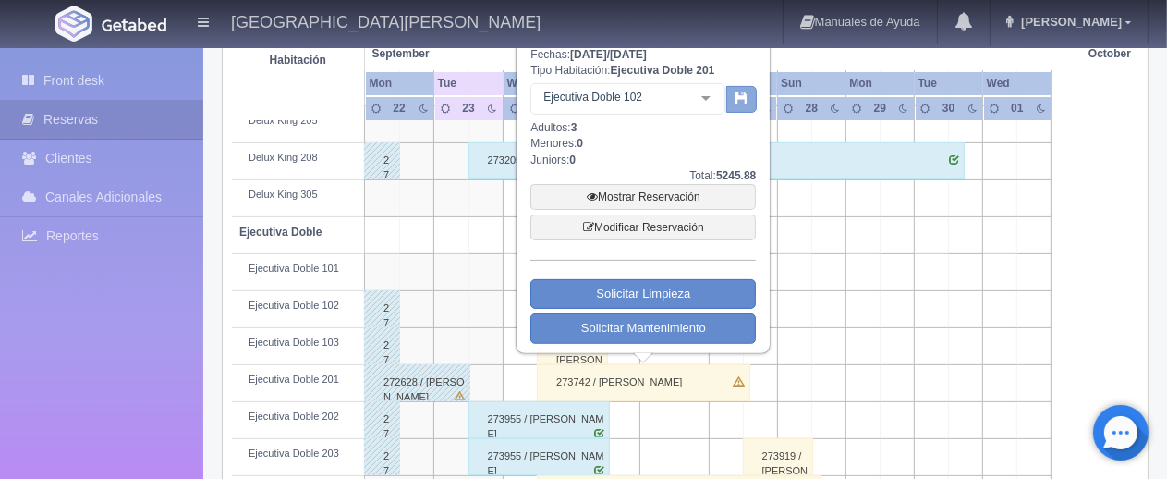
click at [739, 107] on button "button" at bounding box center [741, 100] width 30 height 28
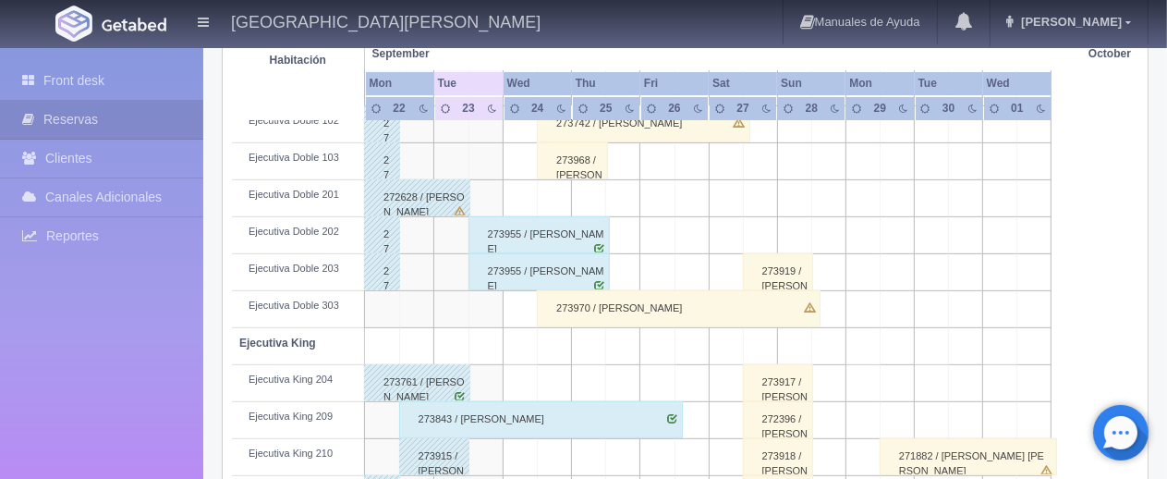
scroll to position [599, 0]
click at [672, 308] on div "273970 / [PERSON_NAME]" at bounding box center [679, 308] width 284 height 37
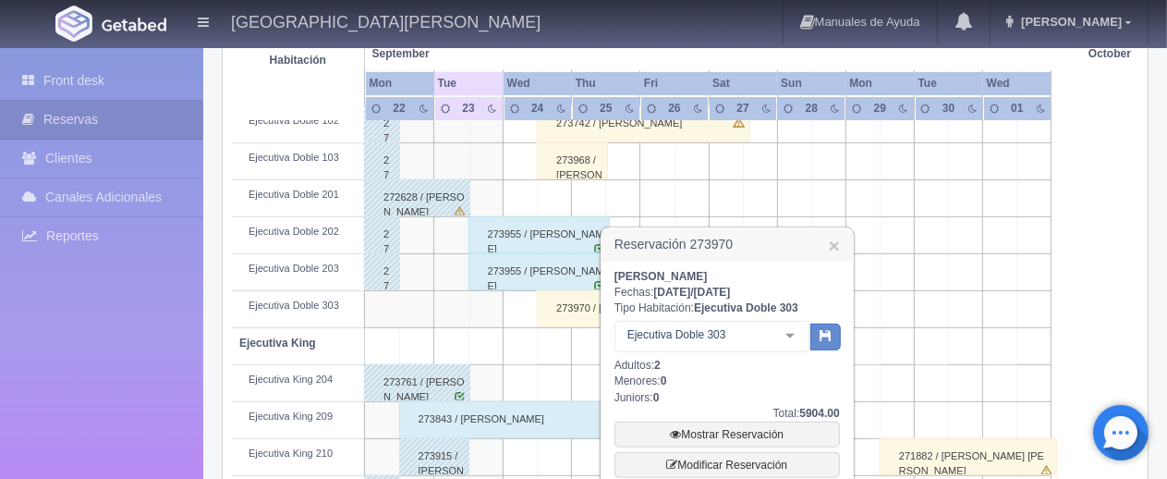
scroll to position [691, 0]
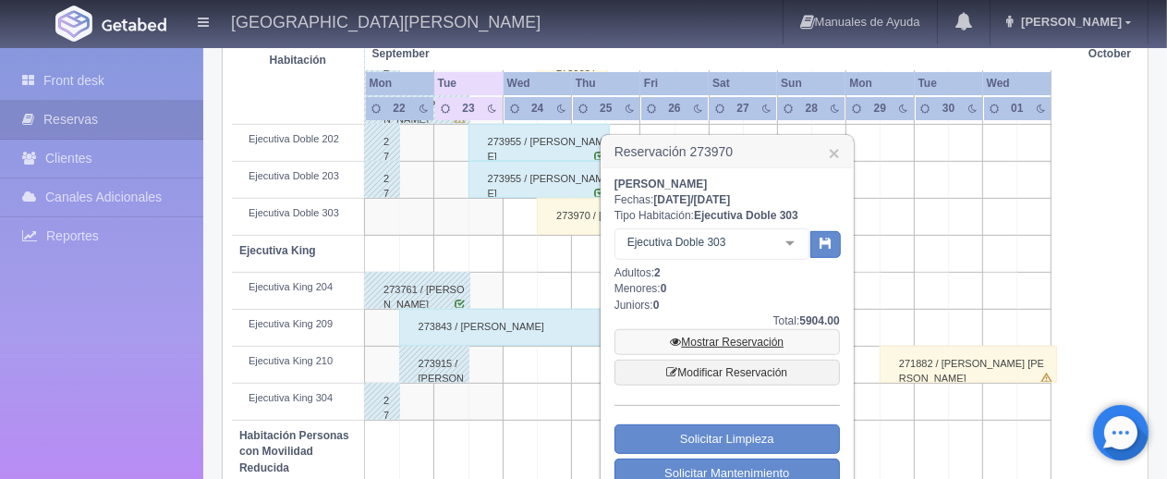
click at [715, 340] on link "Mostrar Reservación" at bounding box center [728, 342] width 226 height 26
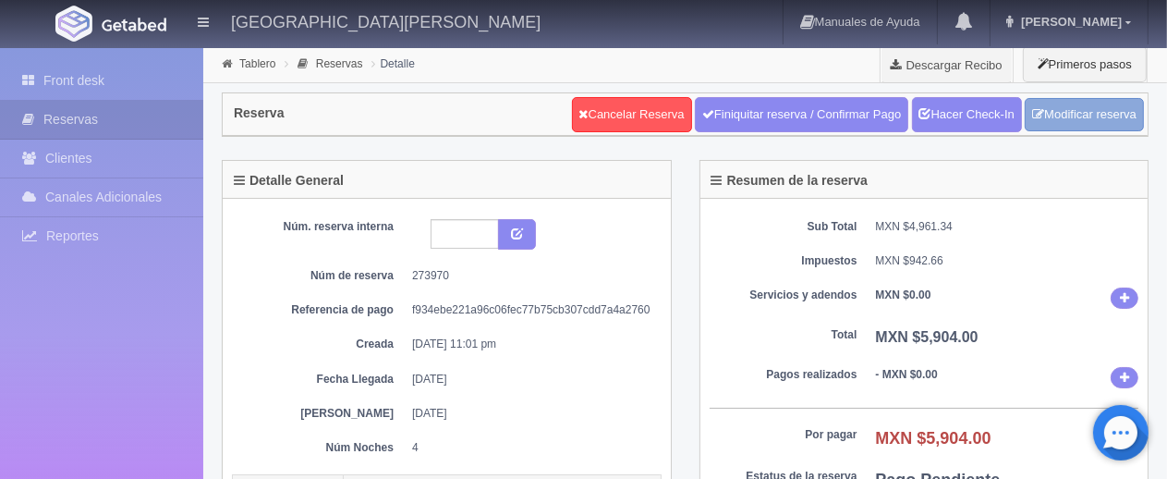
click at [1063, 123] on link "Modificar reserva" at bounding box center [1084, 115] width 119 height 34
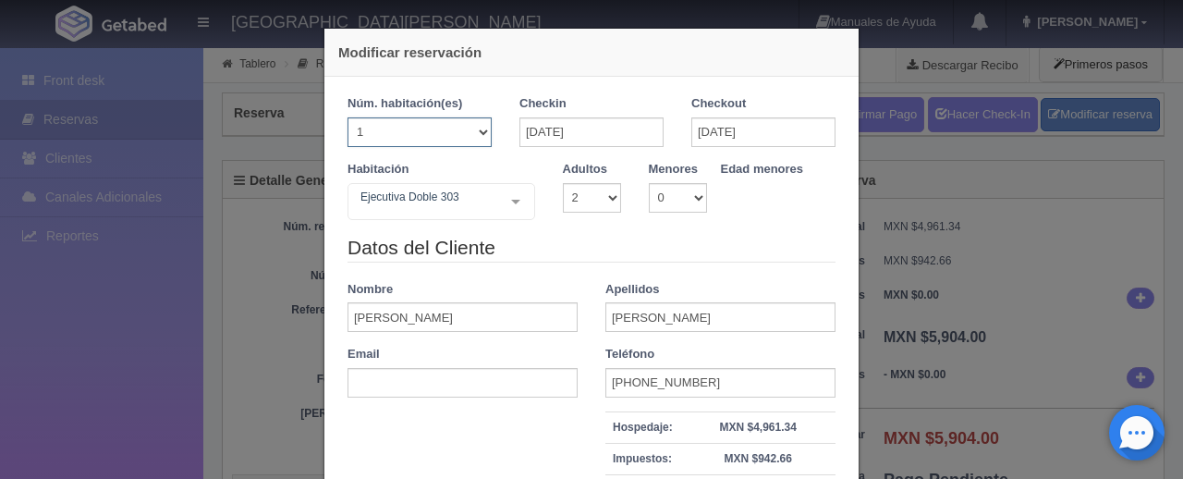
click at [477, 130] on select "1 2 3 4 5 6 7 8 9 10 11 12 13 14 15 16 17 18 19 20" at bounding box center [420, 132] width 144 height 30
select select "2"
click at [348, 117] on select "1 2 3 4 5 6 7 8 9 10 11 12 13 14 15 16 17 18 19 20" at bounding box center [420, 132] width 144 height 30
select select "2"
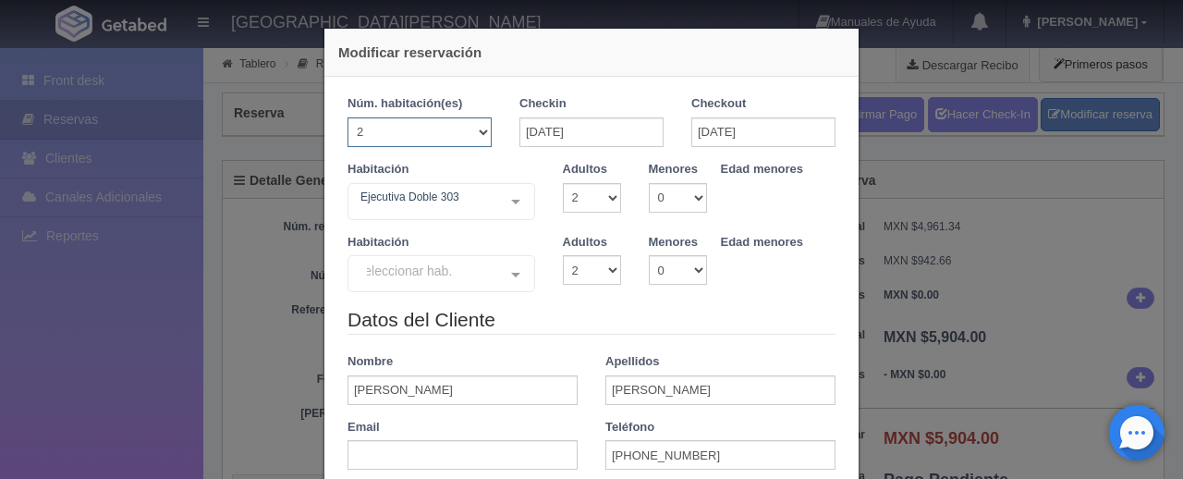
checkbox input "false"
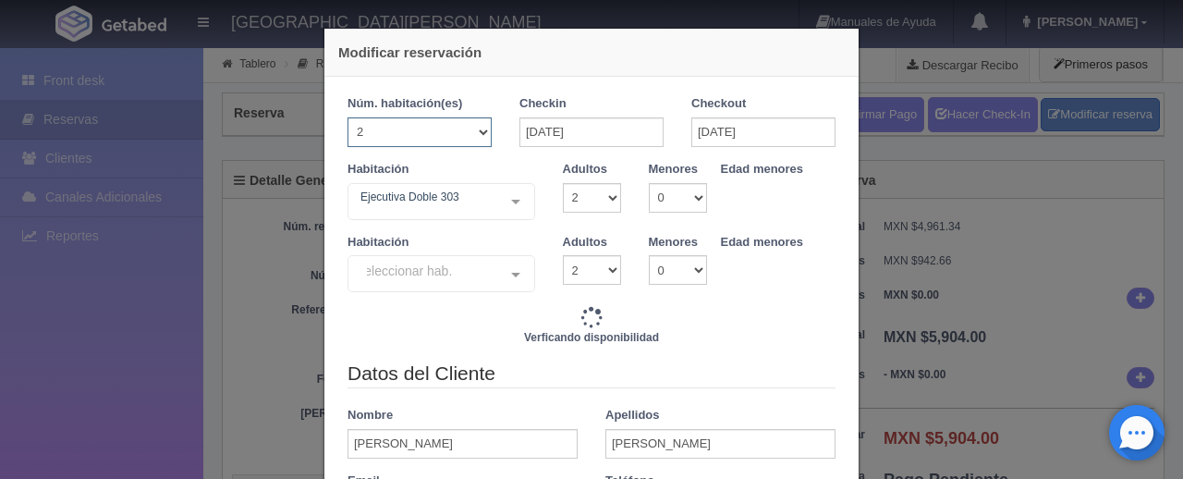
type input "12392.00"
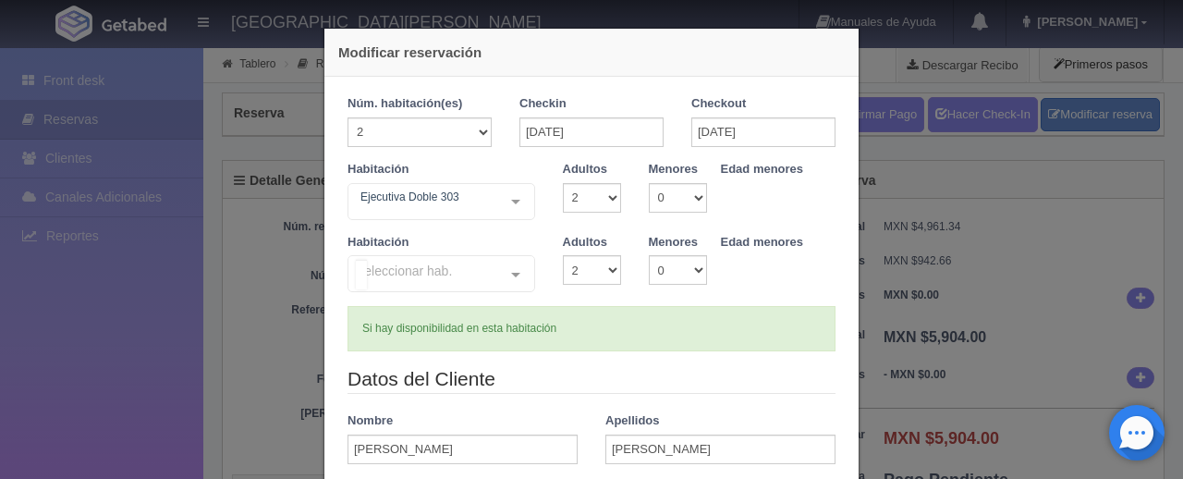
click at [510, 274] on div at bounding box center [515, 273] width 37 height 35
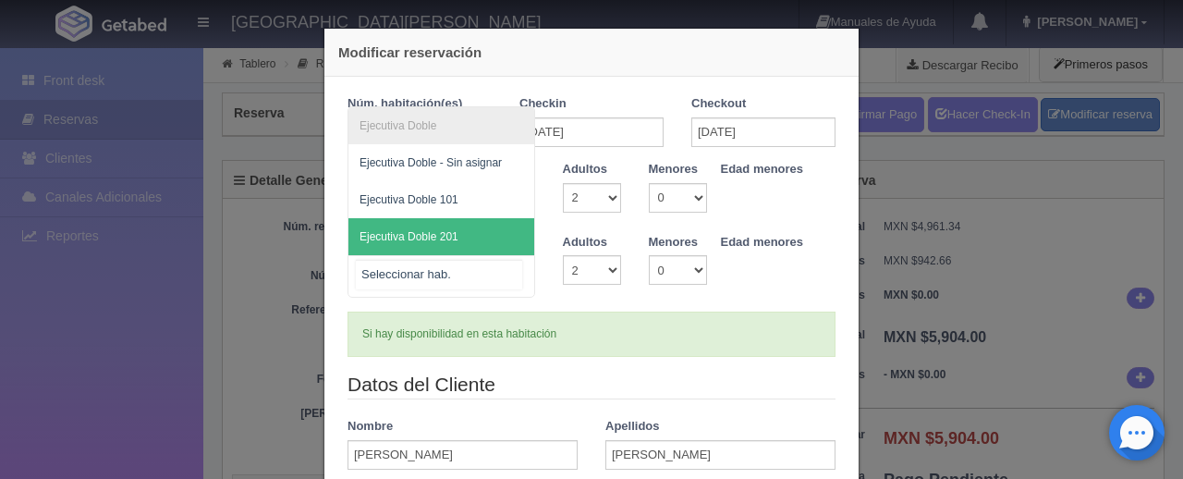
click at [499, 241] on span "Ejecutiva Doble 201" at bounding box center [441, 236] width 186 height 37
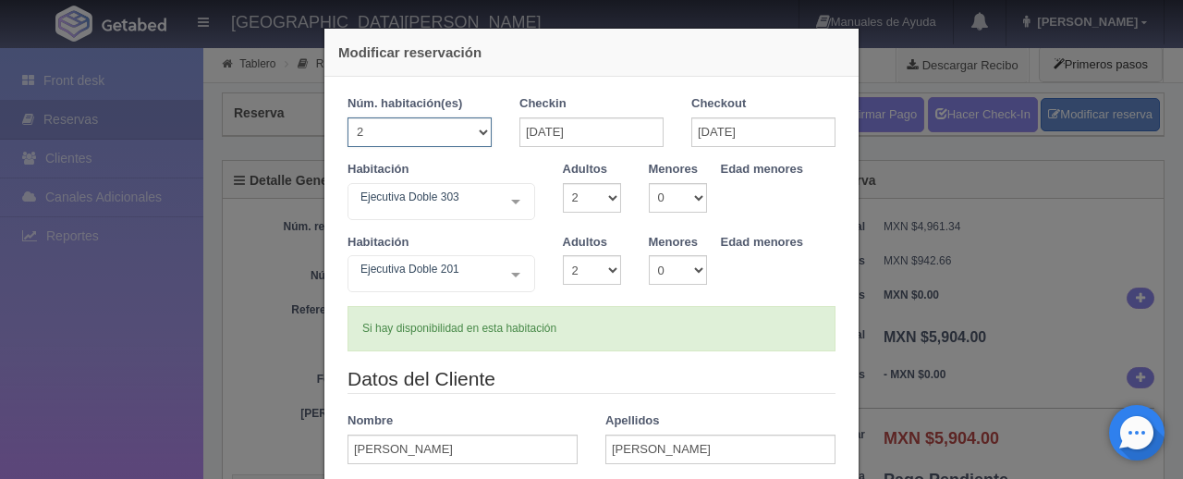
click at [474, 135] on select "1 2 3 4 5 6 7 8 9 10 11 12 13 14 15 16 17 18 19 20" at bounding box center [420, 132] width 144 height 30
select select "1"
click at [348, 117] on select "1 2 3 4 5 6 7 8 9 10 11 12 13 14 15 16 17 18 19 20" at bounding box center [420, 132] width 144 height 30
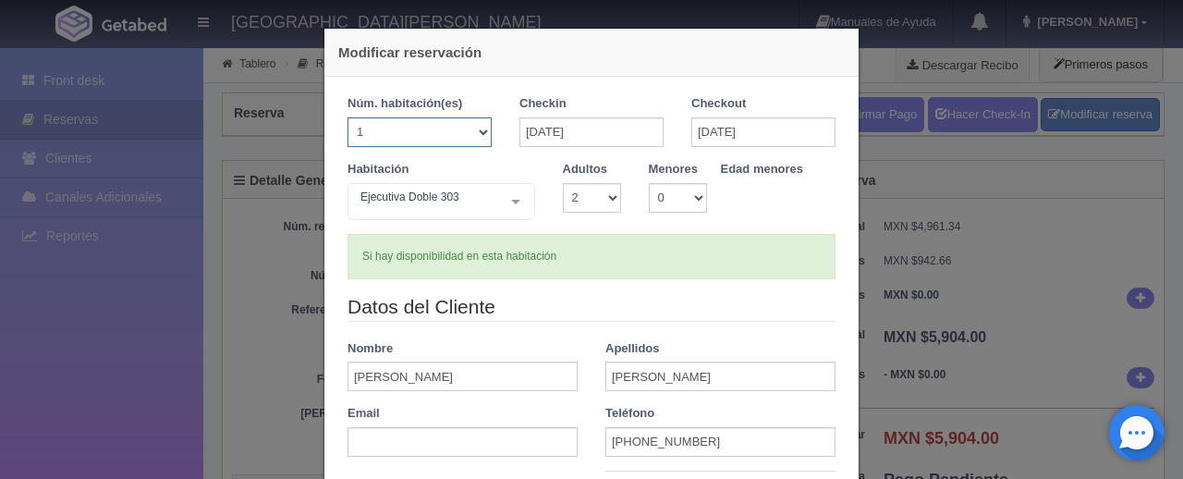
checkbox input "false"
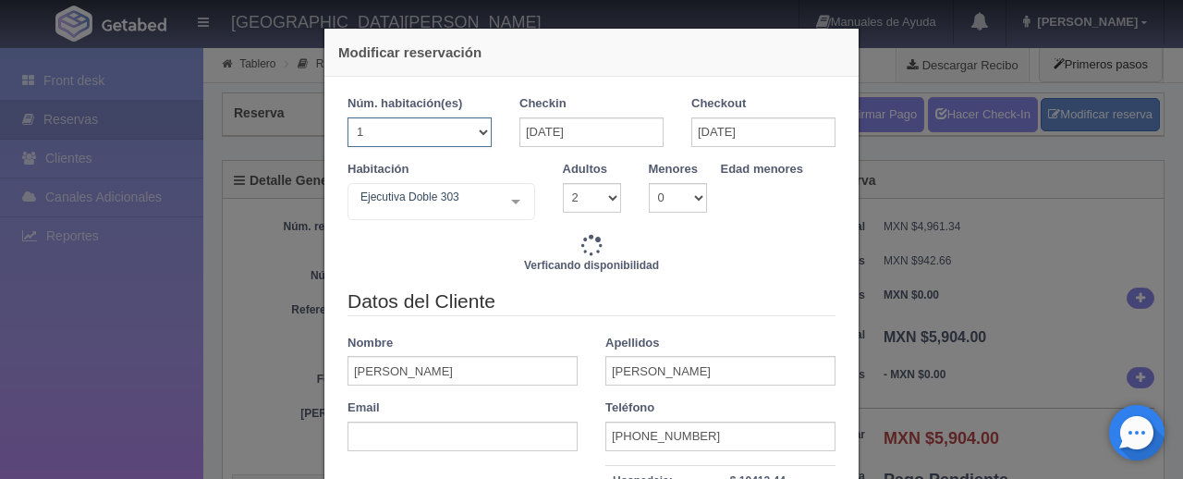
type input "6196.00"
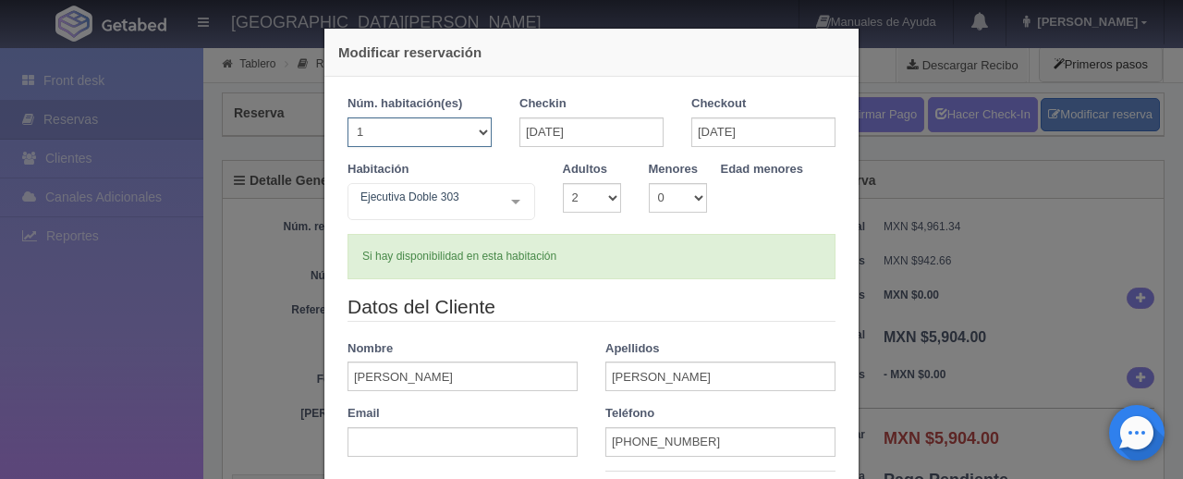
scroll to position [92, 0]
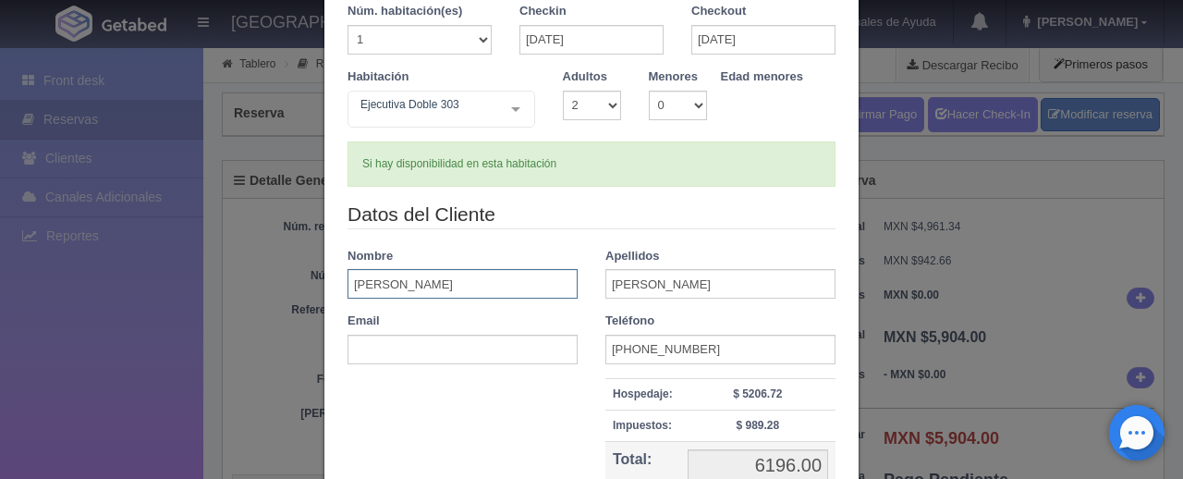
click at [392, 285] on input "[PERSON_NAME]" at bounding box center [463, 284] width 230 height 30
type input "B"
type input "[PERSON_NAME]"
click at [458, 365] on div at bounding box center [592, 313] width 516 height 130
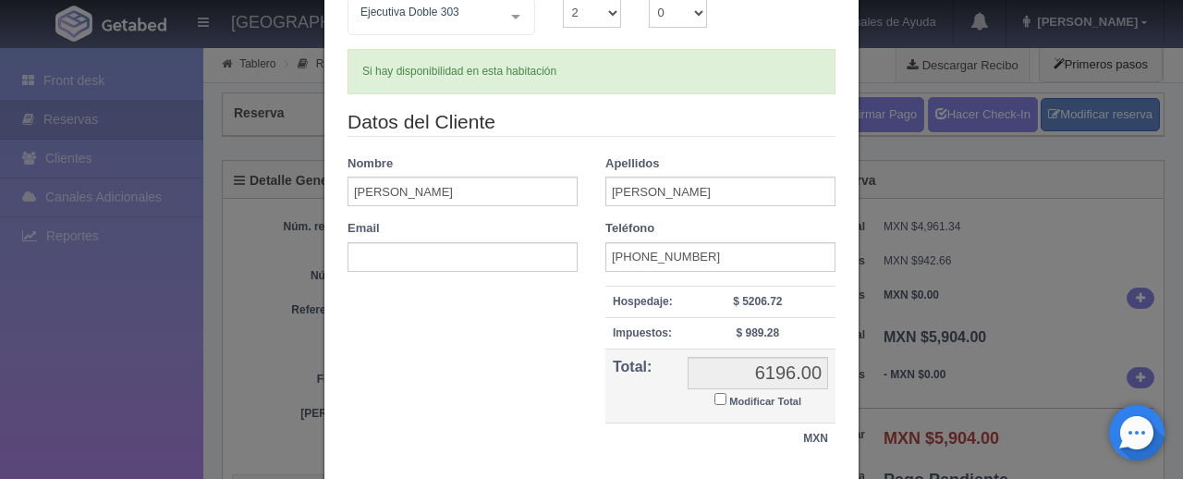
scroll to position [303, 0]
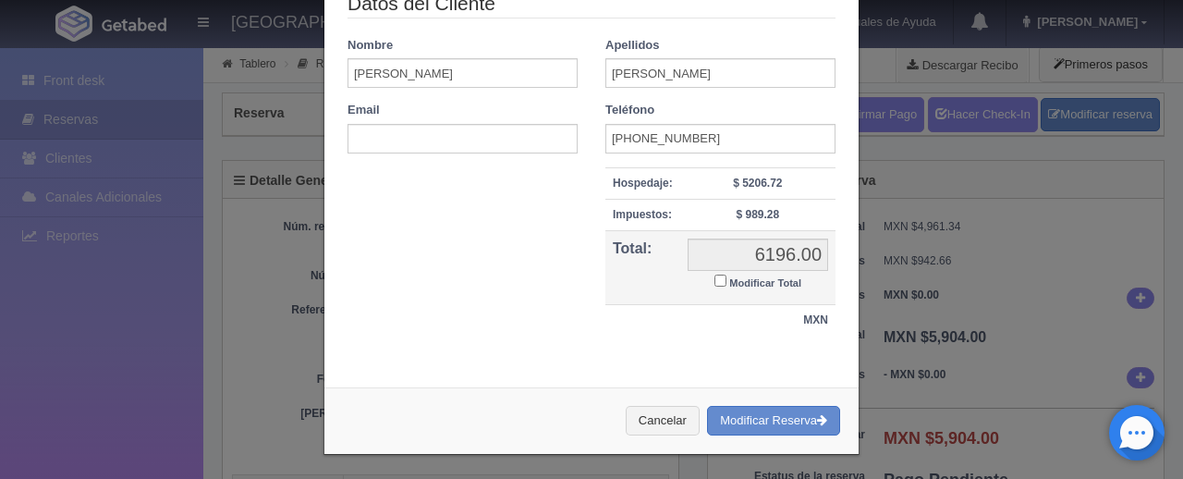
click at [714, 280] on input "Modificar Total" at bounding box center [720, 280] width 12 height 12
checkbox input "true"
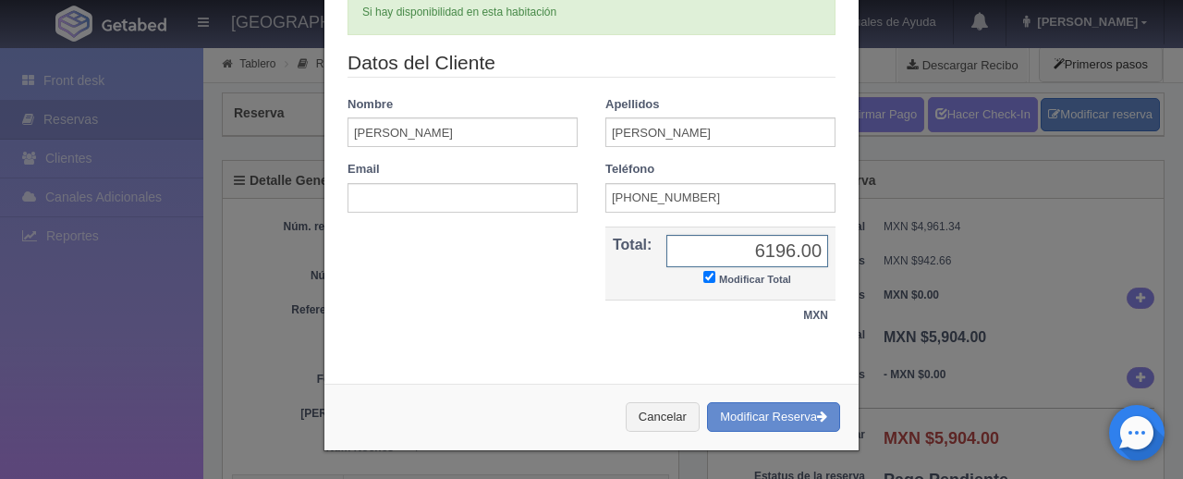
scroll to position [240, 0]
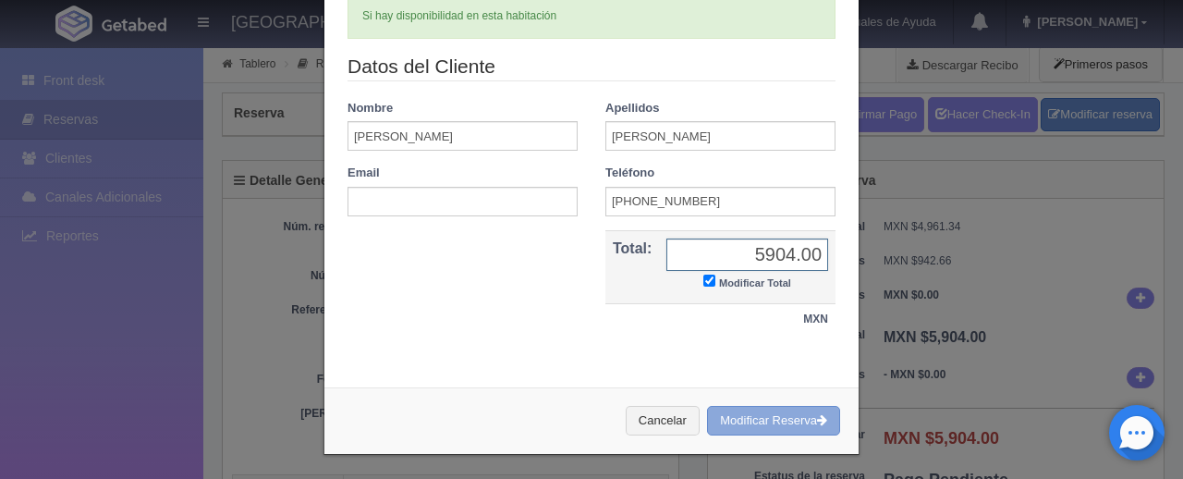
type input "5904.00"
click at [800, 425] on button "Modificar Reserva" at bounding box center [773, 421] width 133 height 30
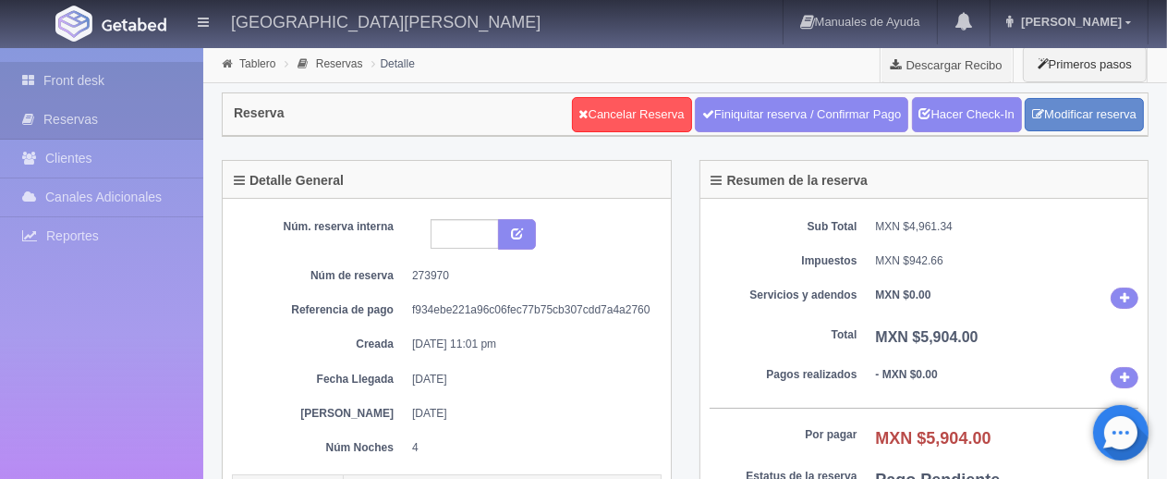
click at [118, 85] on link "Front desk" at bounding box center [101, 81] width 203 height 38
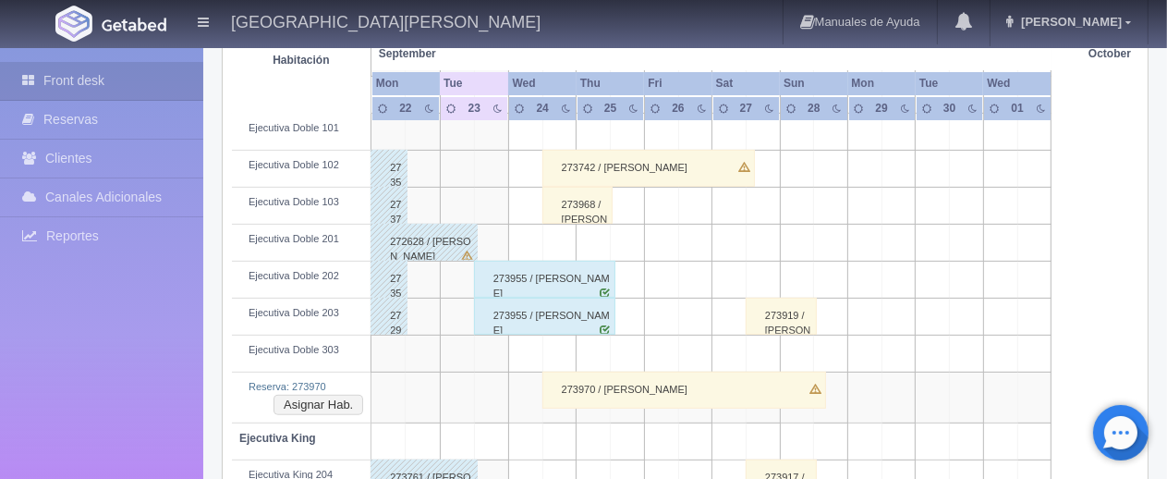
scroll to position [462, 0]
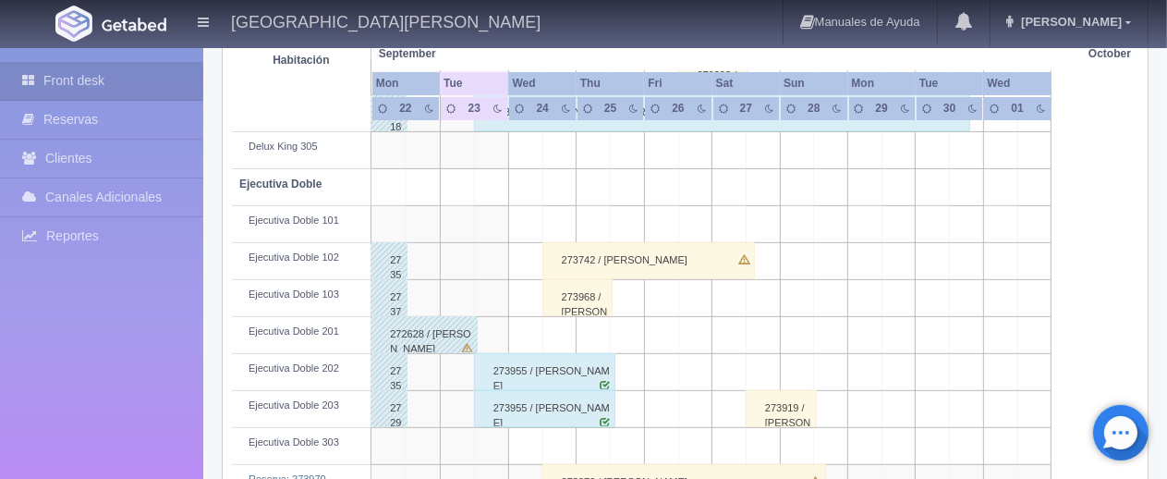
click at [621, 261] on div "273742 / [PERSON_NAME]" at bounding box center [649, 260] width 213 height 37
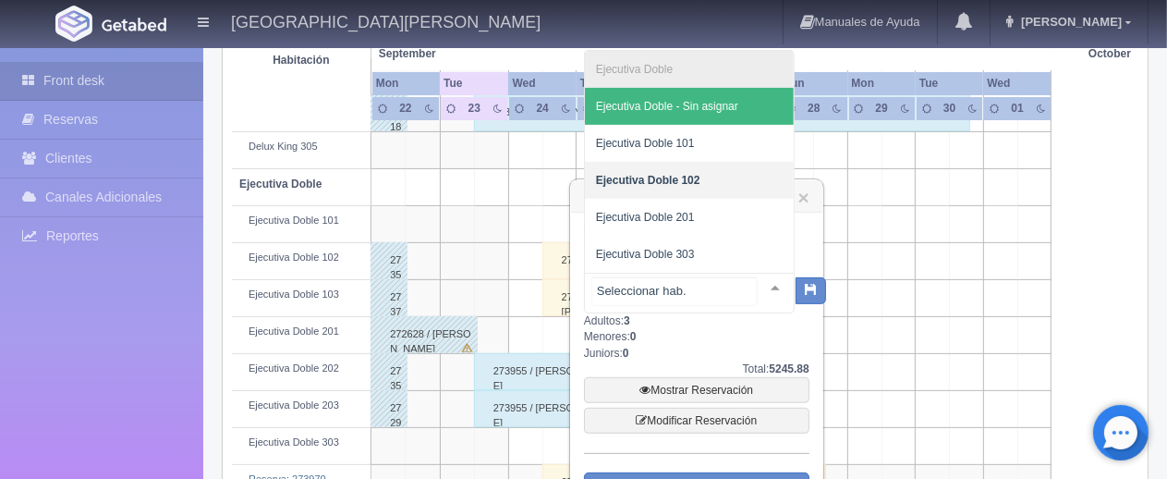
click at [760, 288] on div at bounding box center [775, 288] width 37 height 28
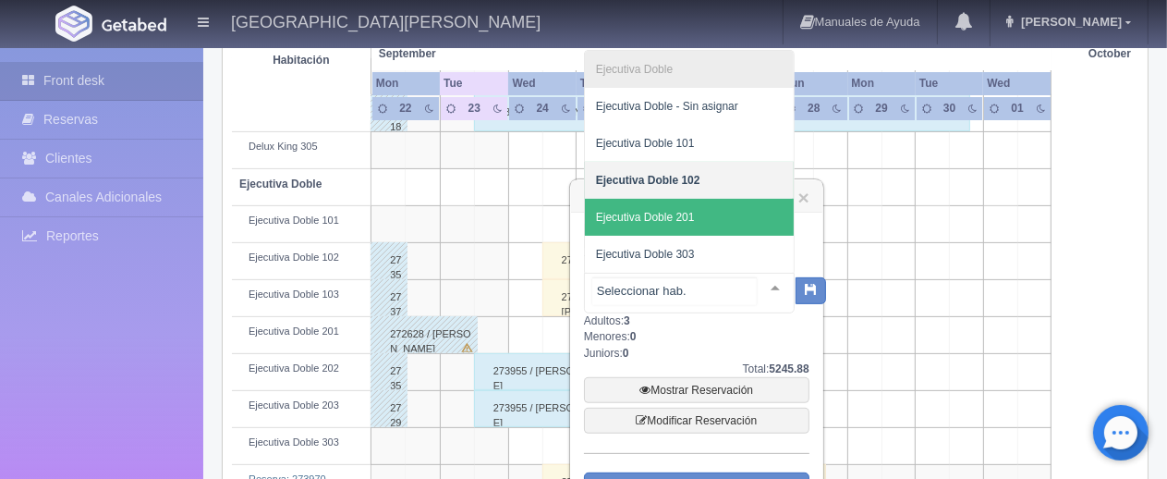
click at [736, 219] on span "Ejecutiva Doble 201" at bounding box center [689, 217] width 209 height 37
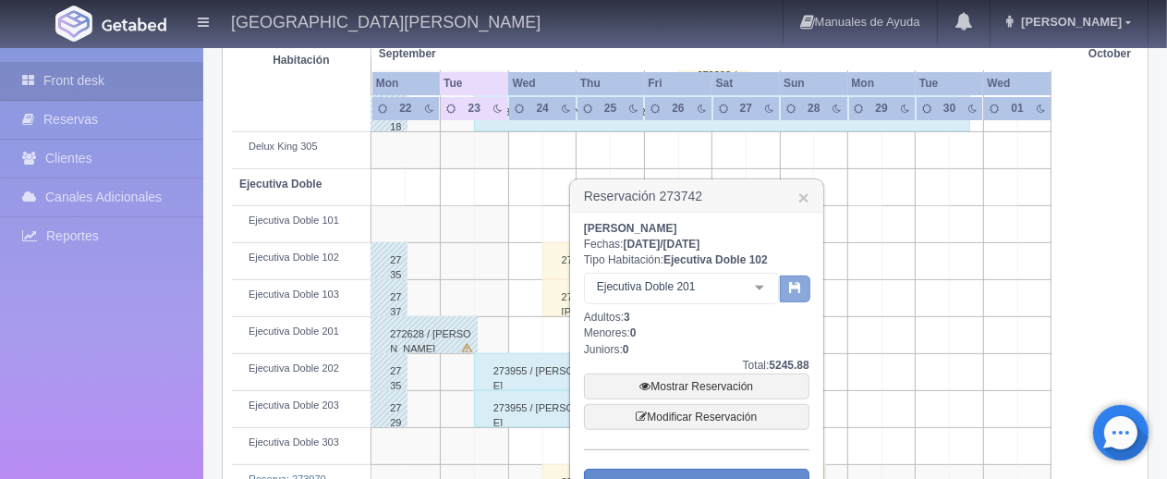
click at [804, 297] on button "button" at bounding box center [795, 289] width 30 height 28
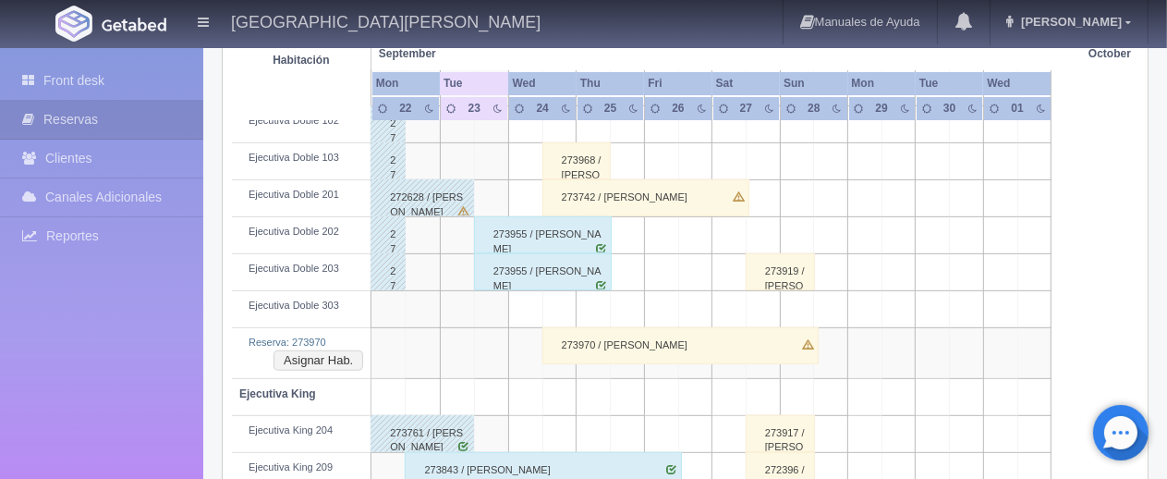
scroll to position [691, 0]
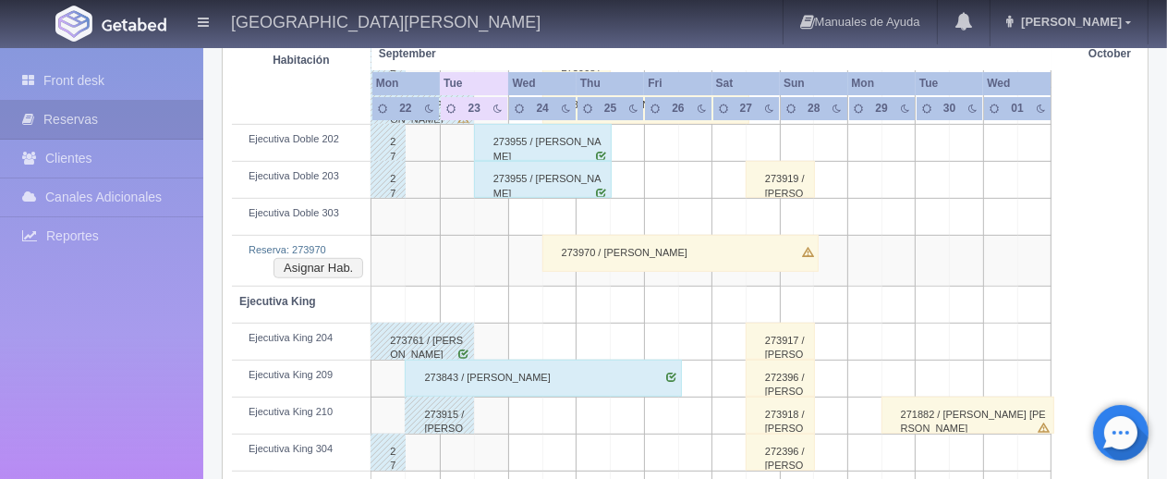
click at [702, 255] on div "273970 / [PERSON_NAME]" at bounding box center [681, 253] width 276 height 37
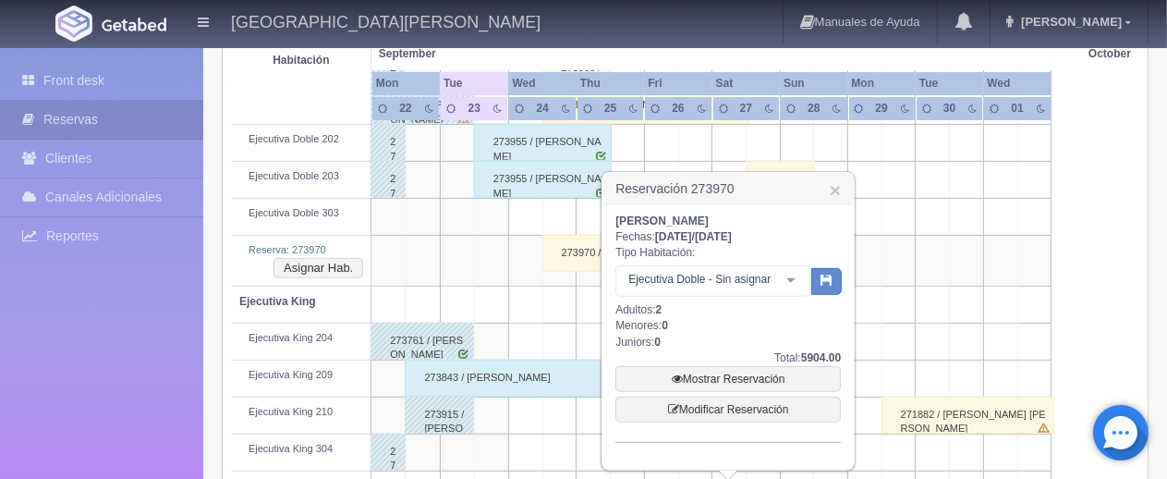
click at [790, 285] on div at bounding box center [791, 280] width 37 height 28
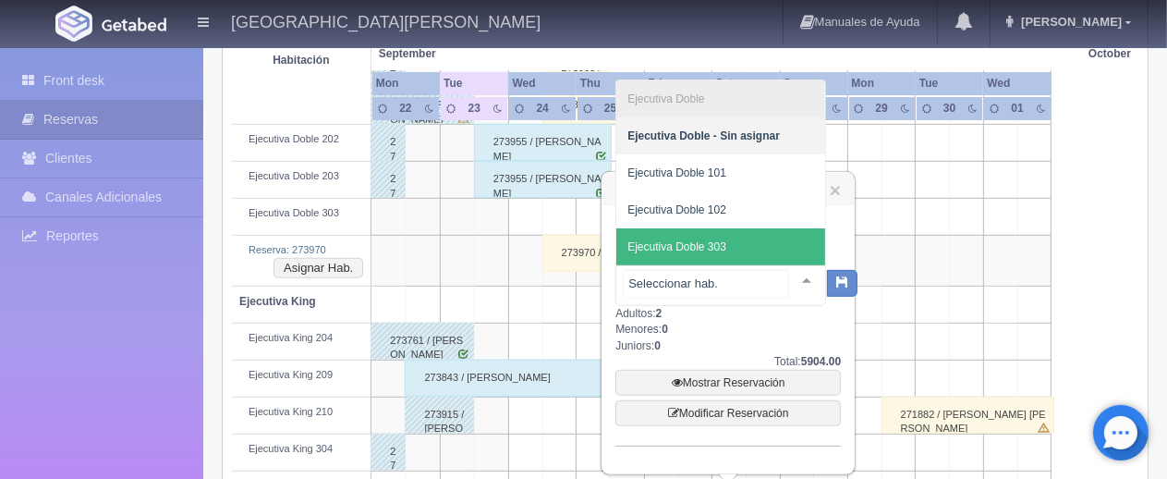
click at [728, 254] on span "Ejecutiva Doble 303" at bounding box center [720, 246] width 209 height 37
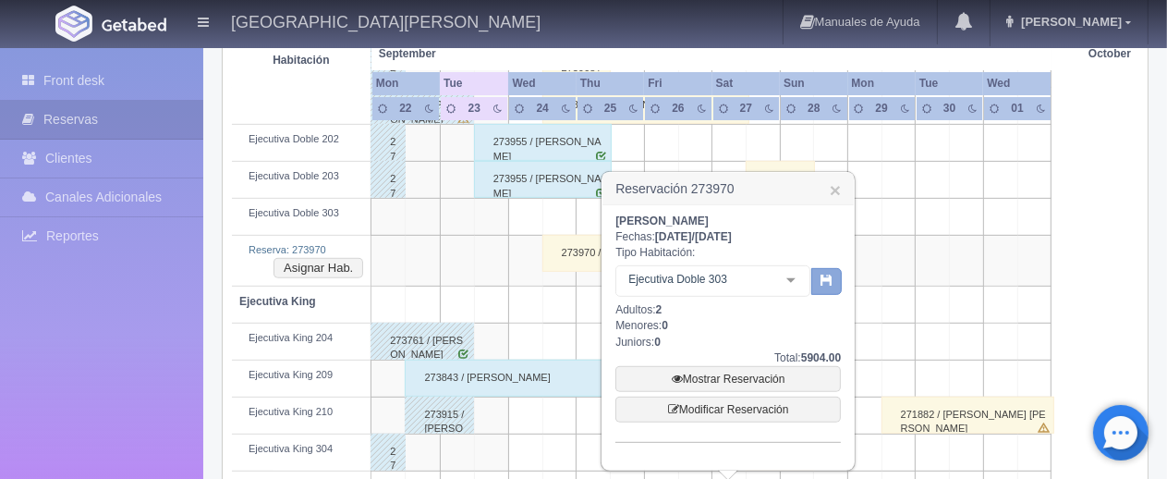
click at [823, 281] on icon "button" at bounding box center [827, 280] width 12 height 12
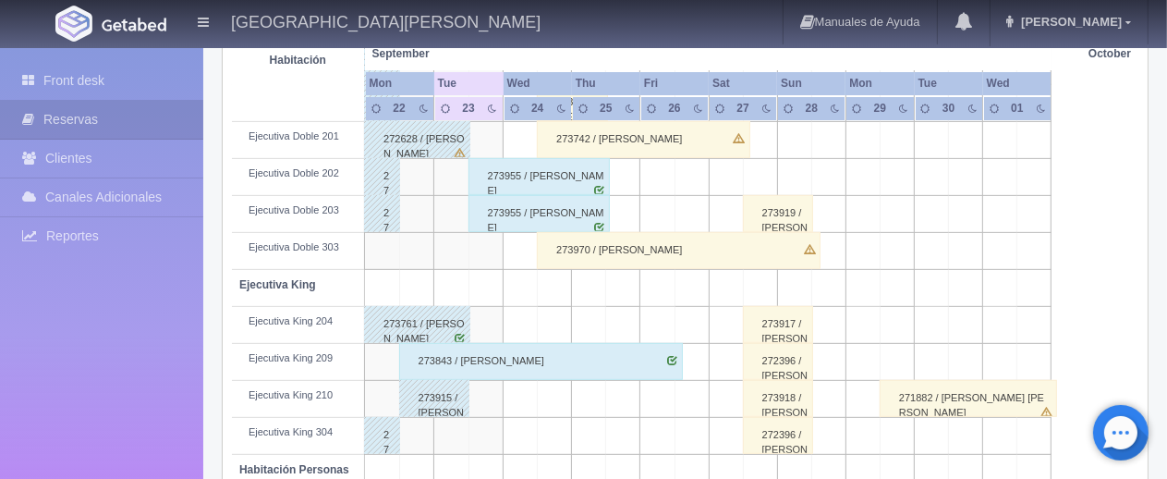
scroll to position [565, 0]
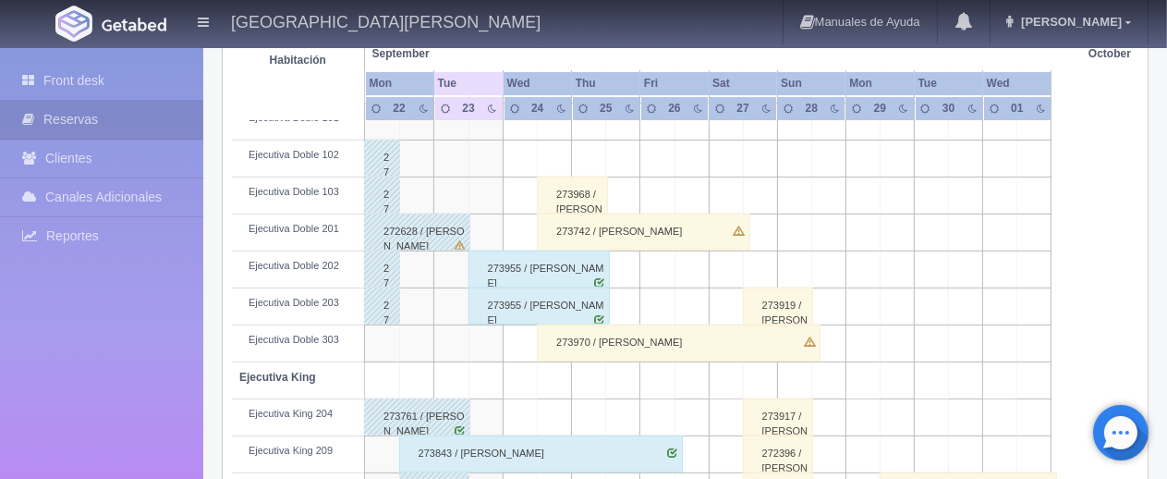
click at [691, 341] on div "273970 / Blanca García" at bounding box center [679, 342] width 284 height 37
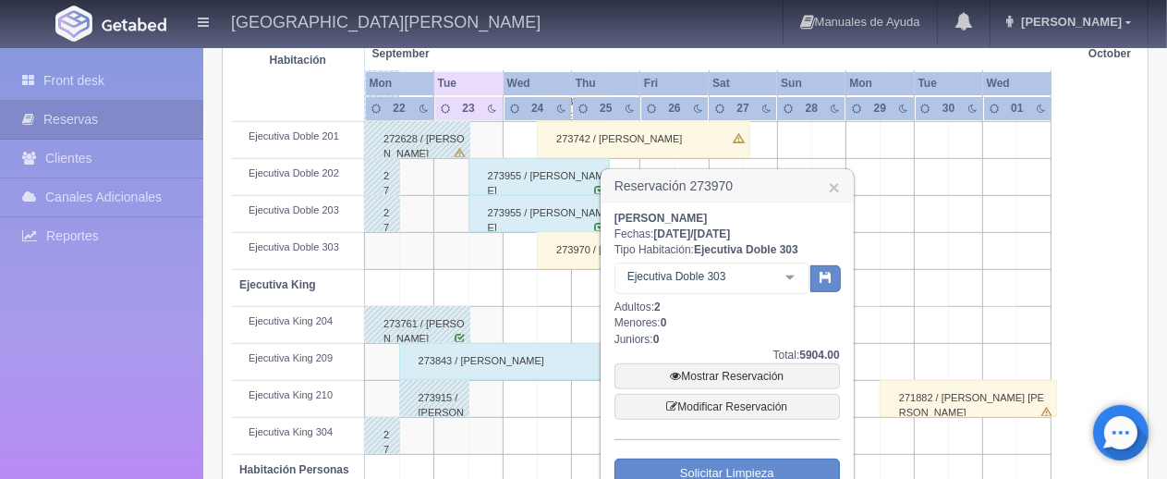
scroll to position [750, 0]
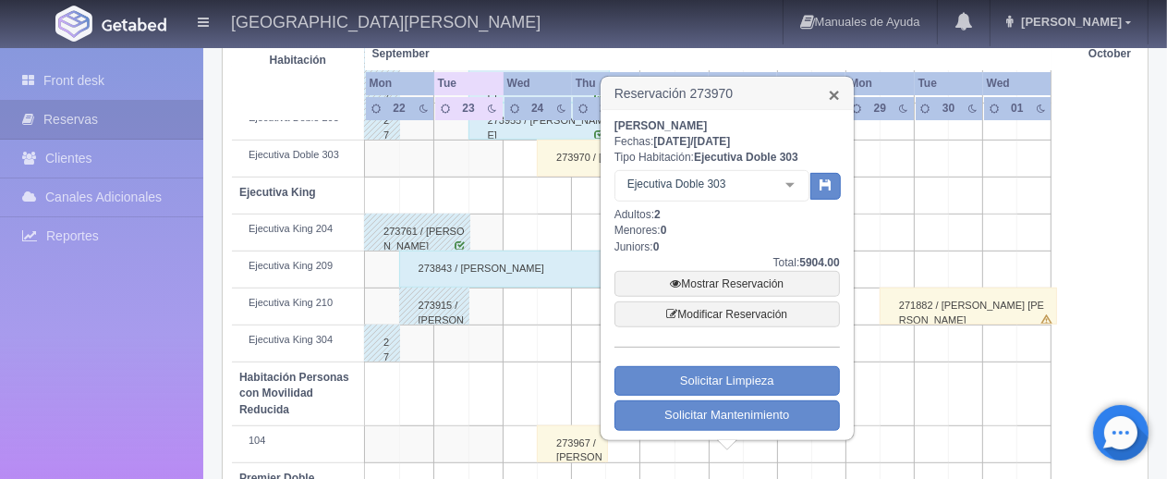
click at [834, 91] on link "×" at bounding box center [834, 94] width 11 height 19
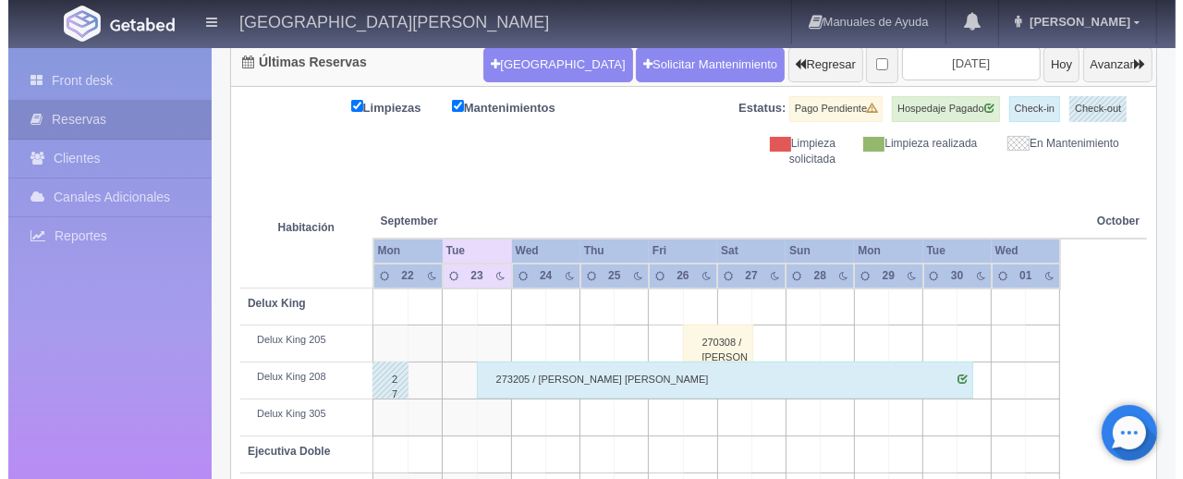
scroll to position [103, 0]
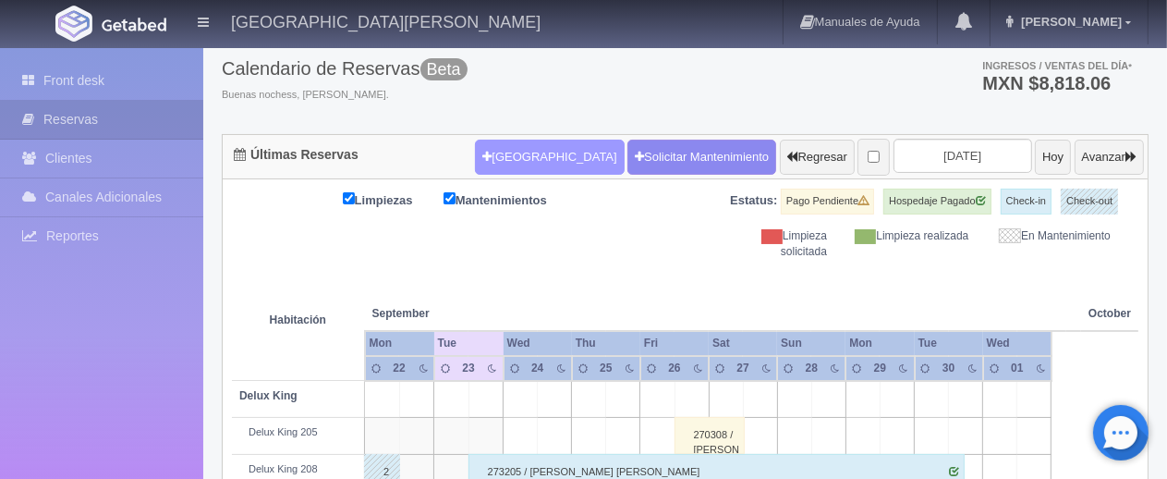
click at [510, 149] on button "Nueva Reserva" at bounding box center [549, 157] width 149 height 35
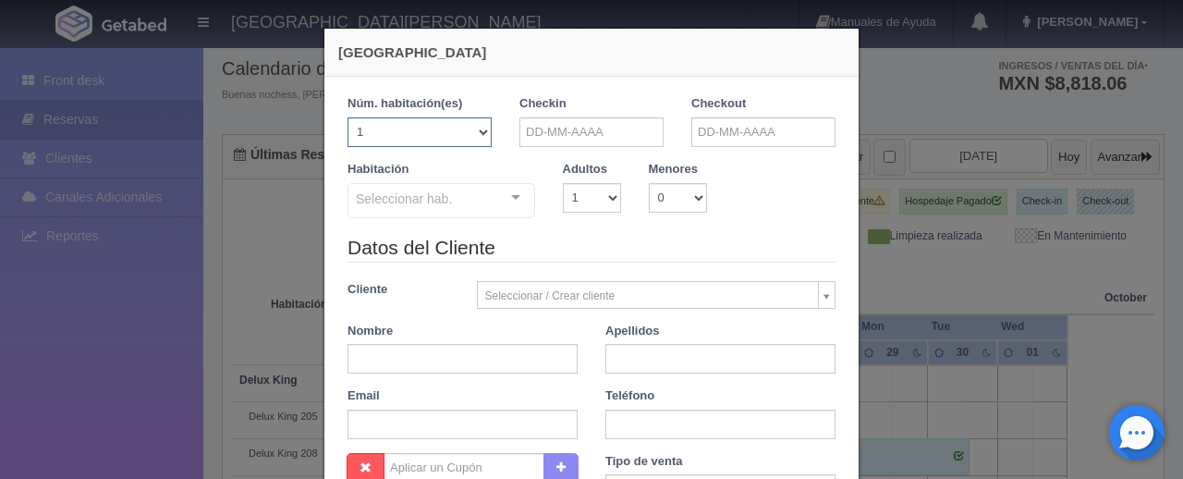
click at [473, 130] on select "1 2 3 4 5 6 7 8 9 10 11 12 13 14 15 16 17 18 19 20" at bounding box center [420, 132] width 144 height 30
click at [348, 117] on select "1 2 3 4 5 6 7 8 9 10 11 12 13 14 15 16 17 18 19 20" at bounding box center [420, 132] width 144 height 30
click at [499, 201] on div "Seleccionar hab. SUITE SUITE - Sin asignar SUITE 301 Habitación Personas con Mo…" at bounding box center [442, 201] width 188 height 37
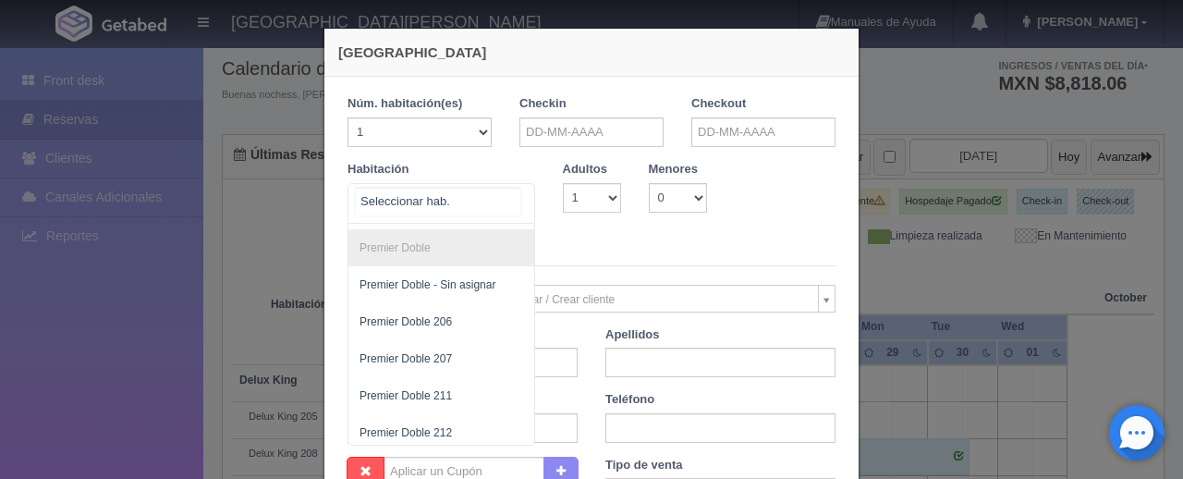
scroll to position [780, 0]
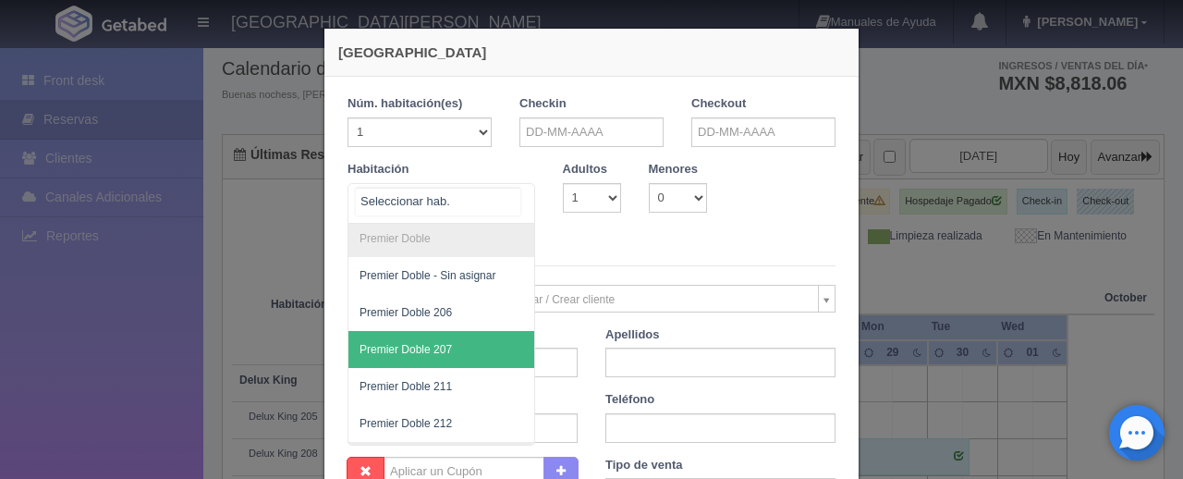
click at [454, 357] on span "Premier Doble 207" at bounding box center [503, 349] width 311 height 37
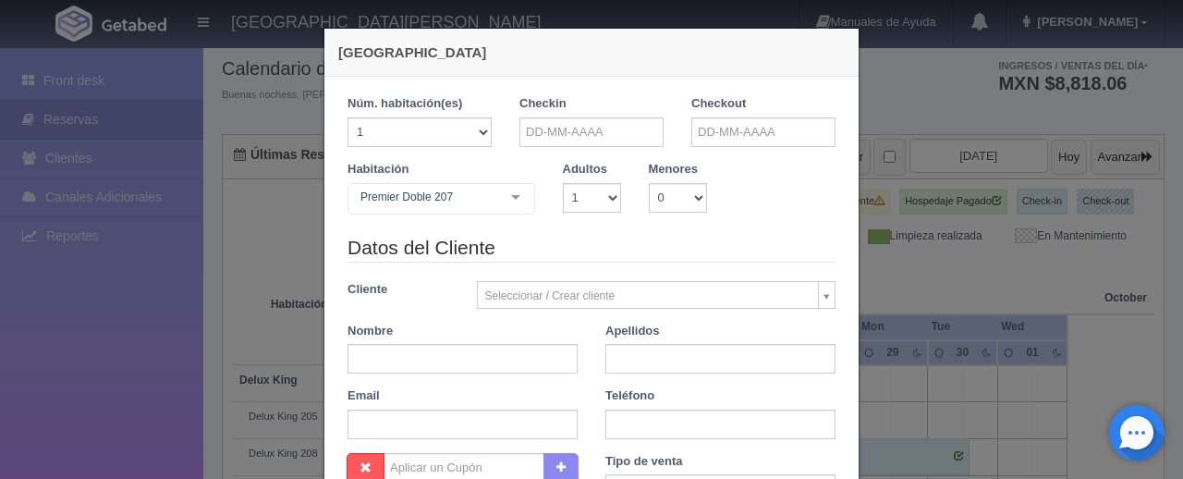
checkbox input "false"
click at [602, 198] on select "1 2 3 4 5 6 7 8 9 10" at bounding box center [592, 198] width 58 height 30
select select "3"
click at [563, 183] on select "1 2 3 4 5 6 7 8 9 10" at bounding box center [592, 198] width 58 height 30
checkbox input "false"
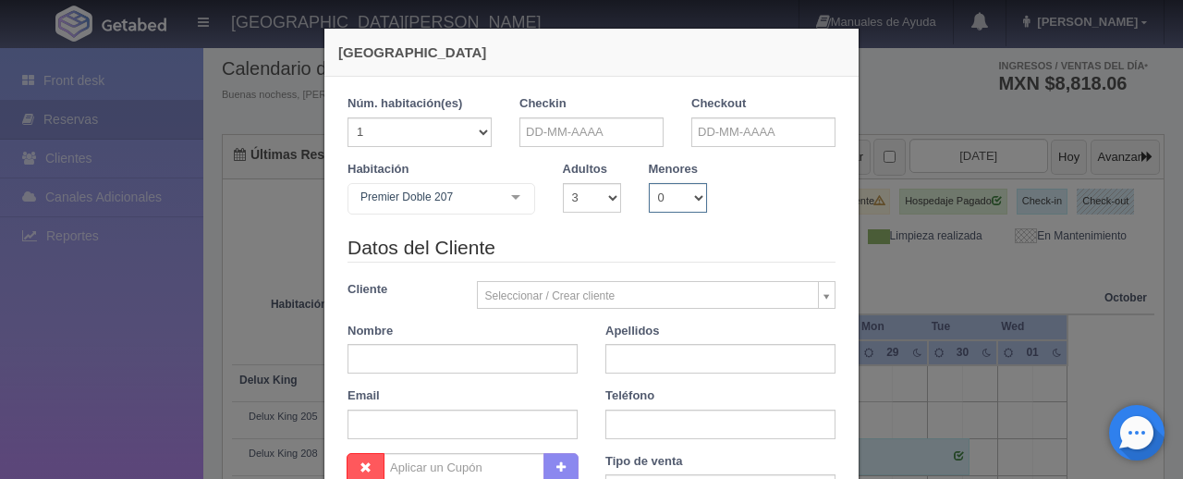
click at [689, 197] on select "0 1 2 3 4 5 6 7 8 9 10" at bounding box center [678, 198] width 58 height 30
select select "2"
click at [649, 183] on select "0 1 2 3 4 5 6 7 8 9 10" at bounding box center [678, 198] width 58 height 30
checkbox input "false"
click at [737, 192] on select "0 1 2 3 4 5 6 7 8 9 10 11 12 13 14 15 16 17 18" at bounding box center [736, 198] width 30 height 30
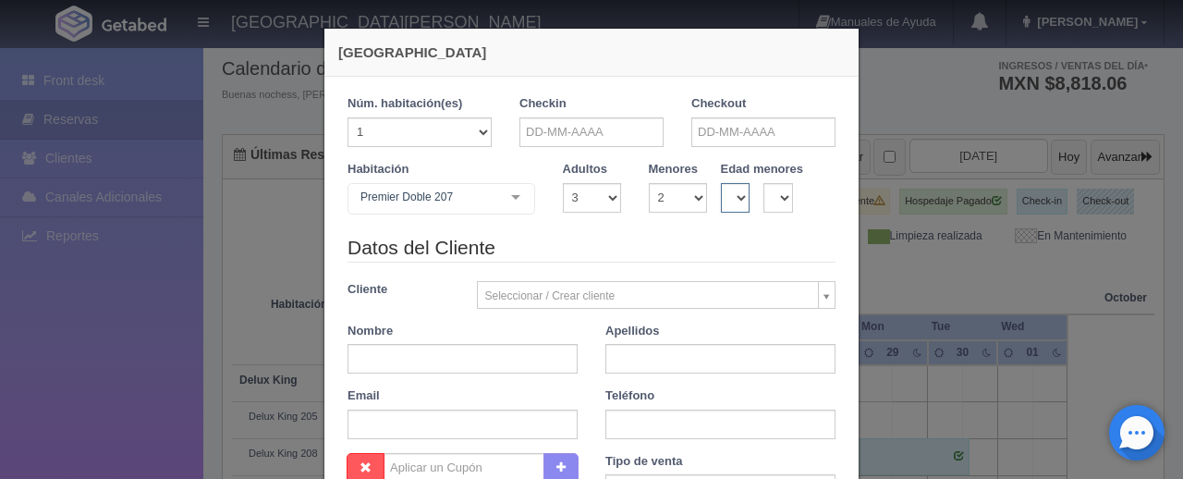
select select "4"
click at [721, 183] on select "0 1 2 3 4 5 6 7 8 9 10 11 12 13 14 15 16 17 18" at bounding box center [736, 198] width 30 height 30
checkbox input "false"
click at [775, 198] on select "0 1 2 3 4 5 6 7 8 9 10 11 12 13 14 15 16 17 18" at bounding box center [778, 198] width 30 height 30
select select "4"
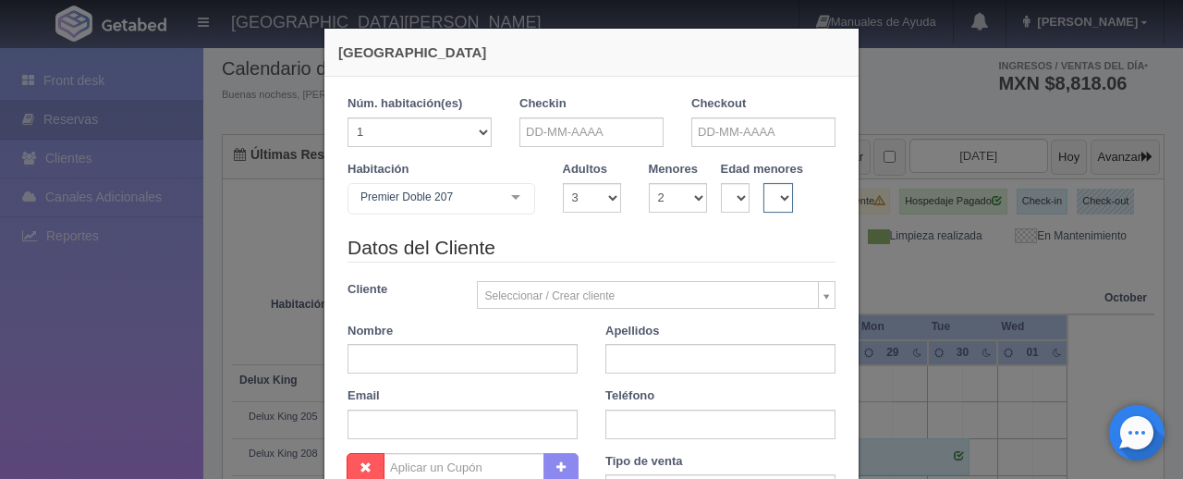
click at [763, 183] on select "0 1 2 3 4 5 6 7 8 9 10 11 12 13 14 15 16 17 18" at bounding box center [778, 198] width 30 height 30
checkbox input "false"
click at [484, 360] on input "text" at bounding box center [463, 359] width 230 height 30
type input "[PERSON_NAME]"
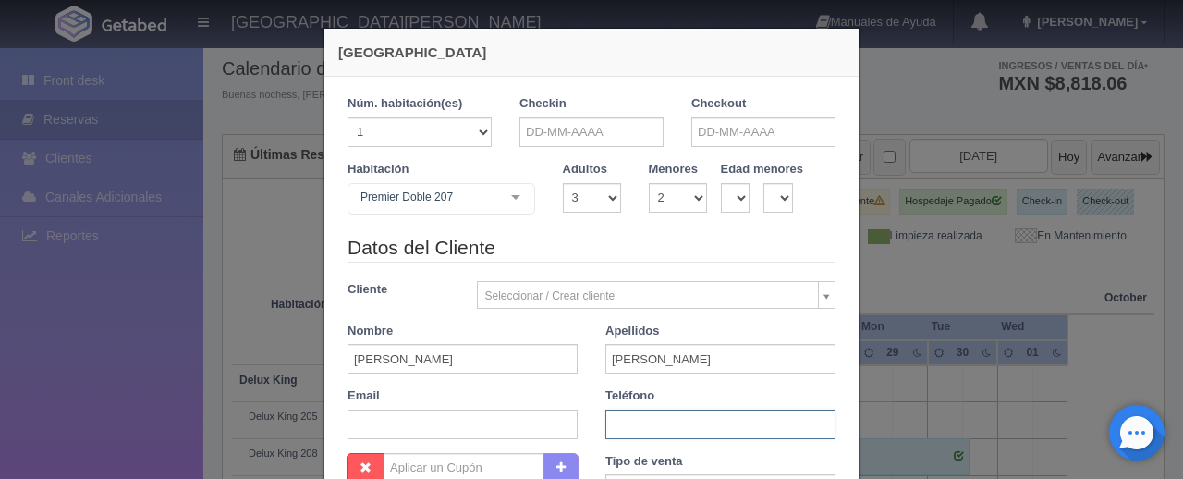
click at [632, 424] on input "text" at bounding box center [720, 424] width 230 height 30
type input "6121363518"
click at [580, 391] on div "Email" at bounding box center [463, 413] width 258 height 52
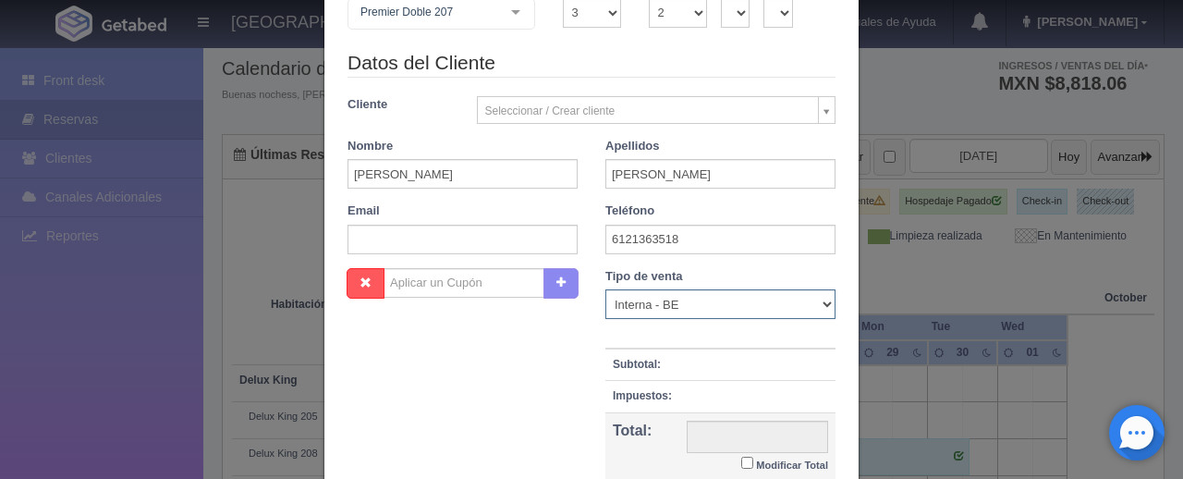
click at [634, 297] on select "Correo Electronico Interna - BE Llamada OTA Externa Otro WALK IN" at bounding box center [720, 304] width 230 height 30
select select "phone"
click at [605, 289] on select "Correo Electronico Interna - BE Llamada OTA Externa Otro WALK IN" at bounding box center [720, 304] width 230 height 30
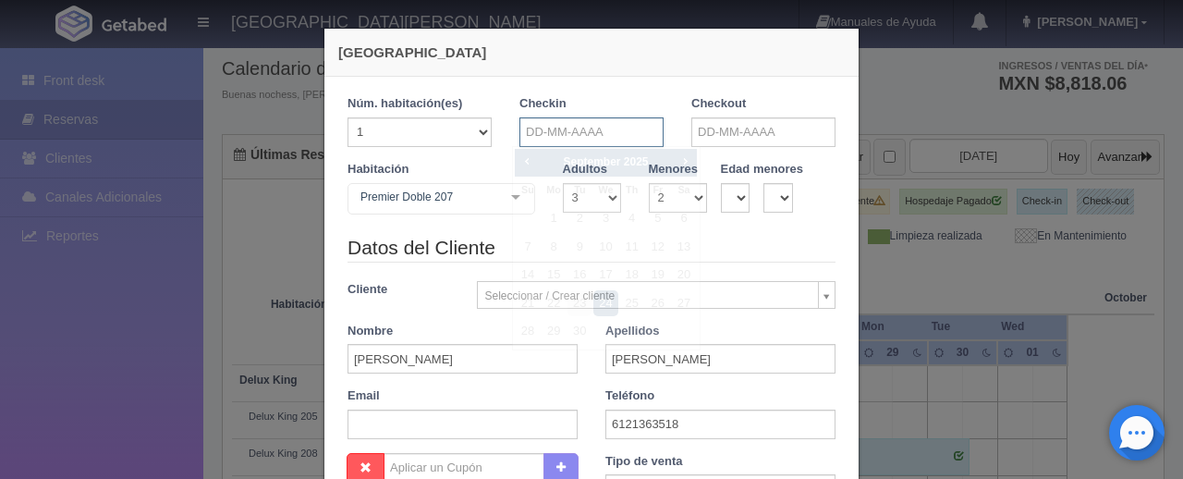
click at [538, 134] on input "text" at bounding box center [591, 132] width 144 height 30
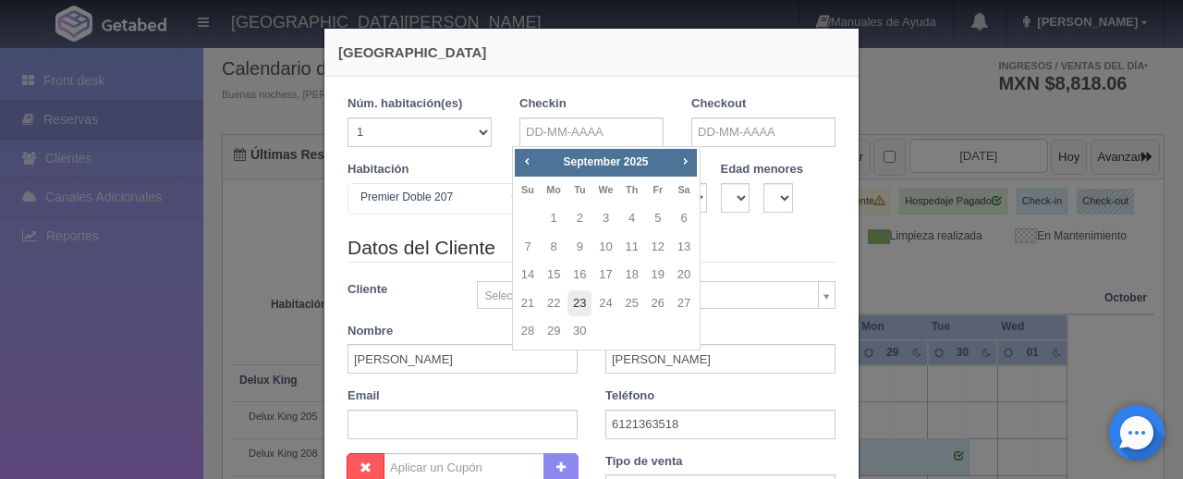
click at [581, 302] on link "23" at bounding box center [579, 303] width 24 height 27
type input "[DATE]"
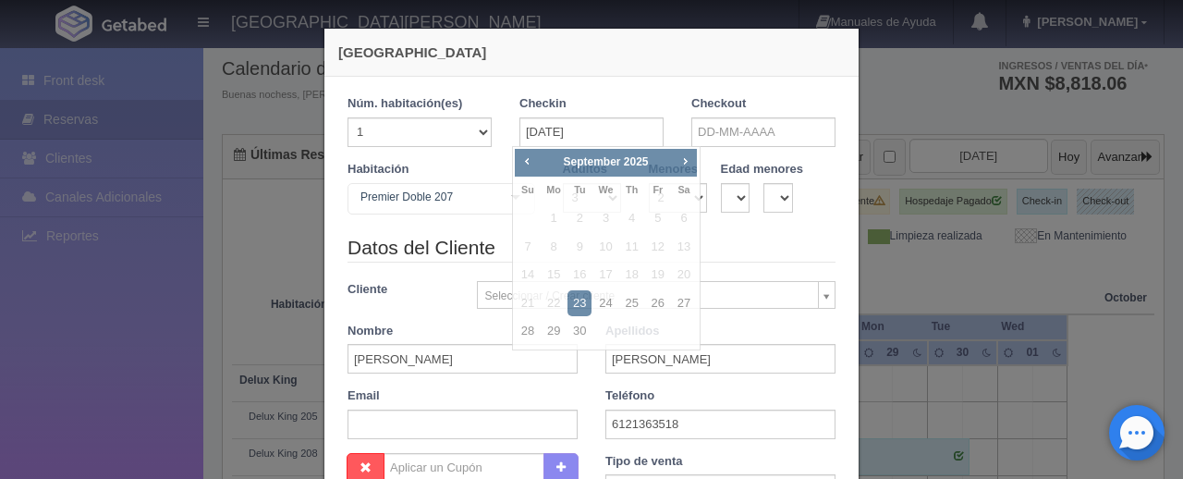
checkbox input "false"
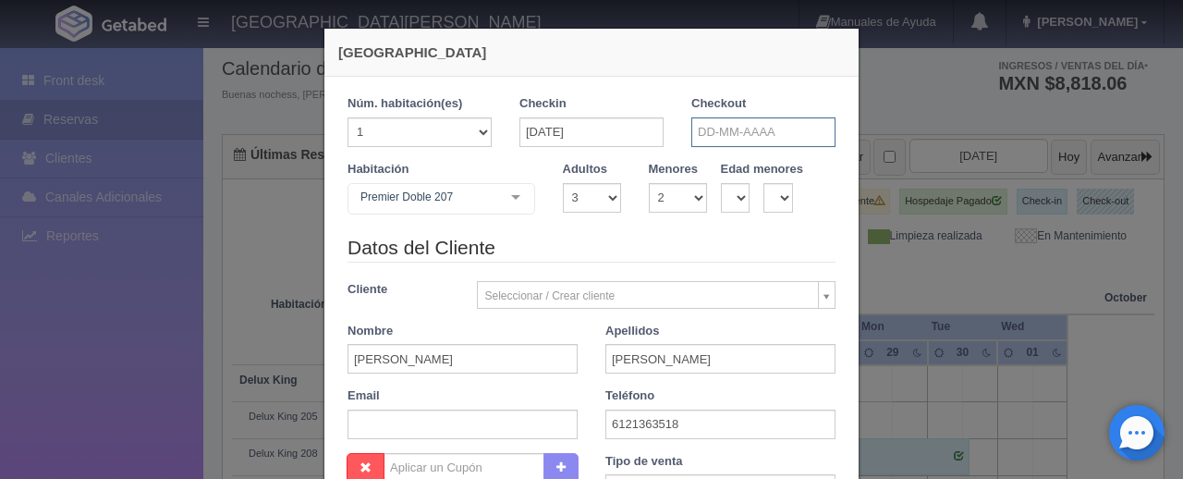
click at [761, 127] on input "text" at bounding box center [763, 132] width 144 height 30
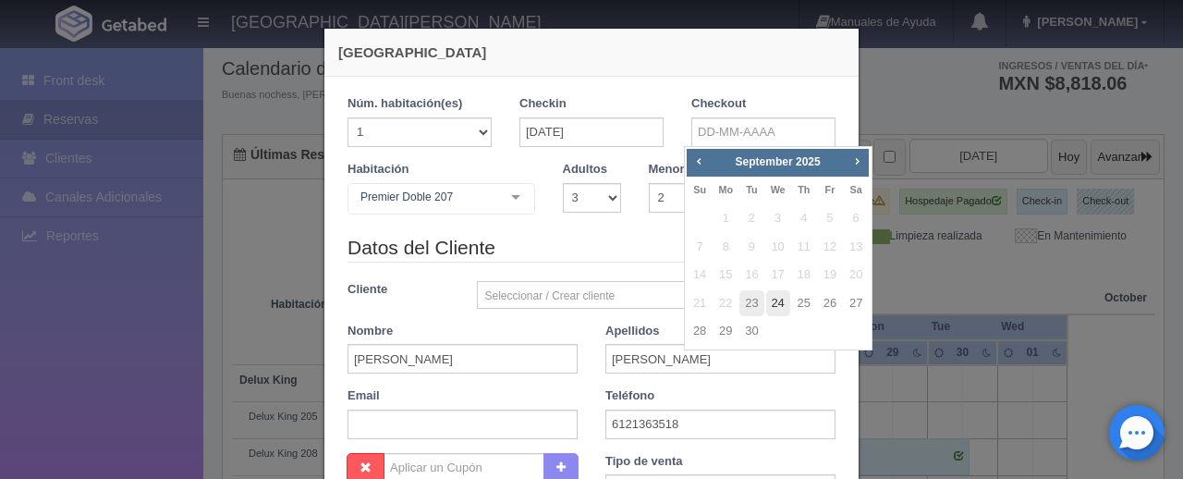
click at [782, 304] on link "24" at bounding box center [778, 303] width 24 height 27
type input "[DATE]"
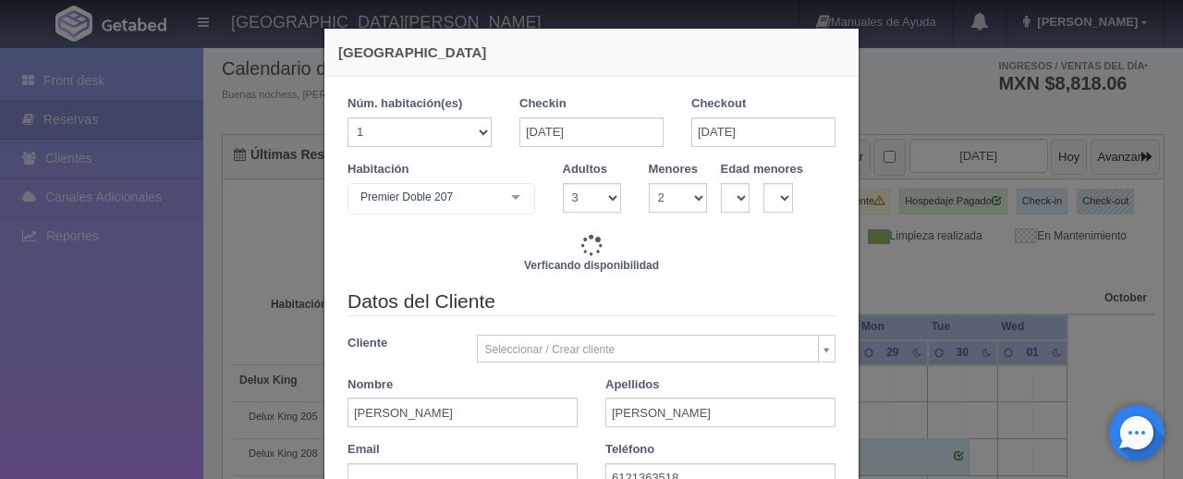
checkbox input "false"
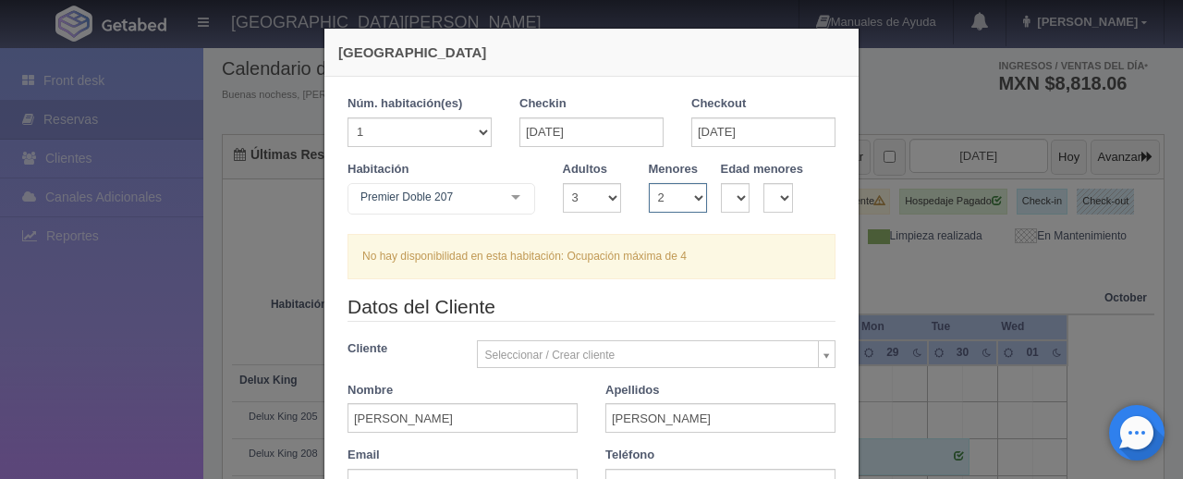
click at [695, 191] on select "0 1 2 3 4 5 6 7 8 9 10" at bounding box center [678, 198] width 58 height 30
select select "1"
click at [649, 183] on select "0 1 2 3 4 5 6 7 8 9 10" at bounding box center [678, 198] width 58 height 30
checkbox input "false"
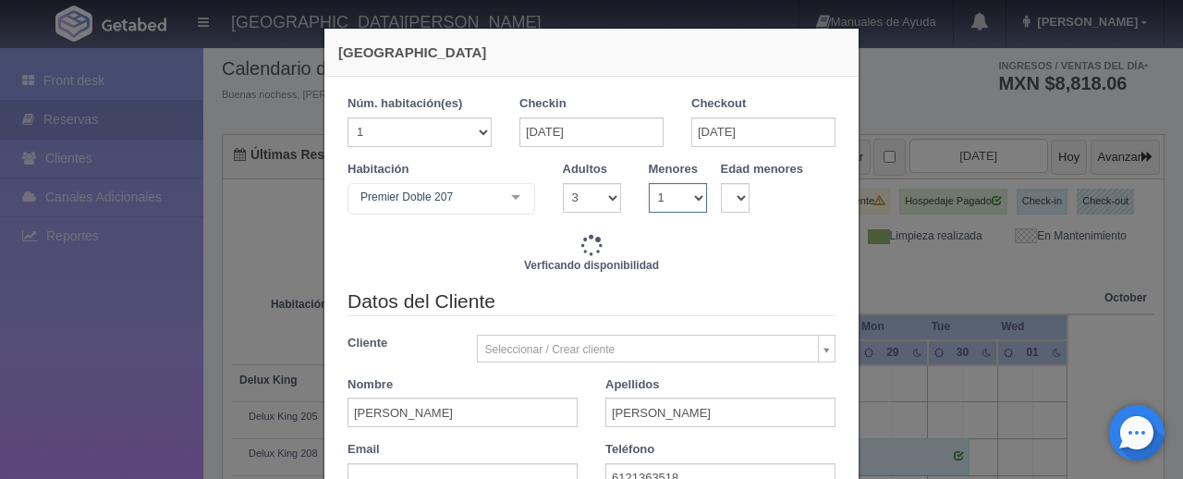
type input "1899.00"
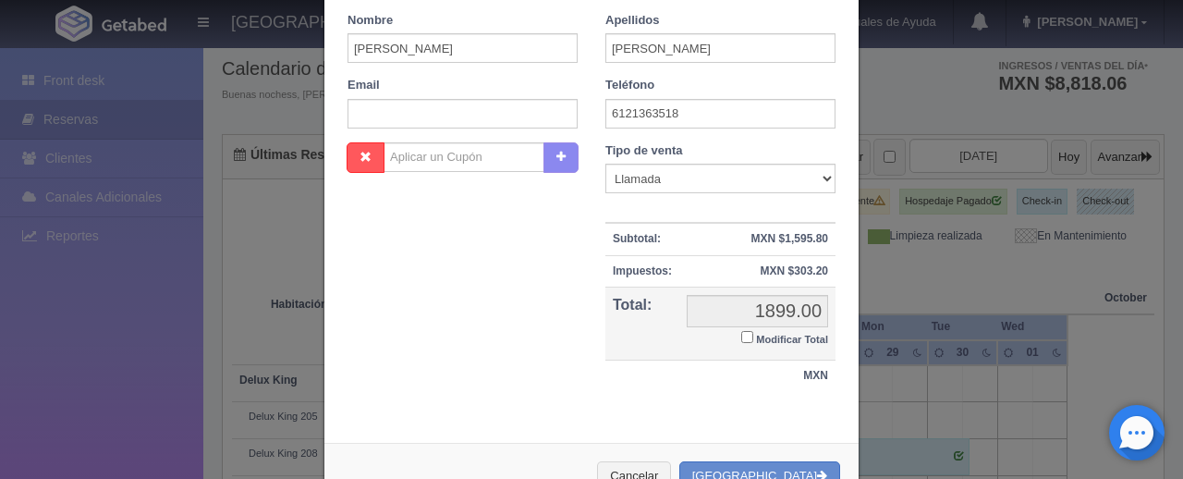
scroll to position [425, 0]
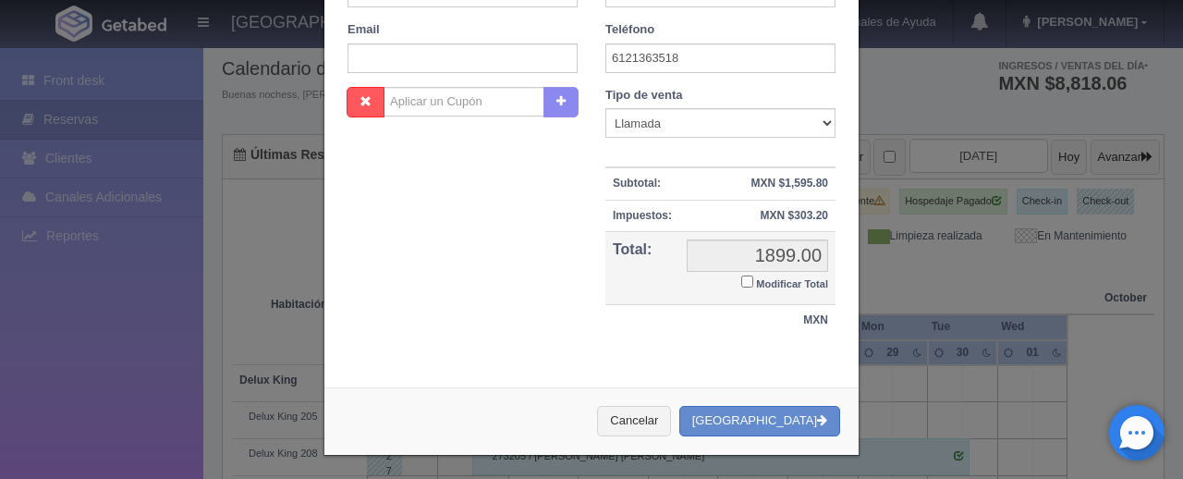
click at [741, 278] on input "Modificar Total" at bounding box center [747, 281] width 12 height 12
checkbox input "true"
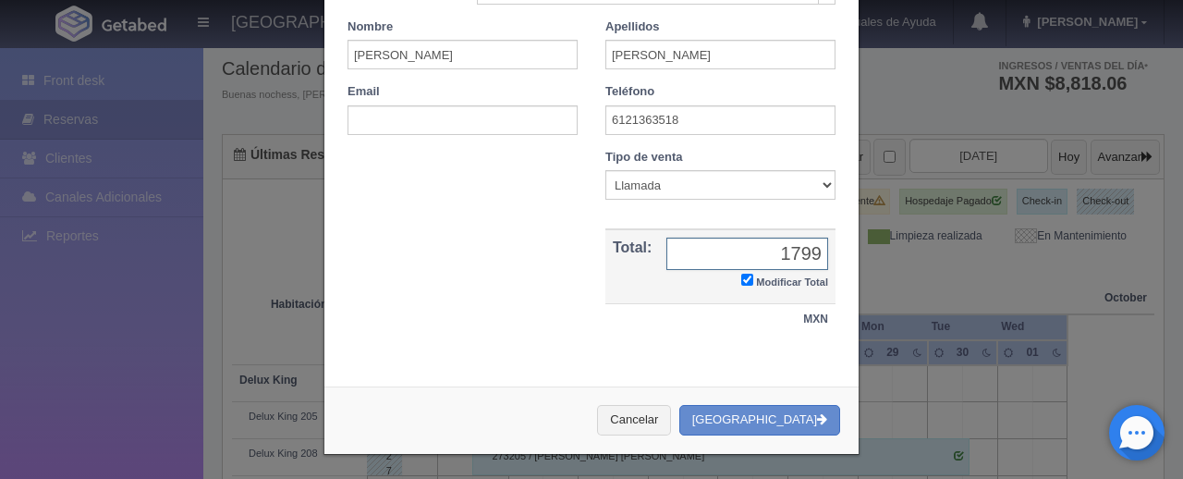
type input "1799"
click at [721, 343] on div "Nombre Cupón : Descuentos : Tipo de venta Correo Electronico Interna - BE Llama…" at bounding box center [592, 251] width 516 height 205
click at [797, 416] on button "Crear Reserva" at bounding box center [759, 420] width 161 height 30
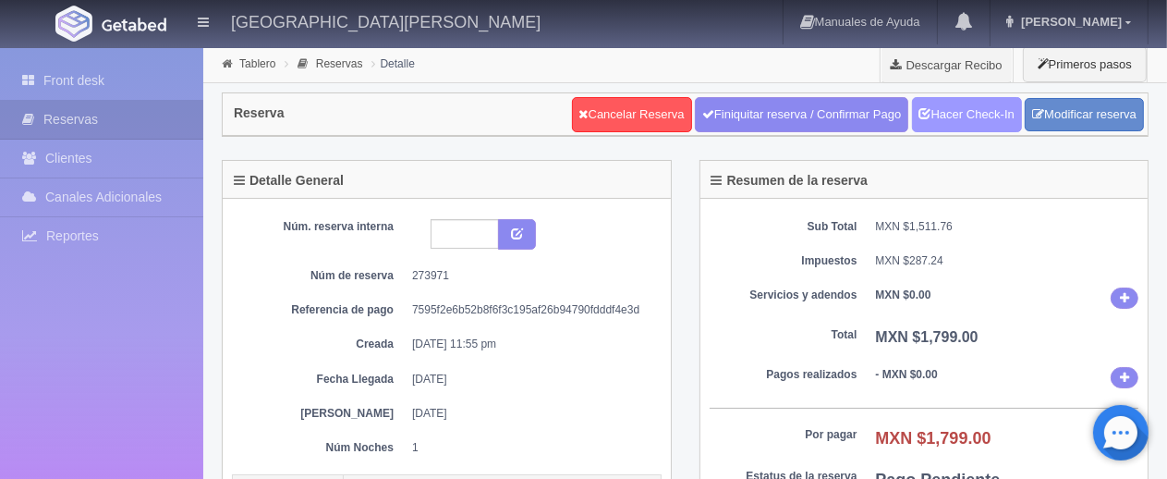
click at [987, 113] on link "Hacer Check-In" at bounding box center [967, 114] width 110 height 35
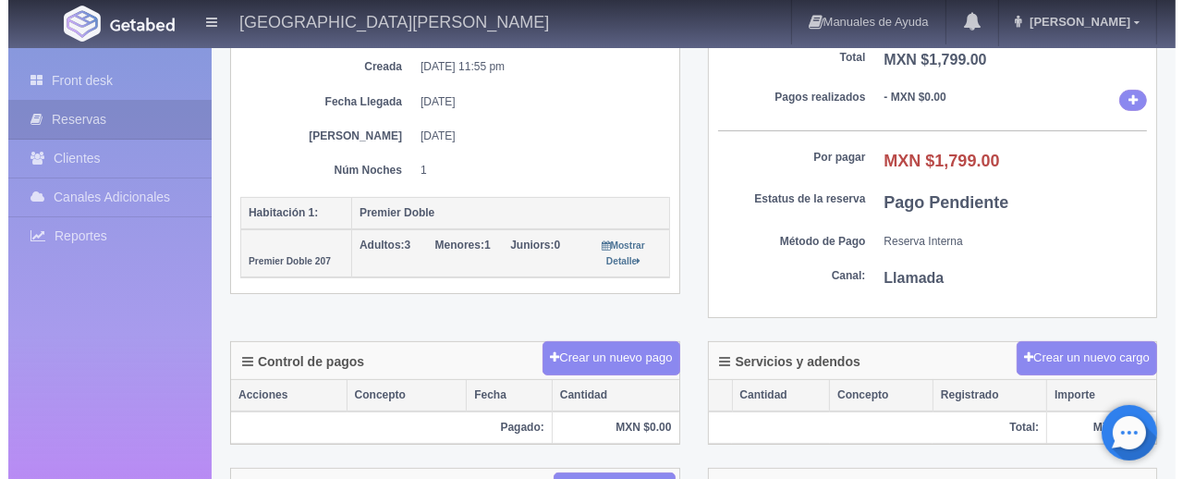
scroll to position [370, 0]
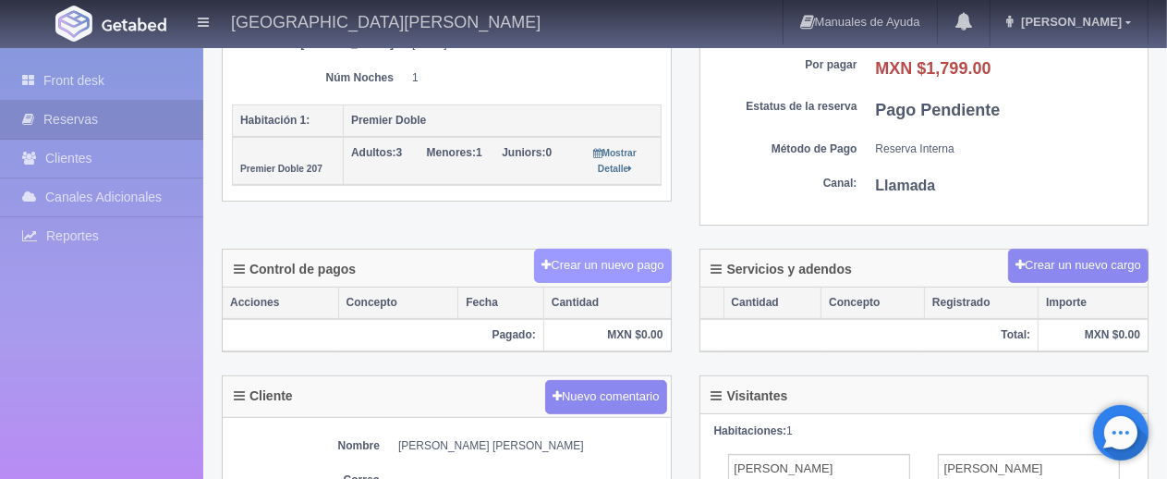
click at [635, 266] on button "Crear un nuevo pago" at bounding box center [602, 266] width 137 height 34
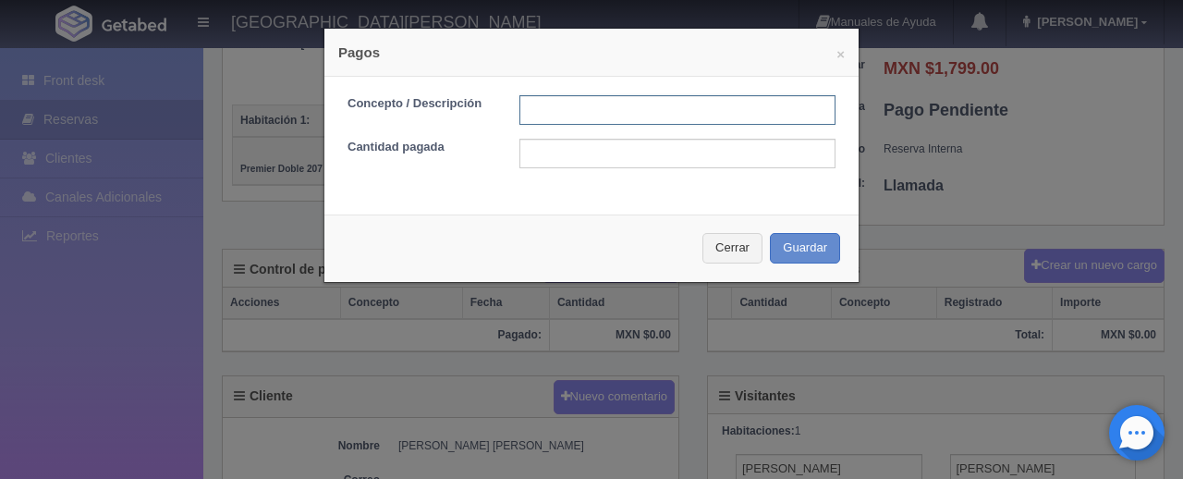
click at [539, 104] on input "text" at bounding box center [677, 110] width 316 height 30
type input "Total Efectivo"
click at [615, 146] on input "text" at bounding box center [677, 154] width 316 height 30
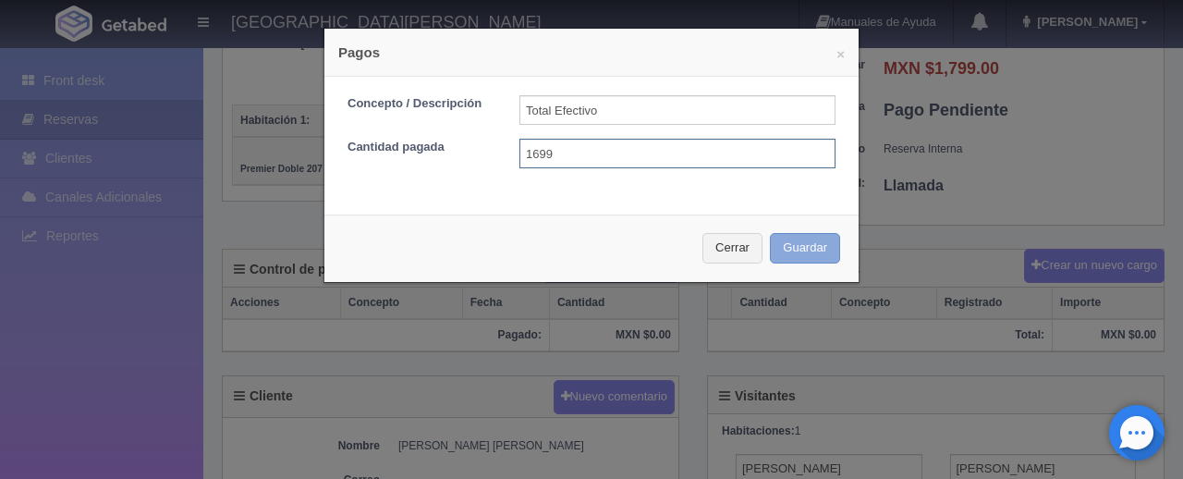
type input "1699"
click at [787, 257] on button "Guardar" at bounding box center [805, 248] width 70 height 30
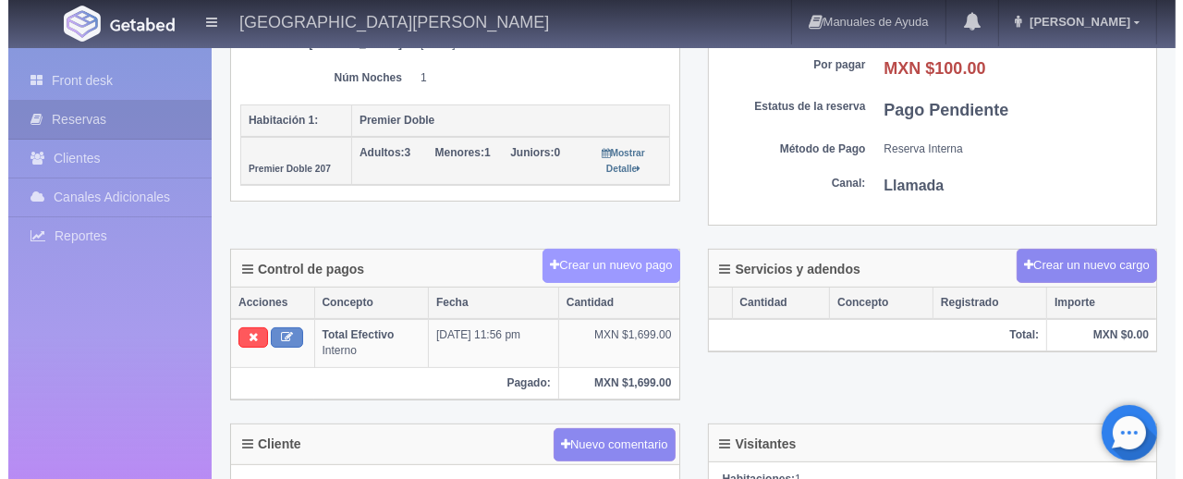
scroll to position [370, 0]
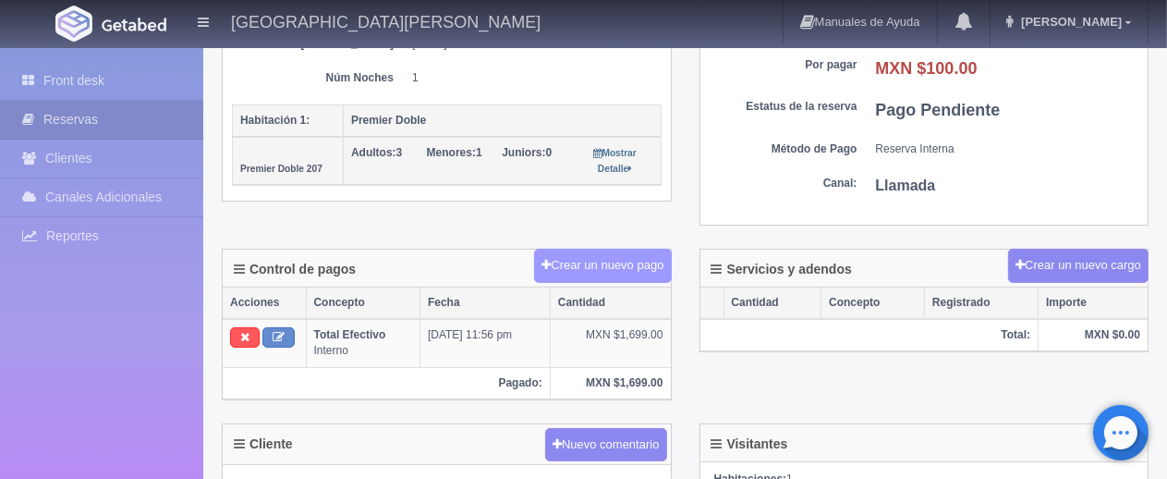
click at [584, 256] on button "Crear un nuevo pago" at bounding box center [602, 266] width 137 height 34
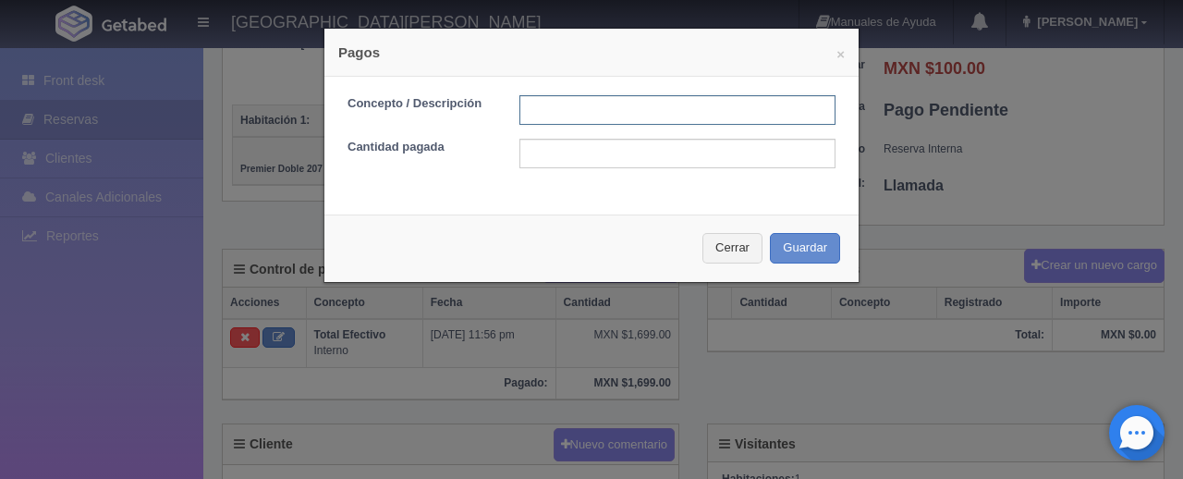
click at [568, 108] on input "text" at bounding box center [677, 110] width 316 height 30
type input "Descuento pago en efectivo"
click at [616, 157] on input "text" at bounding box center [677, 154] width 316 height 30
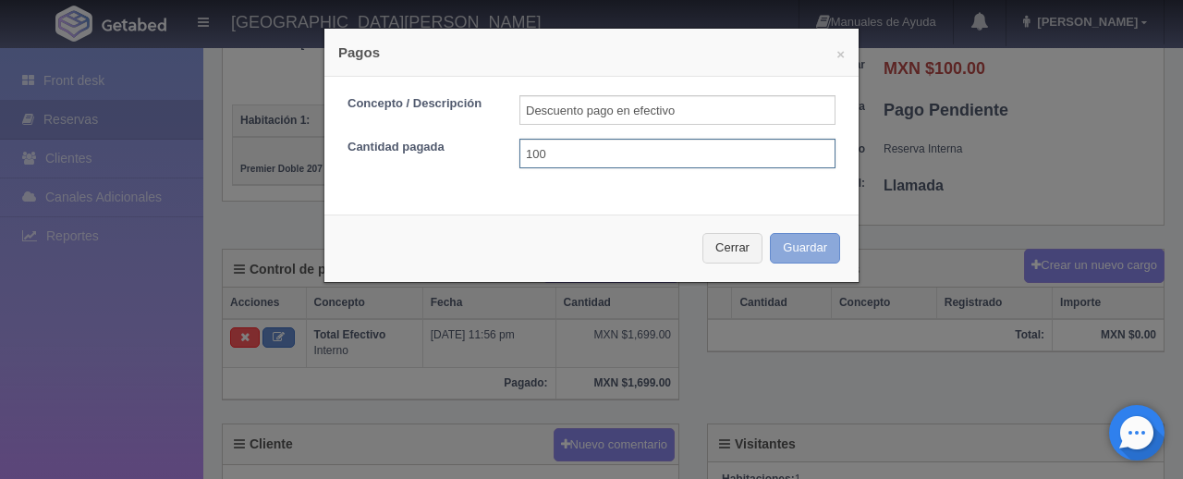
type input "100"
click at [810, 252] on button "Guardar" at bounding box center [805, 248] width 70 height 30
